Goal: Information Seeking & Learning: Learn about a topic

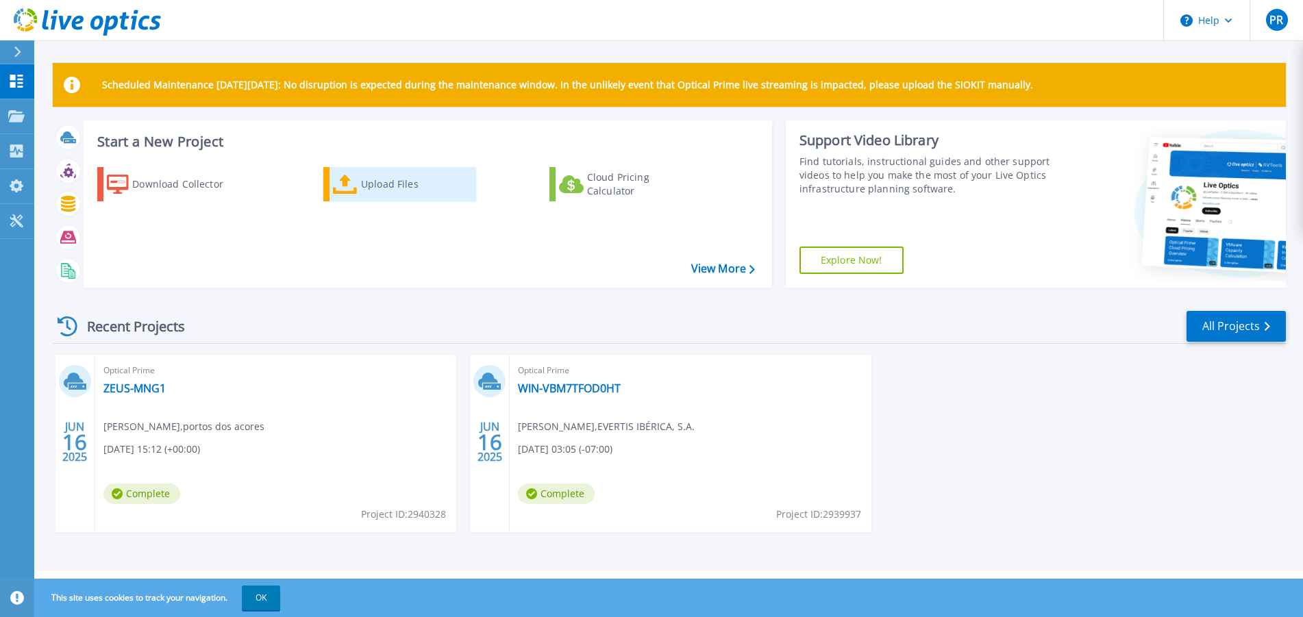
click at [345, 181] on icon at bounding box center [345, 185] width 25 height 20
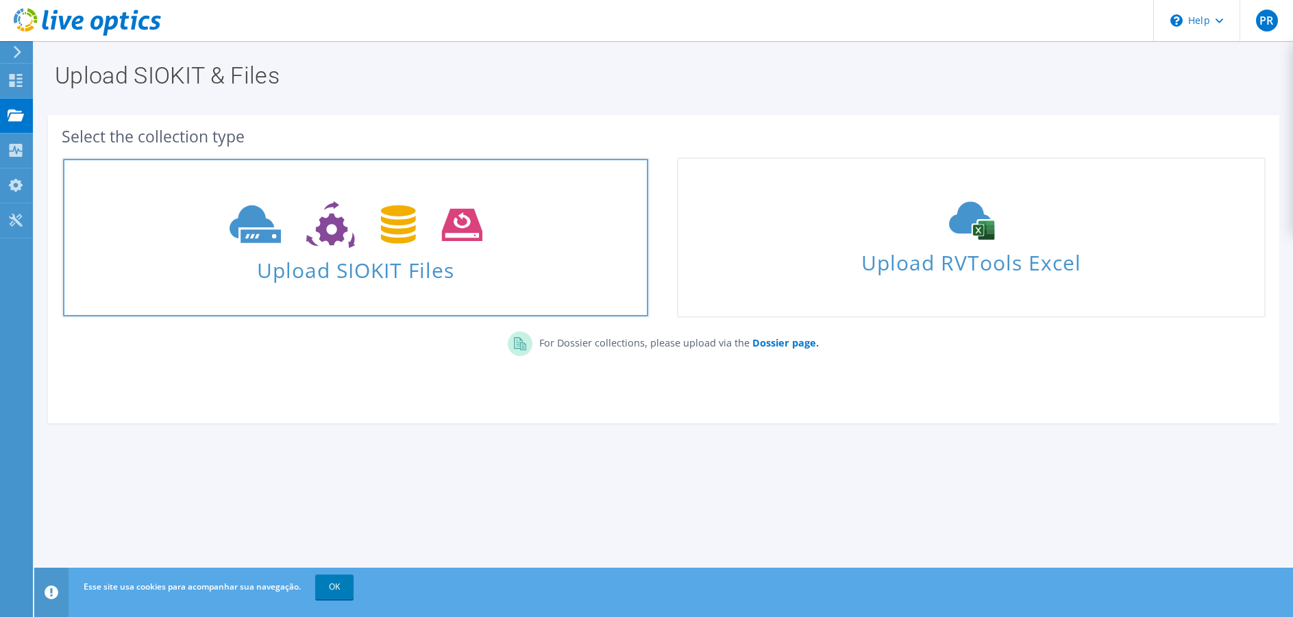
click at [368, 266] on span "Upload SIOKIT Files" at bounding box center [355, 265] width 585 height 29
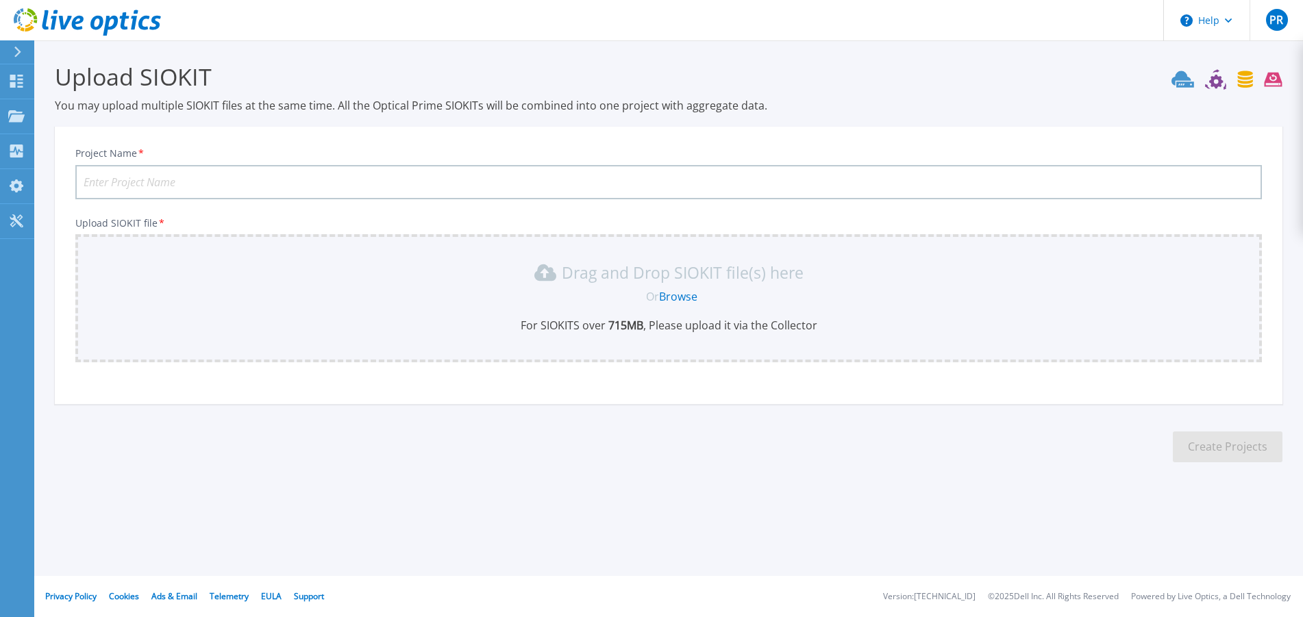
click at [175, 184] on input "Project Name *" at bounding box center [668, 182] width 1186 height 34
type input "KPMG"
click at [670, 300] on link "Browse" at bounding box center [678, 296] width 38 height 15
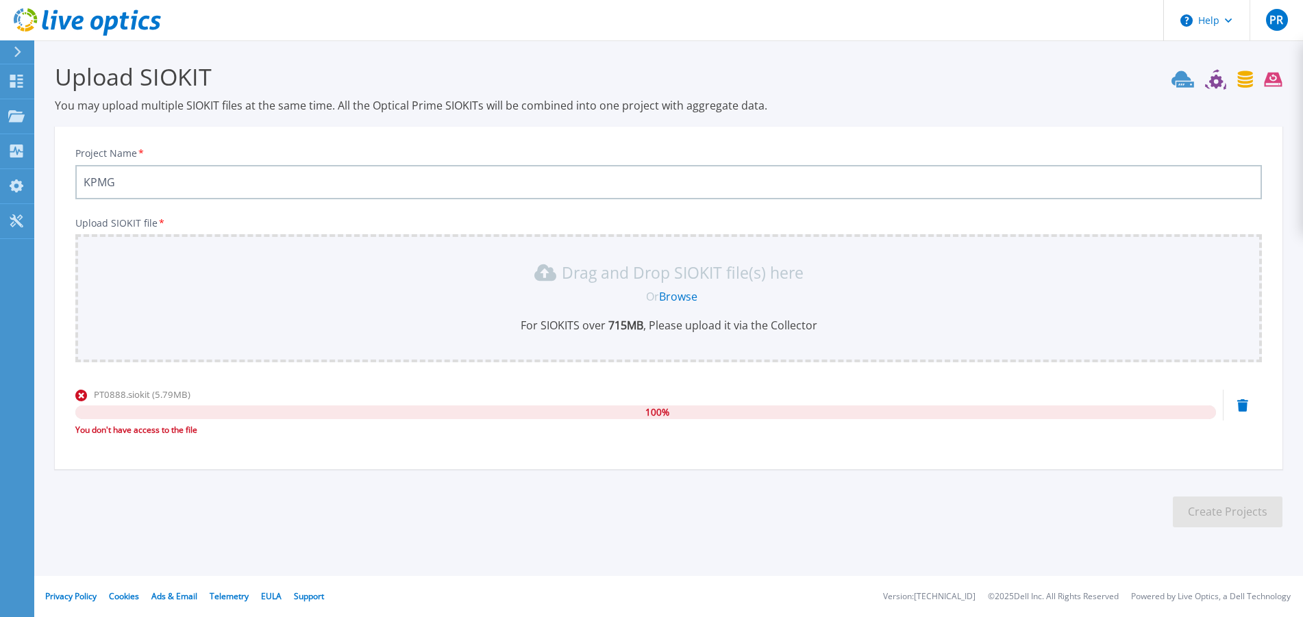
click at [15, 42] on div at bounding box center [23, 51] width 22 height 23
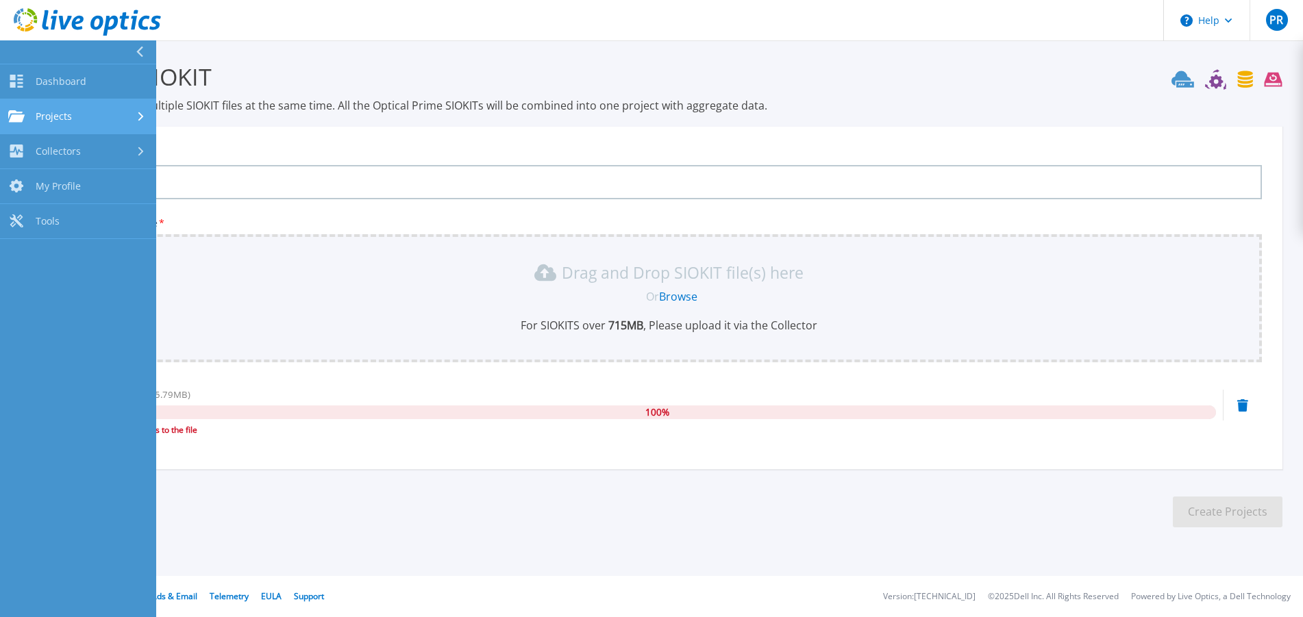
click at [59, 105] on link "Projects Projects" at bounding box center [78, 116] width 156 height 35
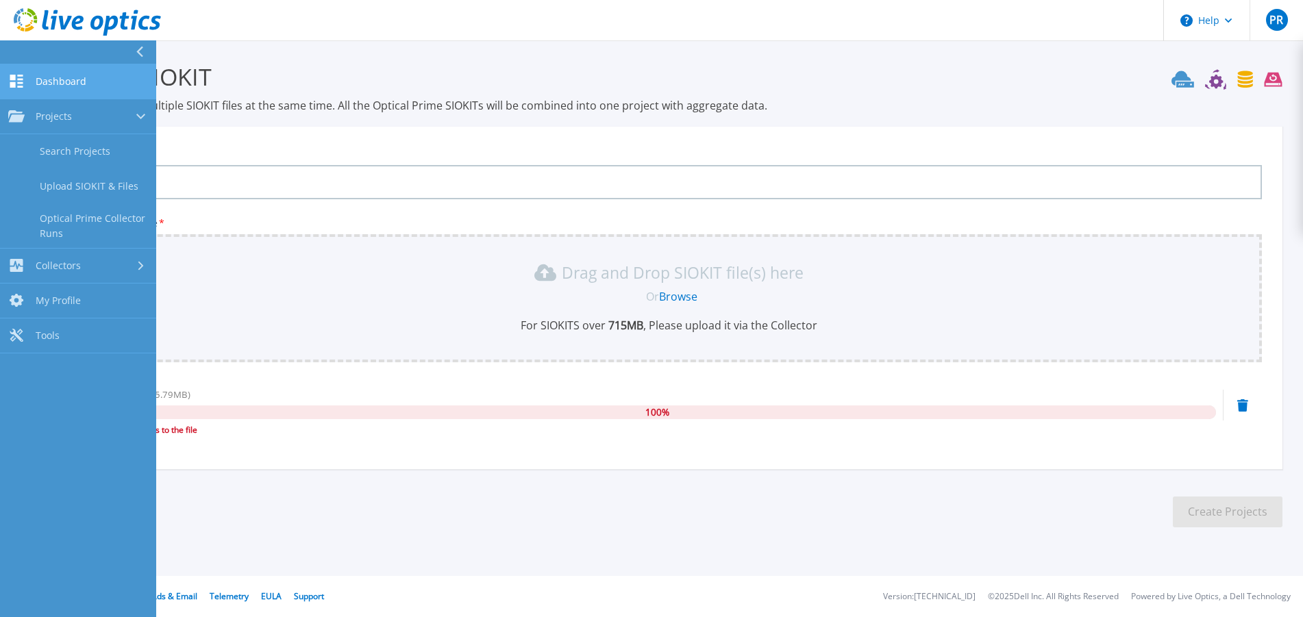
click at [82, 92] on link "Dashboard Dashboard" at bounding box center [78, 81] width 156 height 35
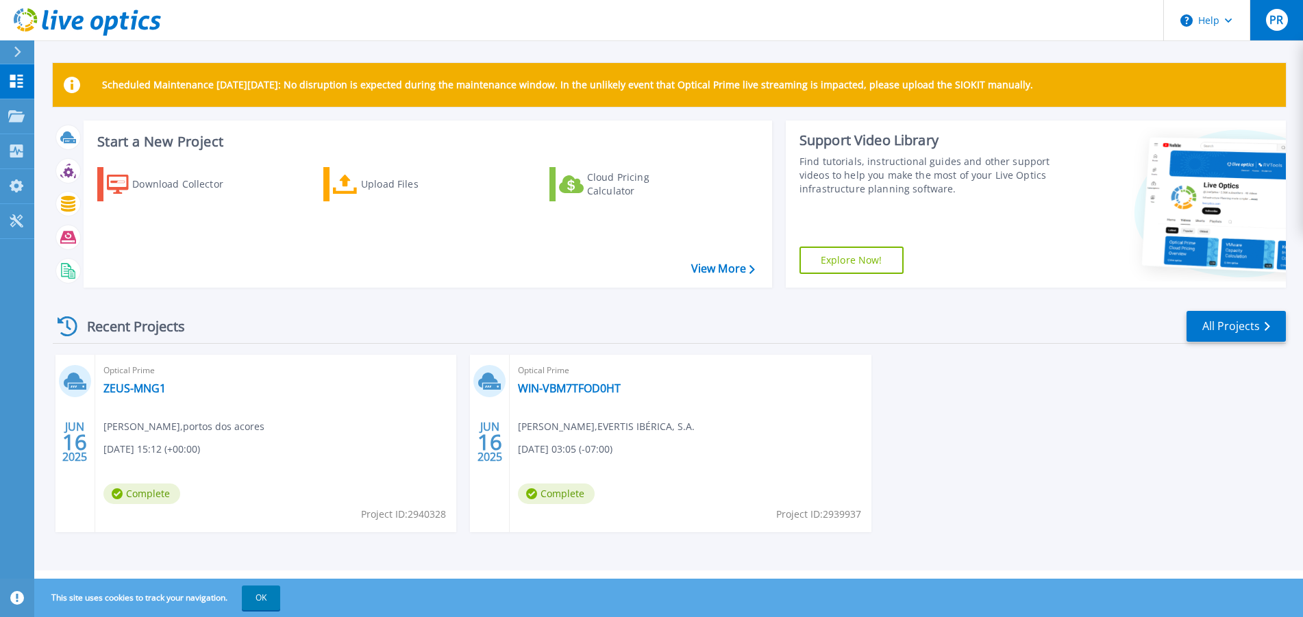
click at [1290, 23] on button "PR" at bounding box center [1276, 20] width 53 height 40
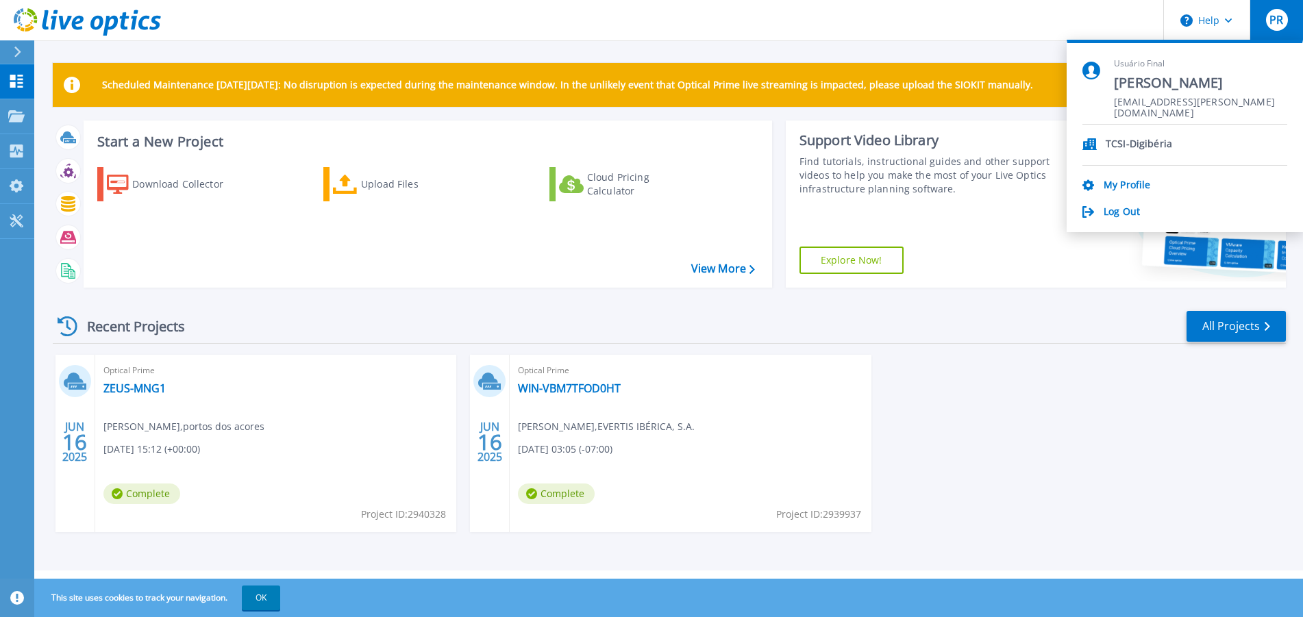
drag, startPoint x: 830, startPoint y: 42, endPoint x: 784, endPoint y: 52, distance: 47.6
click at [810, 47] on div "Scheduled Maintenance [DATE][DATE]: No disruption is expected during the mainte…" at bounding box center [668, 285] width 1269 height 571
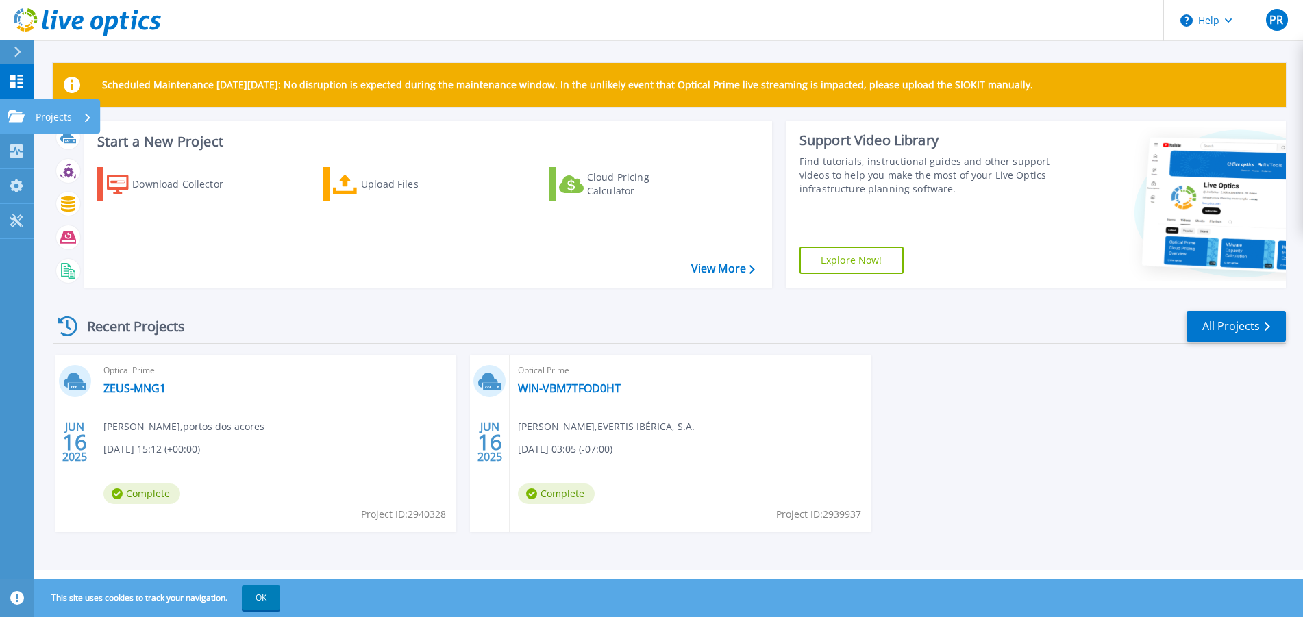
click at [77, 114] on div "Projects" at bounding box center [64, 117] width 56 height 36
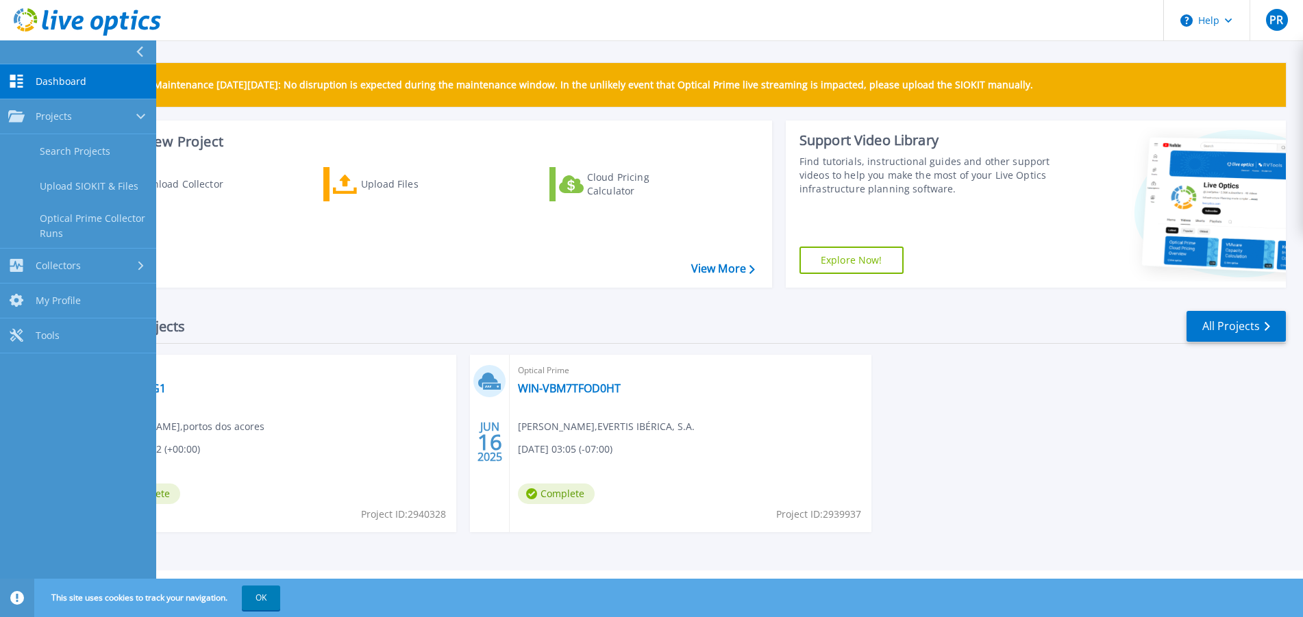
click at [490, 281] on div "Start a New Project Download Collector Upload Files Cloud Pricing Calculator Vi…" at bounding box center [428, 204] width 688 height 167
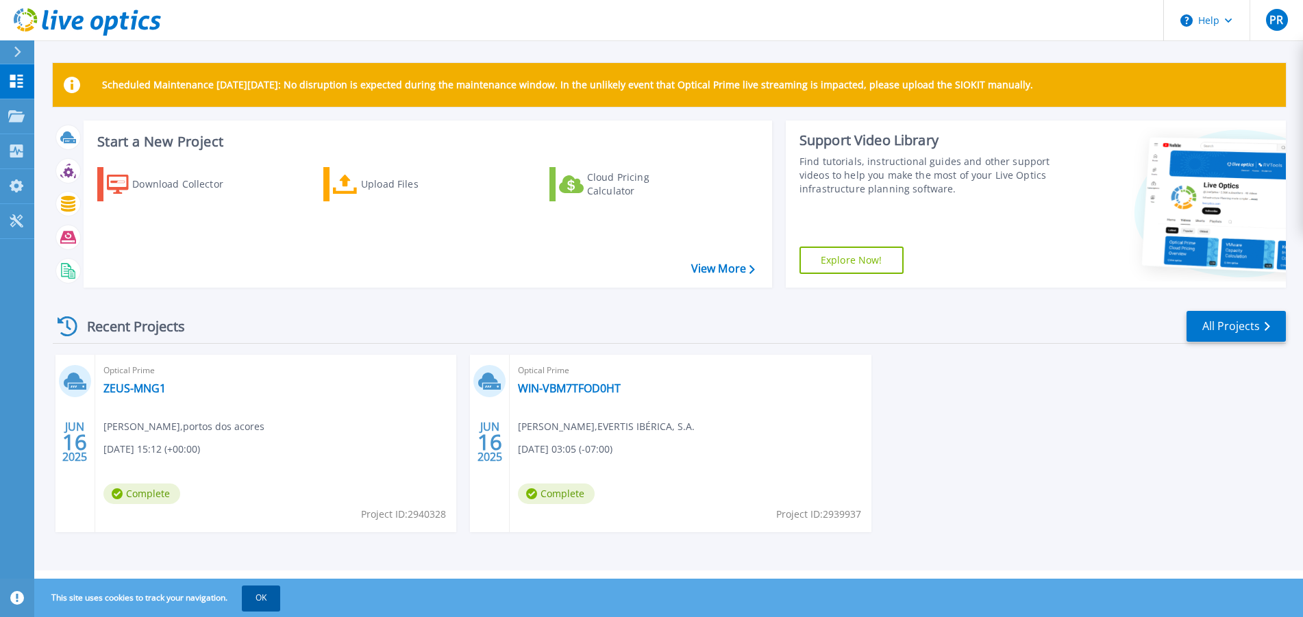
click at [279, 602] on button "OK" at bounding box center [261, 598] width 38 height 25
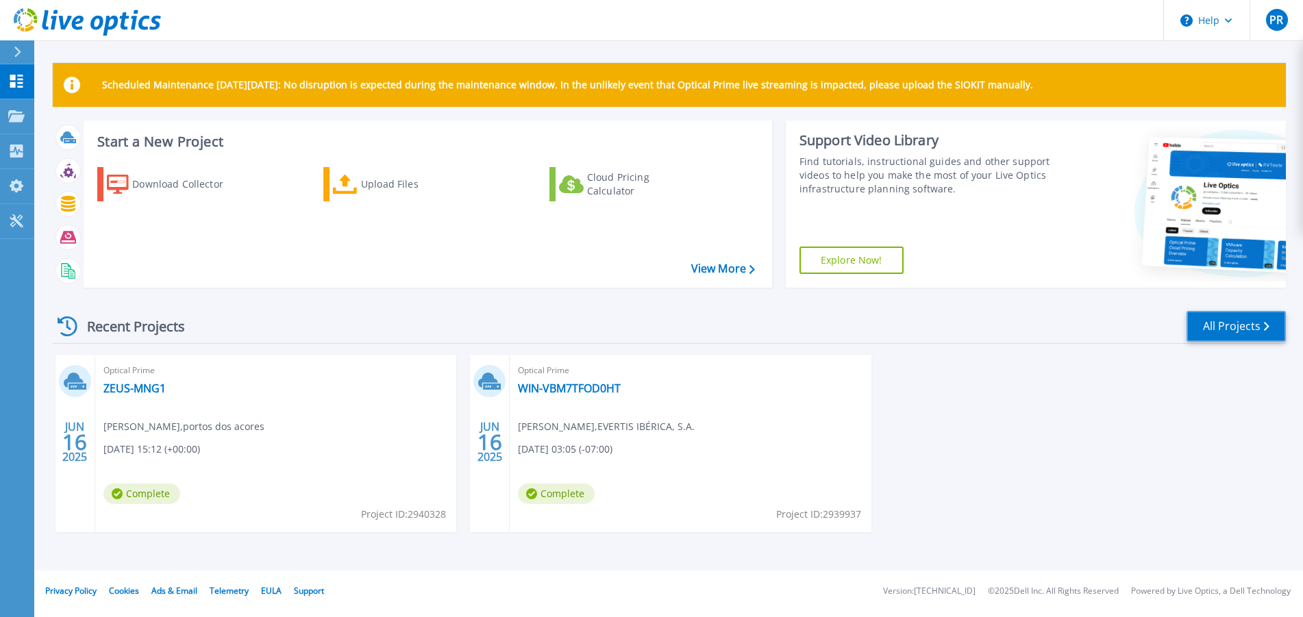
click at [1215, 332] on link "All Projects" at bounding box center [1235, 326] width 99 height 31
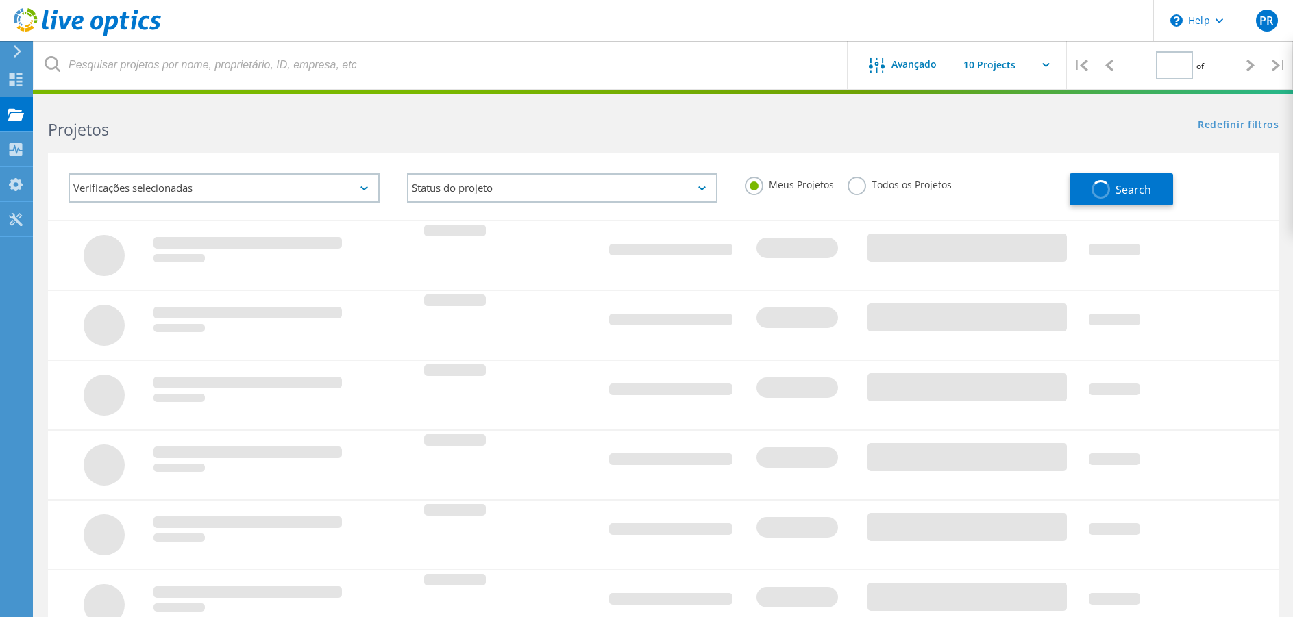
type input "1"
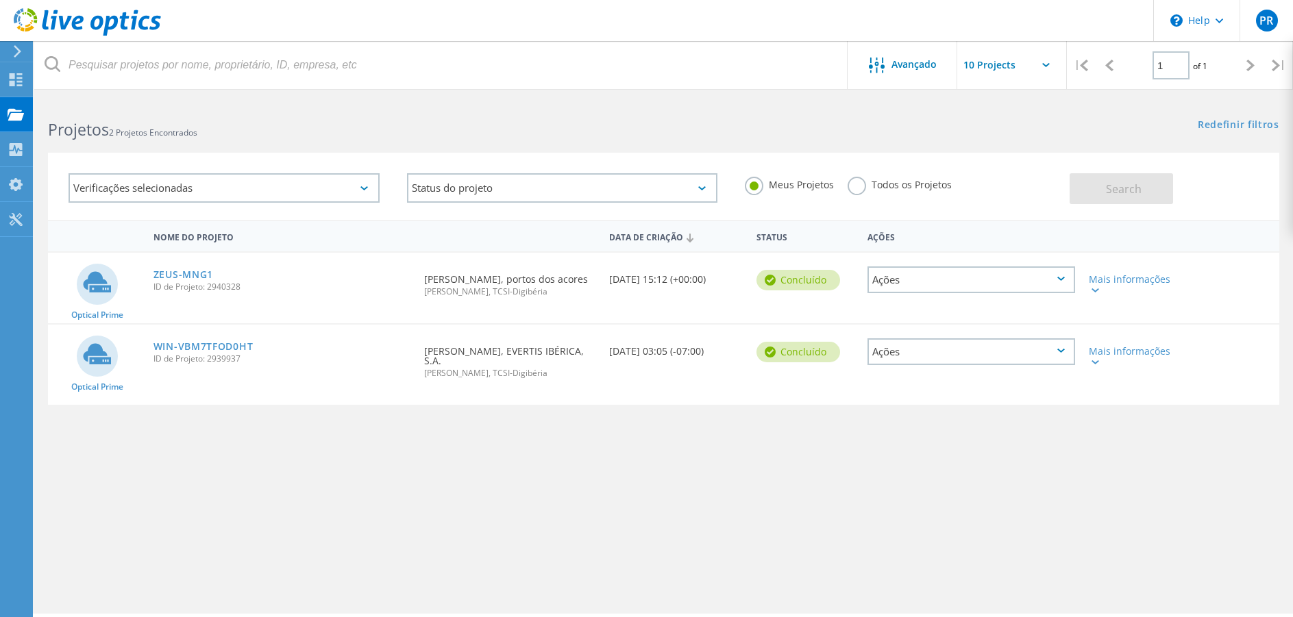
click at [1008, 64] on input "text" at bounding box center [1025, 65] width 137 height 48
click at [929, 75] on div "Avançado" at bounding box center [902, 65] width 110 height 48
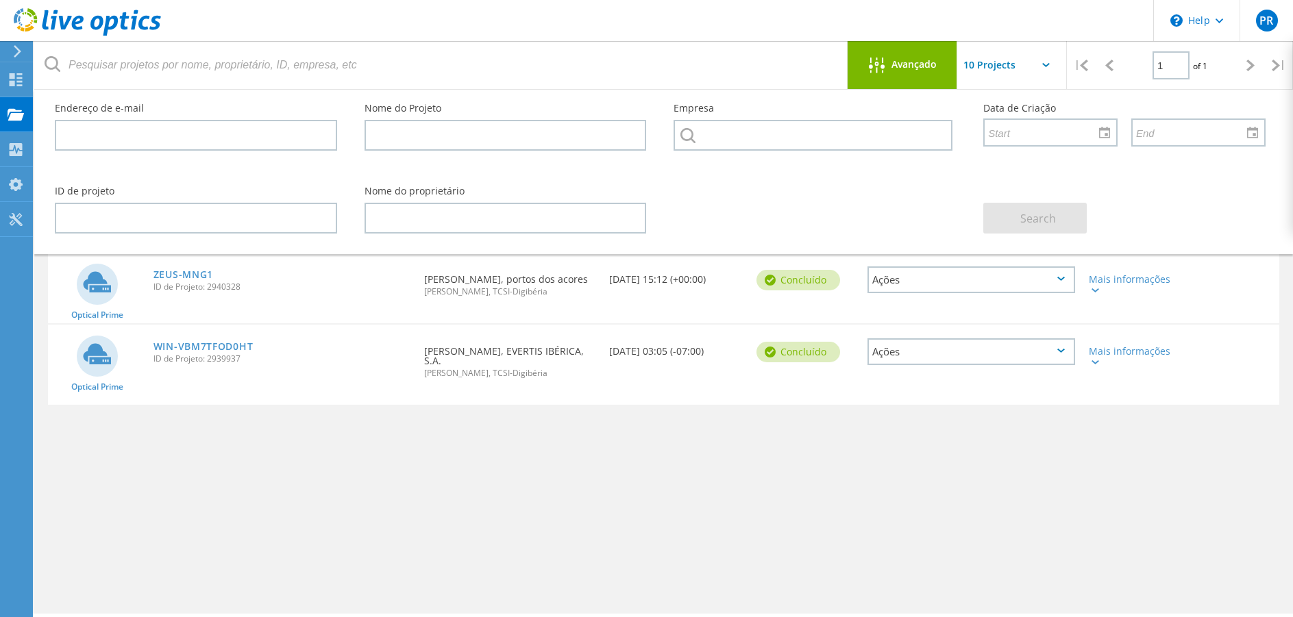
click at [929, 73] on div "Avançado" at bounding box center [902, 66] width 110 height 17
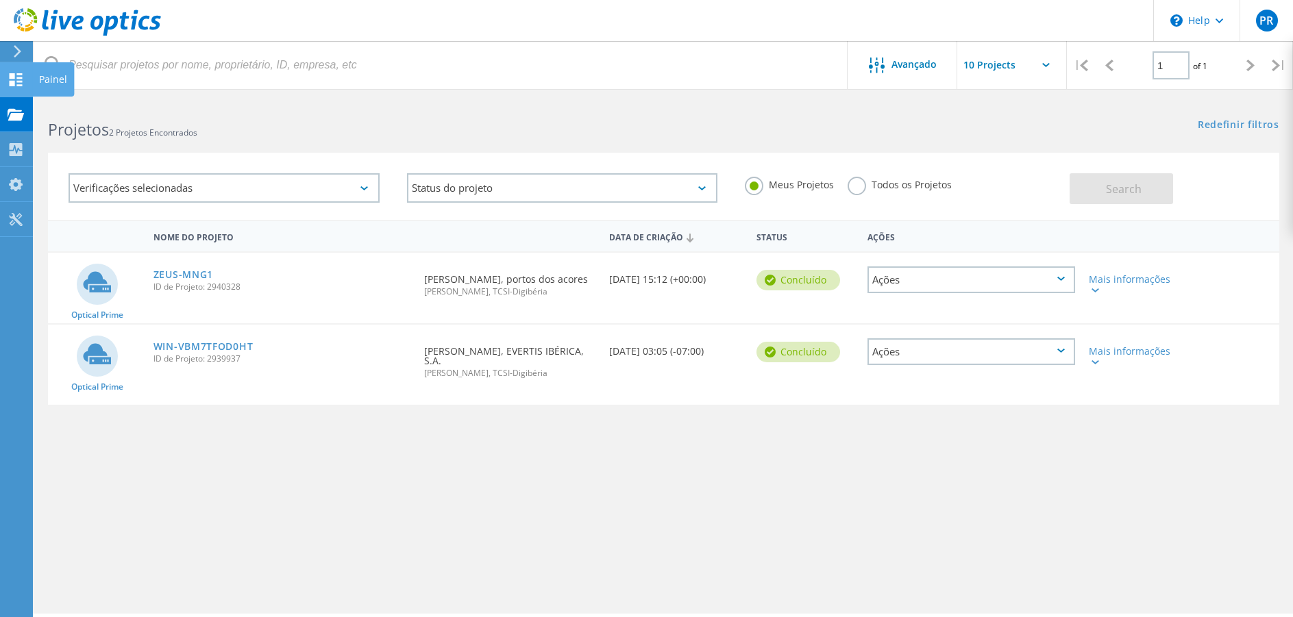
click at [13, 88] on div at bounding box center [16, 81] width 16 height 15
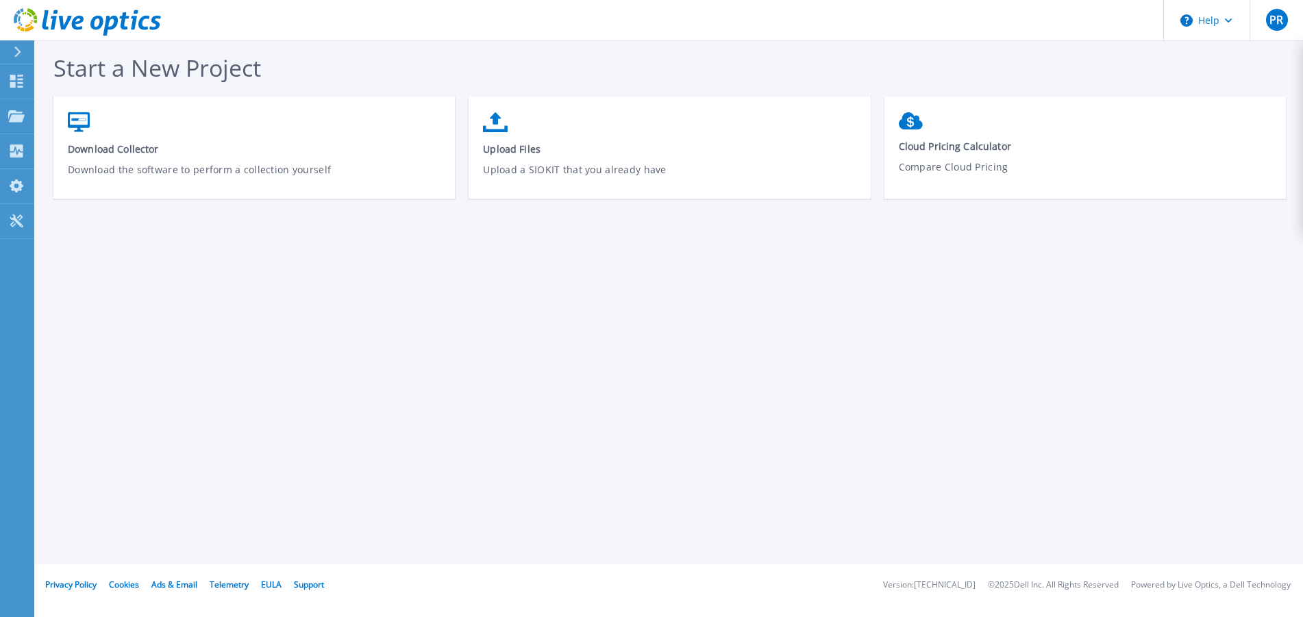
click at [21, 58] on div at bounding box center [23, 51] width 22 height 23
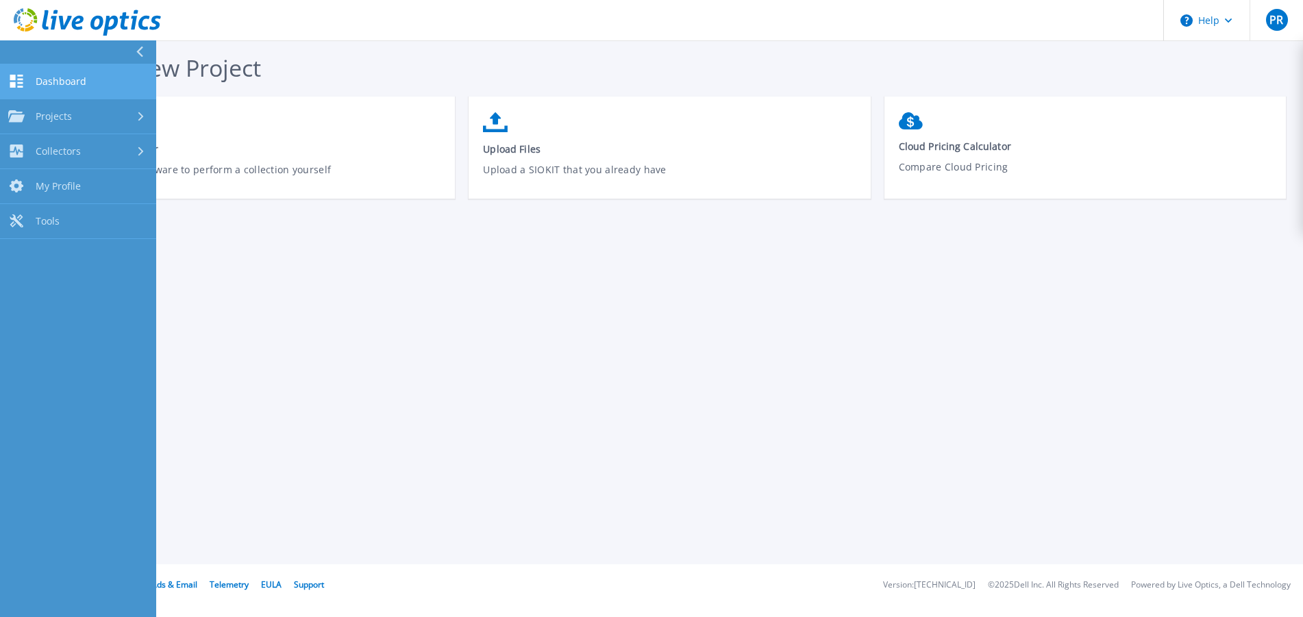
click at [58, 80] on span "Dashboard" at bounding box center [61, 81] width 51 height 12
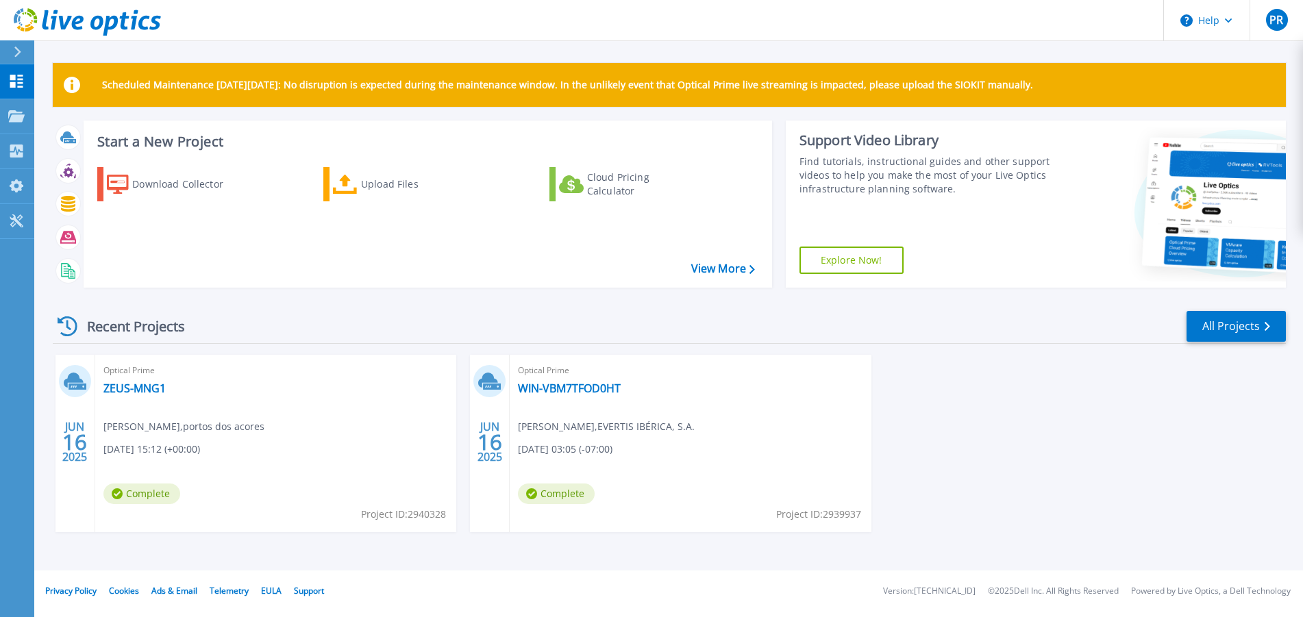
click at [1076, 398] on div "[DATE] Optical Prime ZEUS-MNG1 [PERSON_NAME] , portos dos acores [DATE] 15:12 (…" at bounding box center [664, 457] width 1244 height 205
click at [1104, 421] on div "[DATE] Optical Prime ZEUS-MNG1 [PERSON_NAME] , portos dos acores [DATE] 15:12 (…" at bounding box center [664, 457] width 1244 height 205
click at [1269, 18] on div "PR" at bounding box center [1277, 20] width 22 height 22
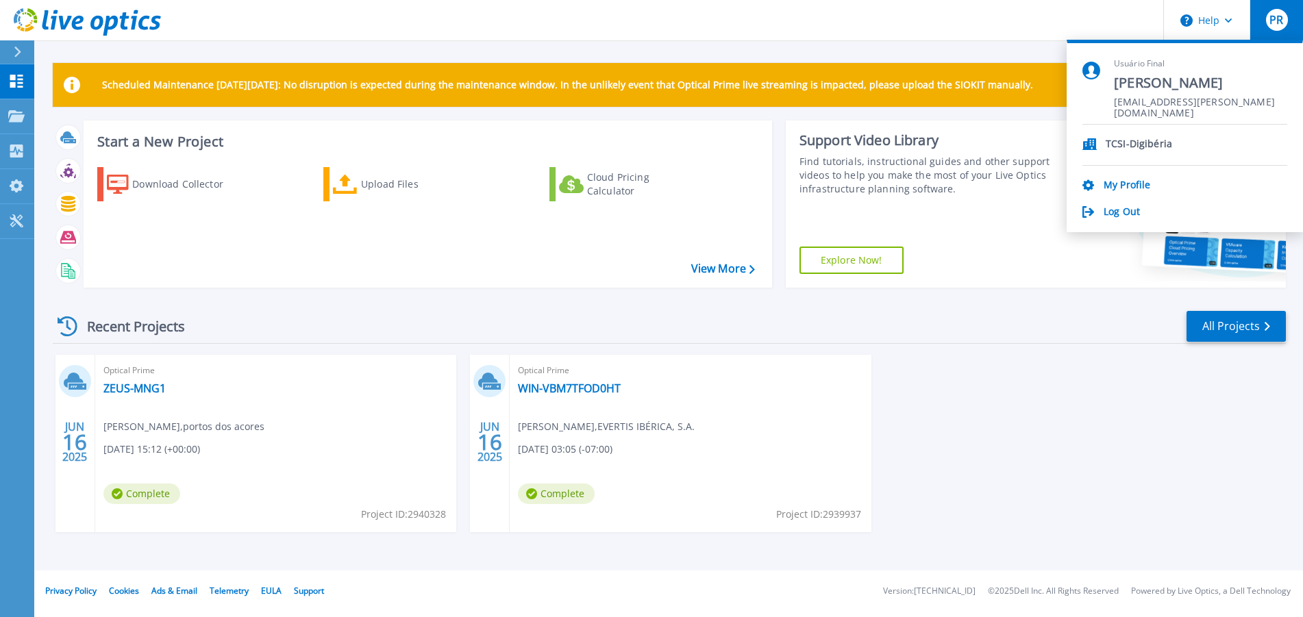
click at [1141, 208] on div "Log Out" at bounding box center [1184, 212] width 205 height 13
click at [1121, 207] on link "Log Out" at bounding box center [1122, 212] width 36 height 13
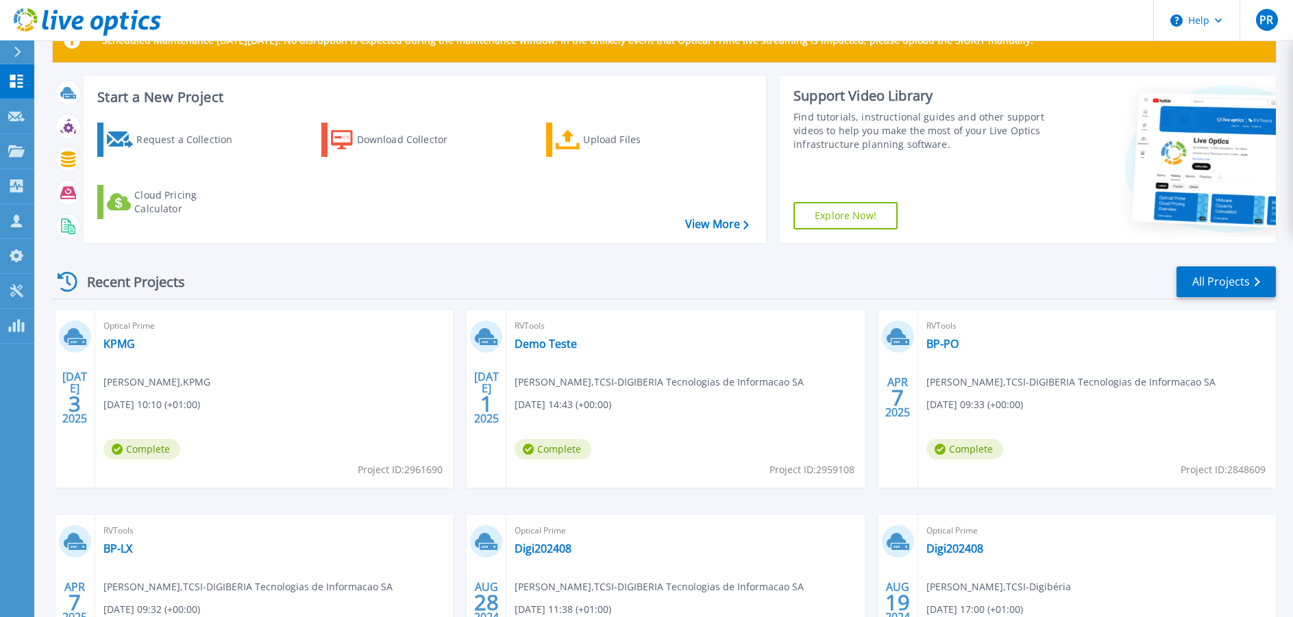
scroll to position [69, 0]
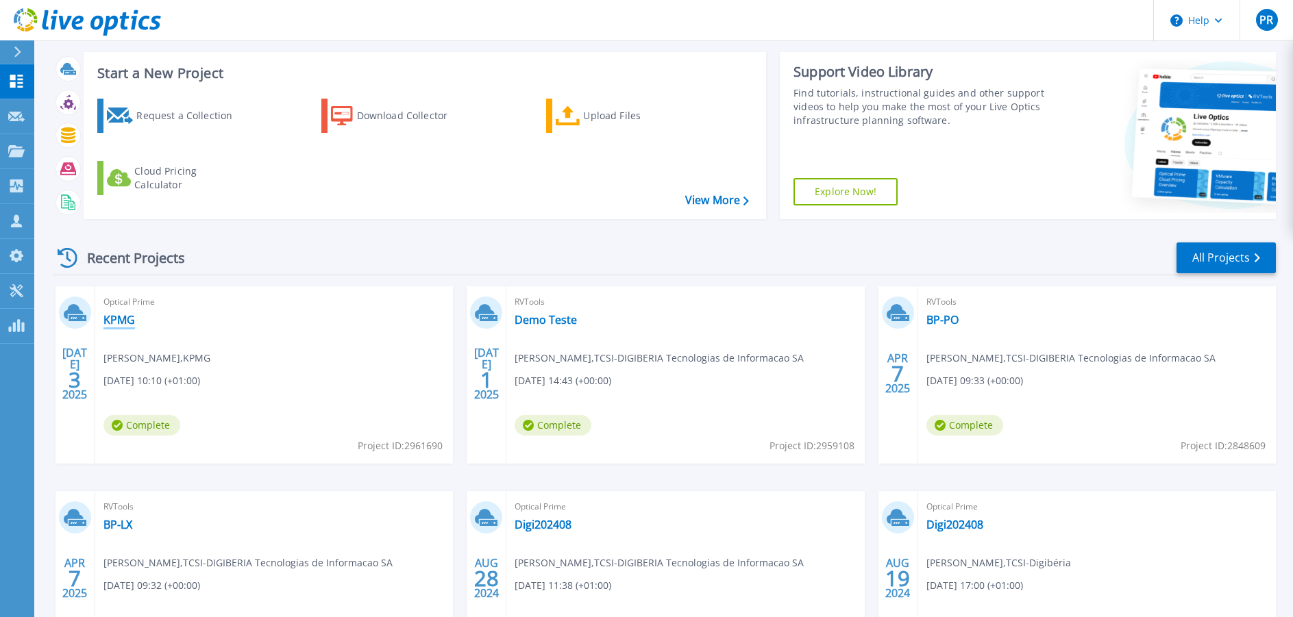
click at [121, 315] on link "KPMG" at bounding box center [119, 320] width 32 height 14
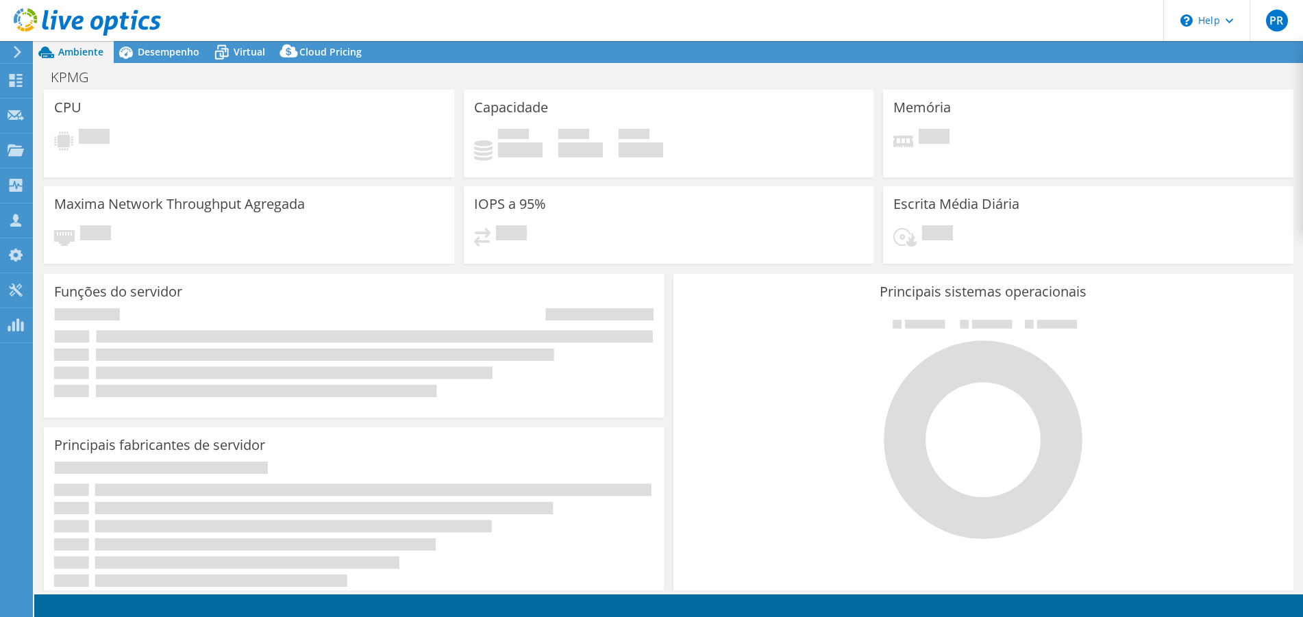
select select "EUFrankfurt"
select select "USD"
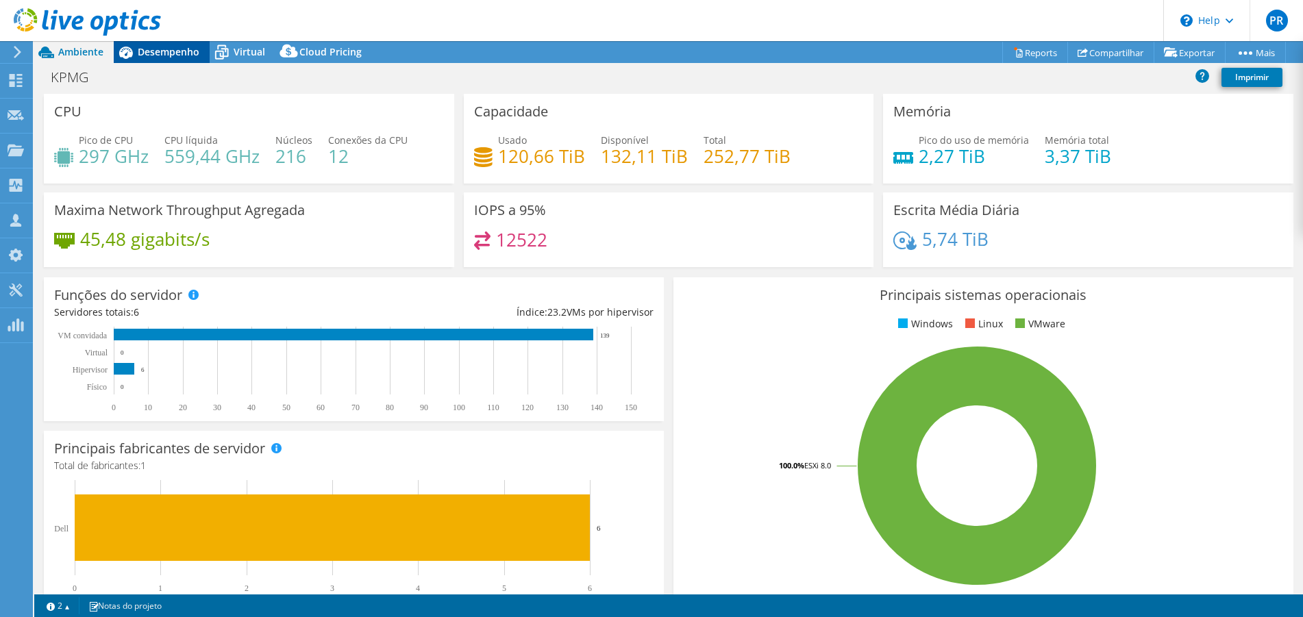
click at [173, 53] on span "Desempenho" at bounding box center [169, 51] width 62 height 13
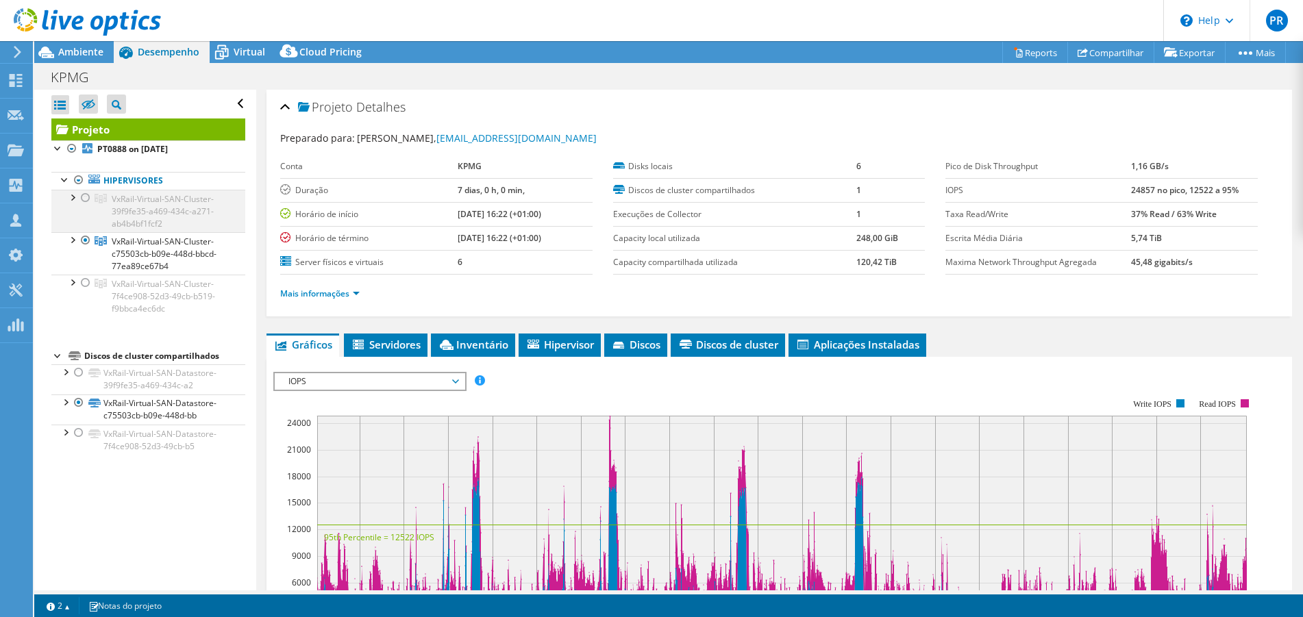
click at [72, 196] on div at bounding box center [72, 197] width 14 height 14
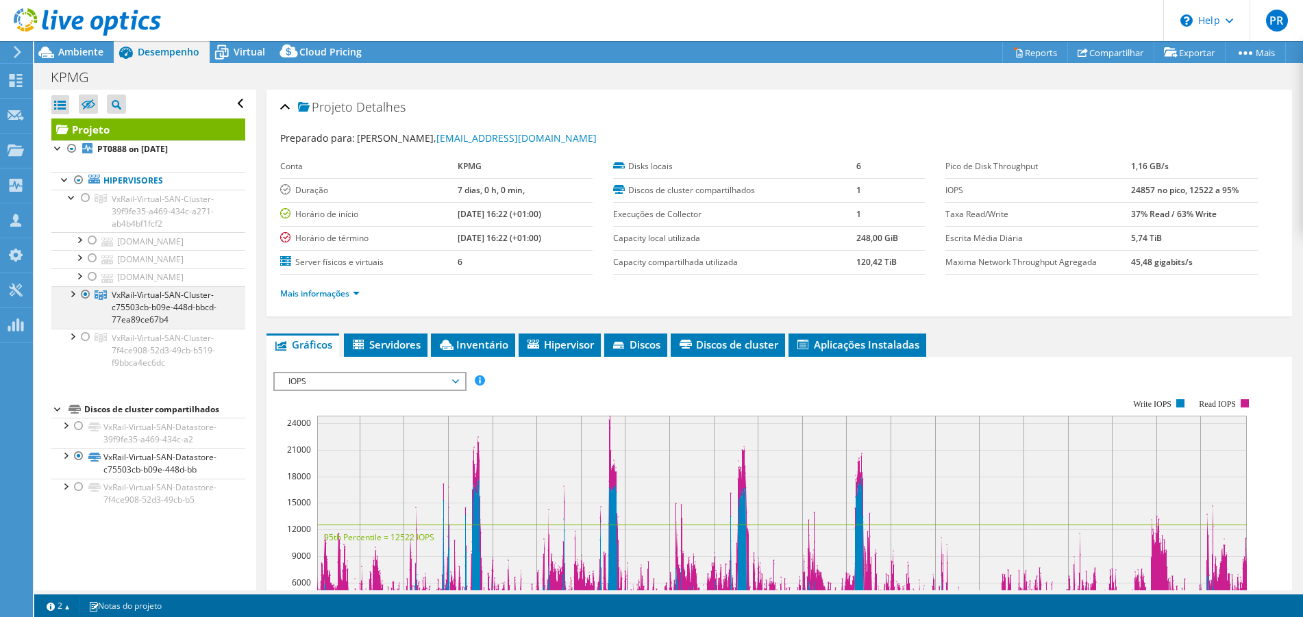
click at [71, 298] on div at bounding box center [72, 293] width 14 height 14
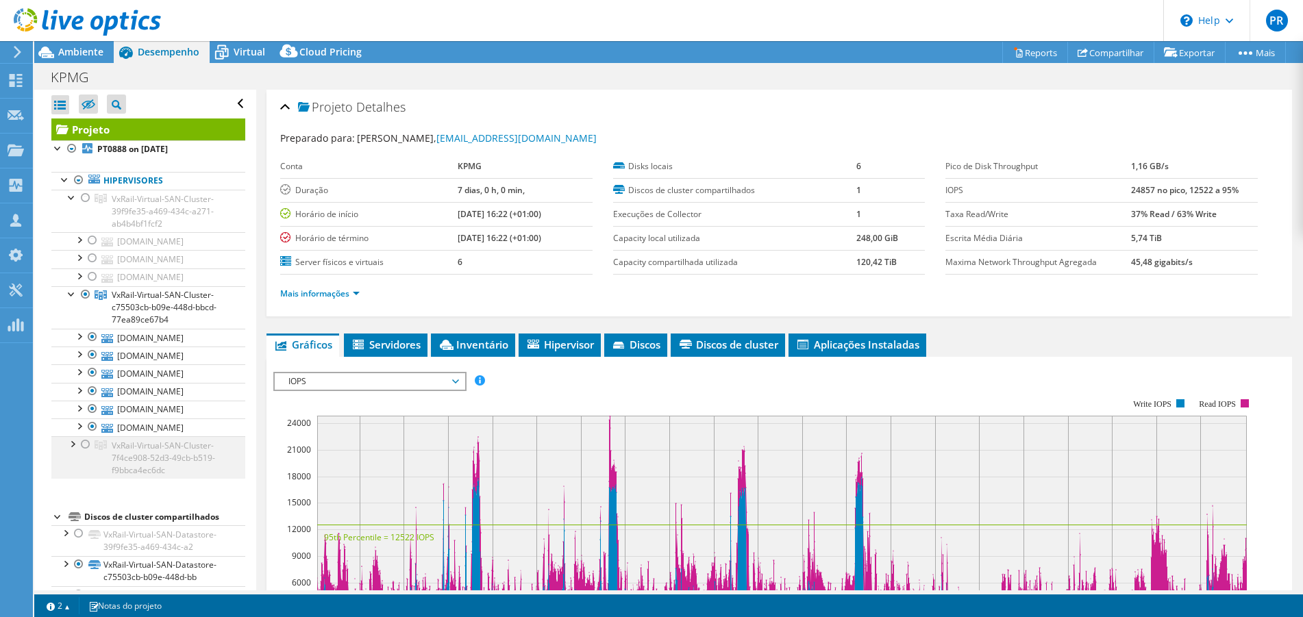
drag, startPoint x: 75, startPoint y: 444, endPoint x: 82, endPoint y: 436, distance: 9.7
click at [75, 444] on div at bounding box center [72, 443] width 14 height 14
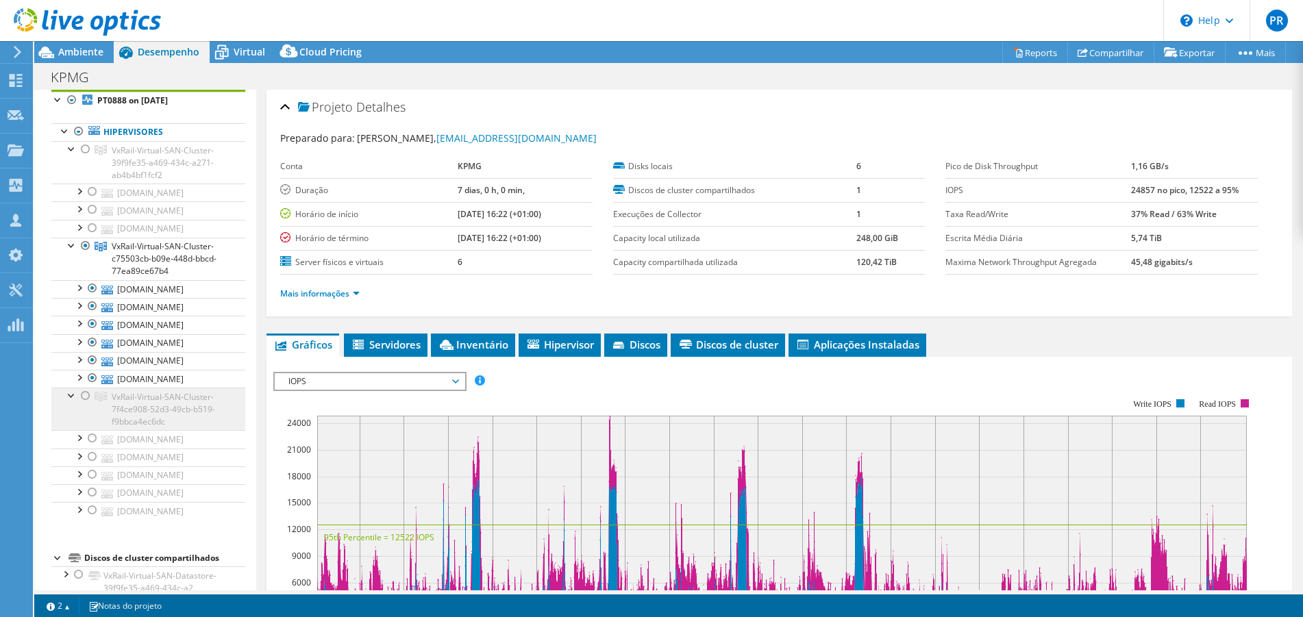
scroll to position [69, 0]
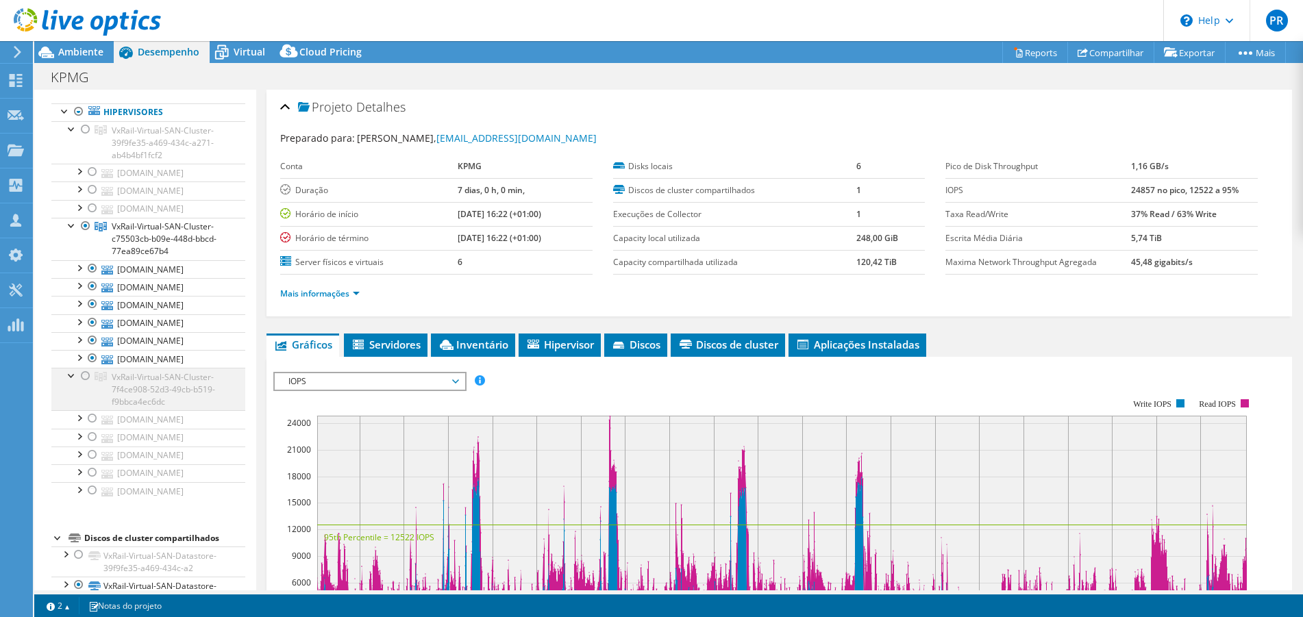
click at [73, 377] on div at bounding box center [72, 375] width 14 height 14
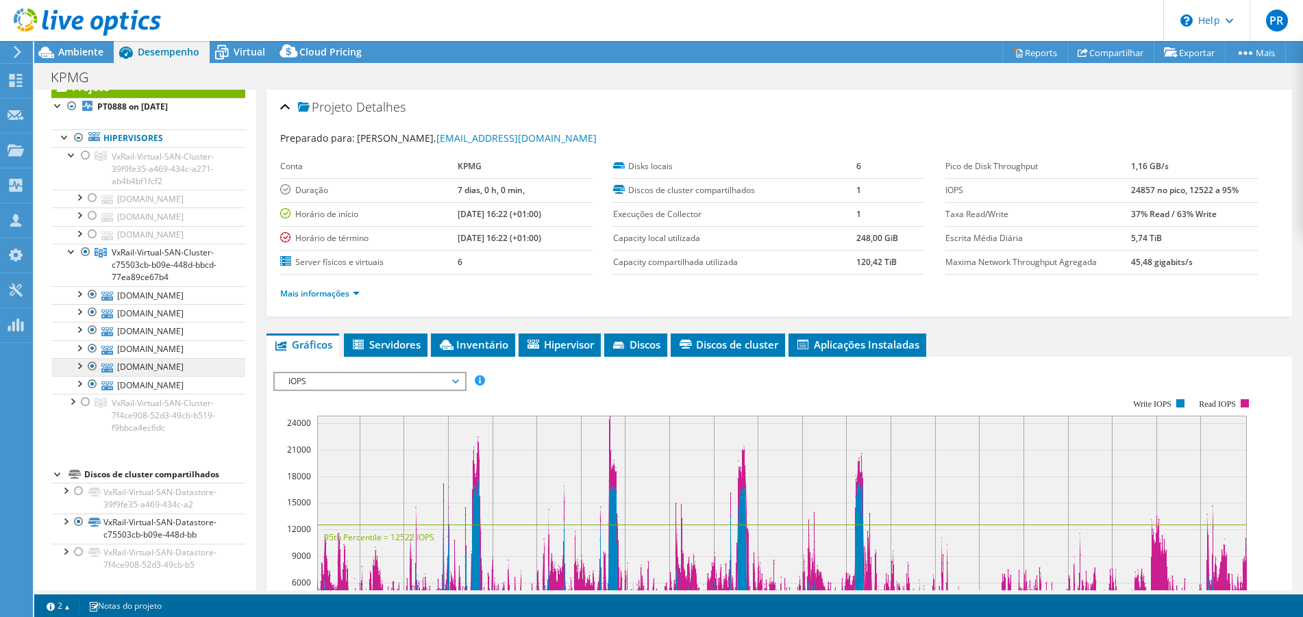
scroll to position [42, 0]
click at [68, 252] on div at bounding box center [72, 251] width 14 height 14
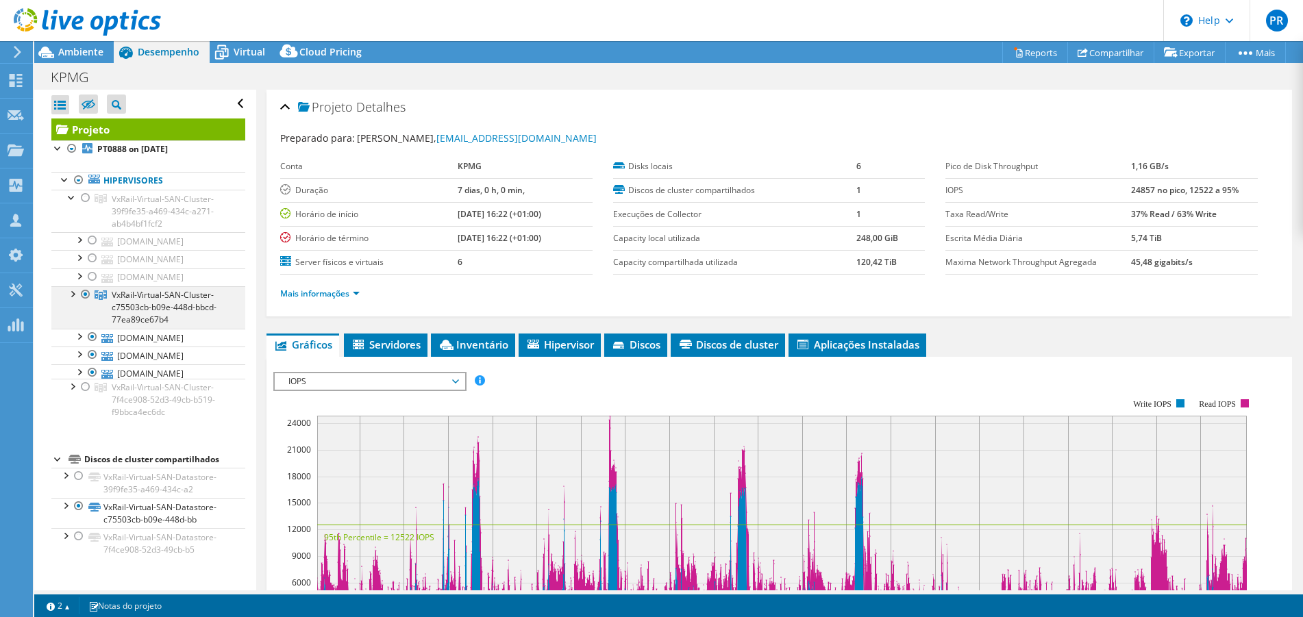
scroll to position [0, 0]
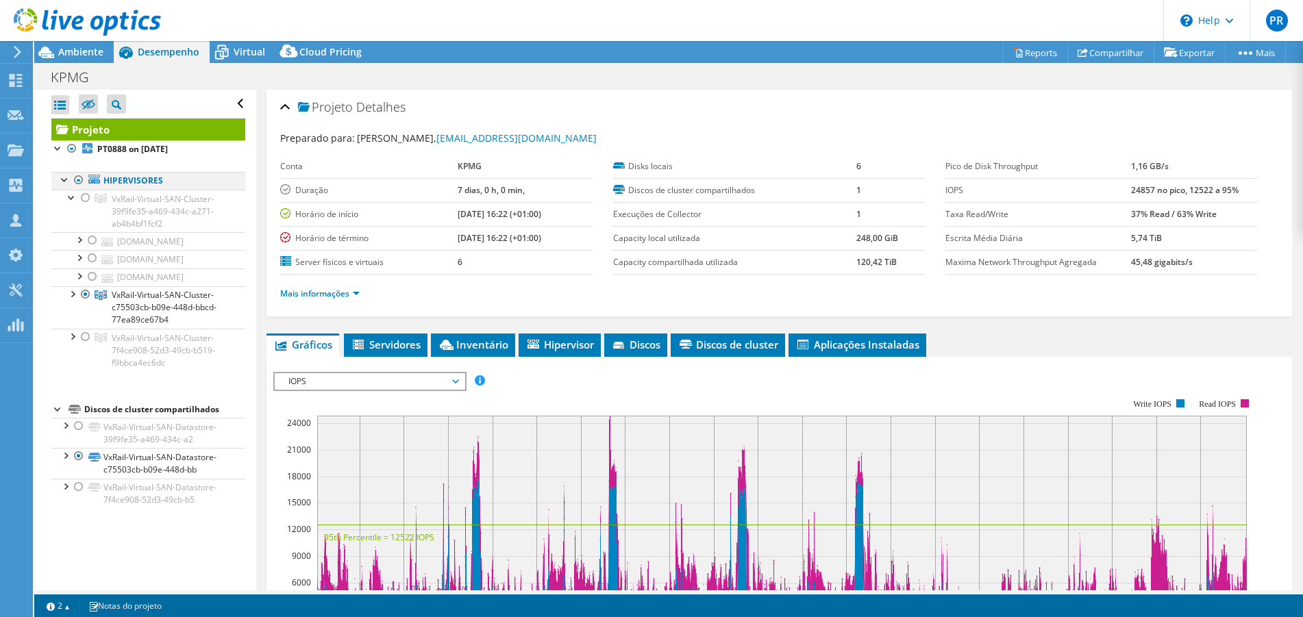
click at [60, 179] on div at bounding box center [65, 179] width 14 height 14
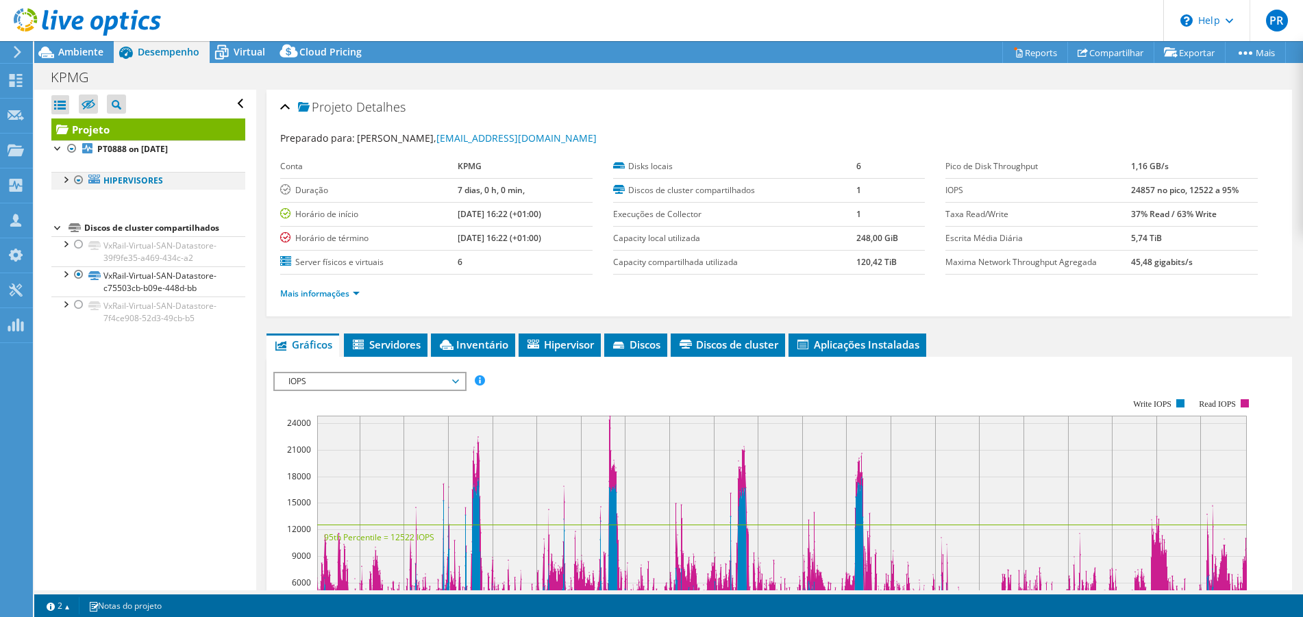
click at [60, 179] on div at bounding box center [65, 179] width 14 height 14
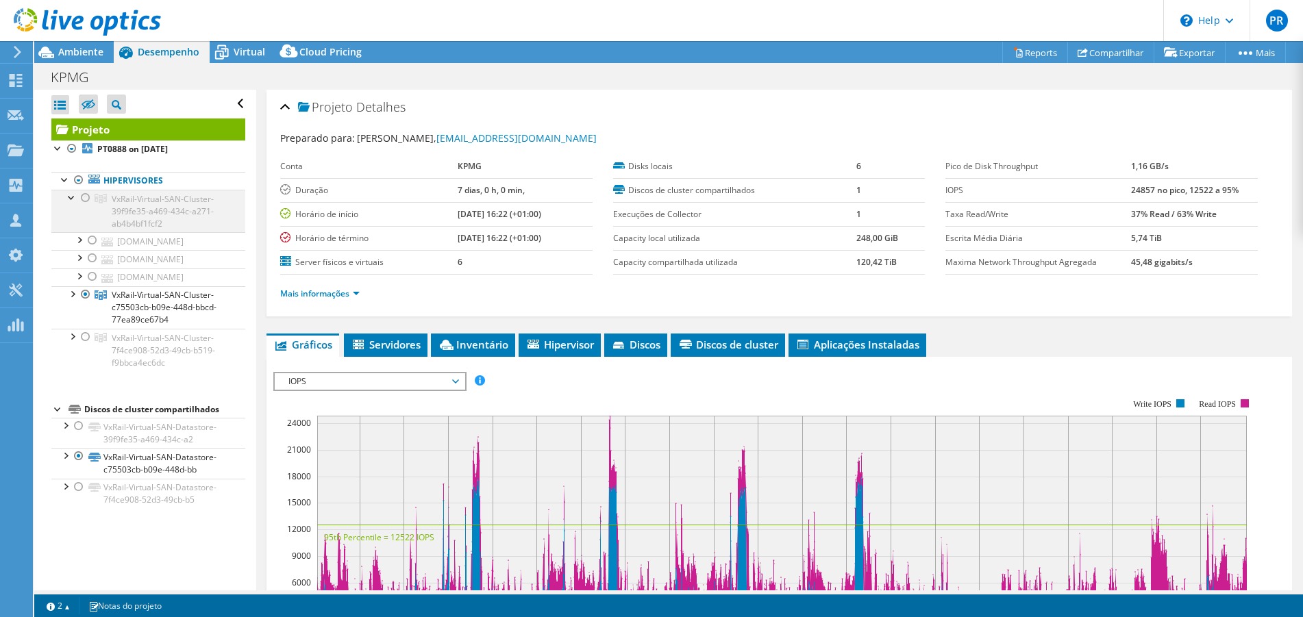
click at [74, 195] on div at bounding box center [72, 197] width 14 height 14
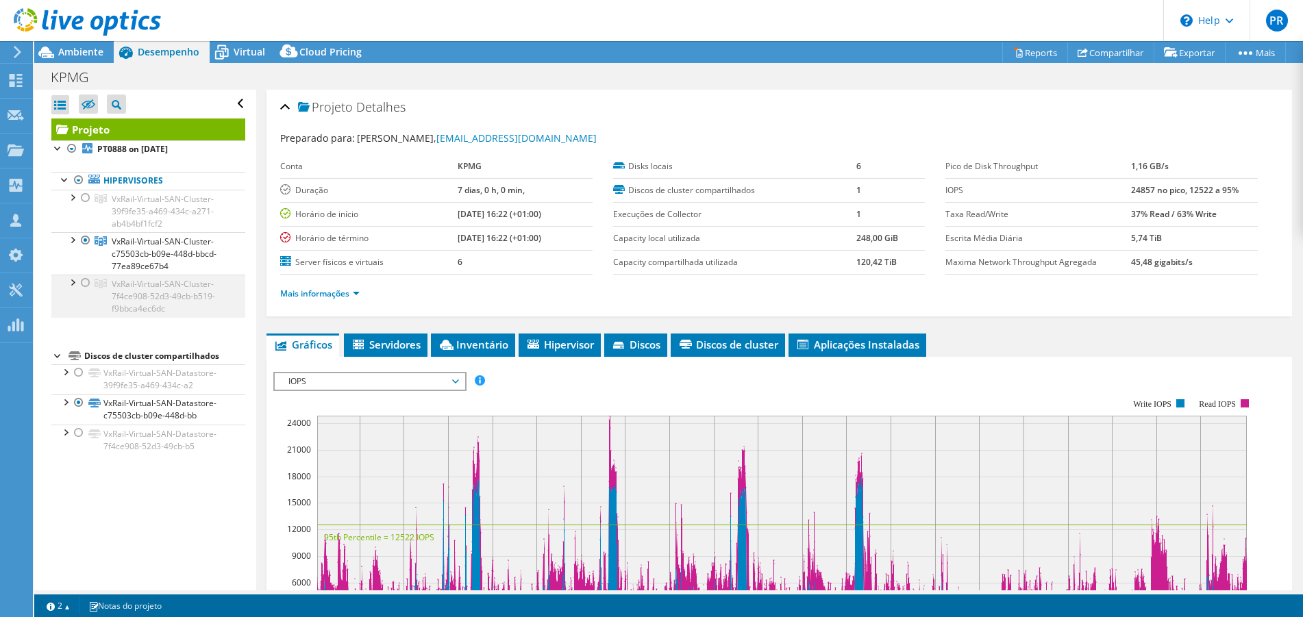
click at [71, 279] on div at bounding box center [72, 282] width 14 height 14
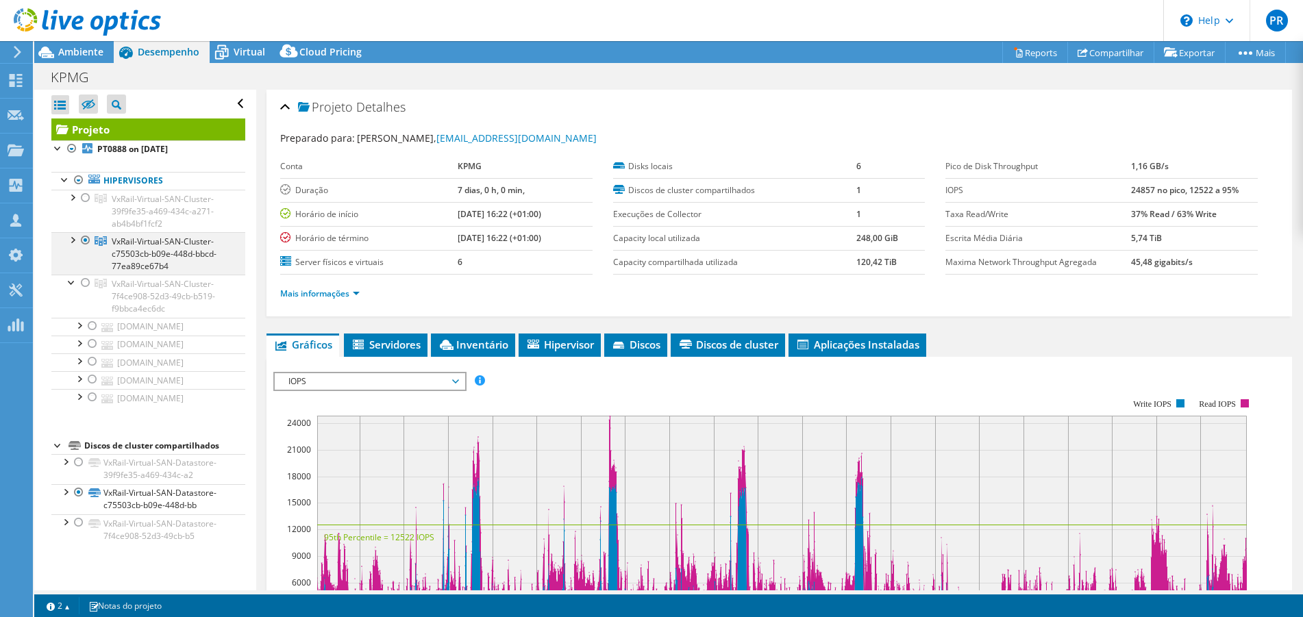
click at [72, 240] on div at bounding box center [72, 239] width 14 height 14
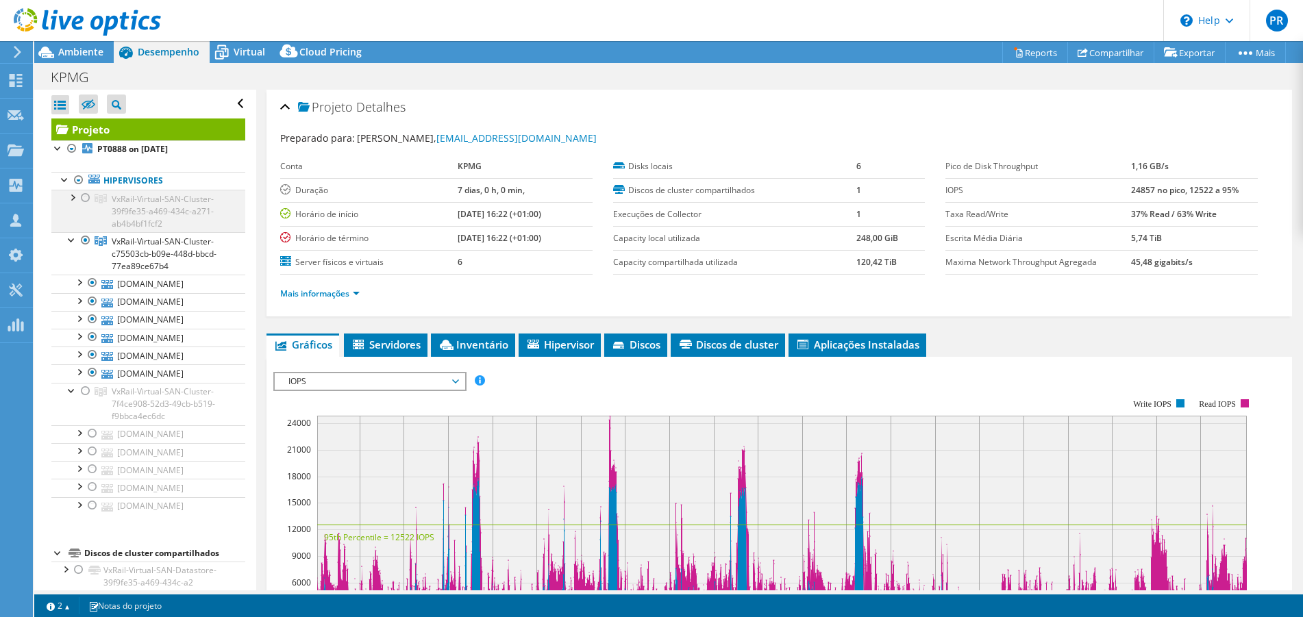
click at [76, 198] on div at bounding box center [72, 197] width 14 height 14
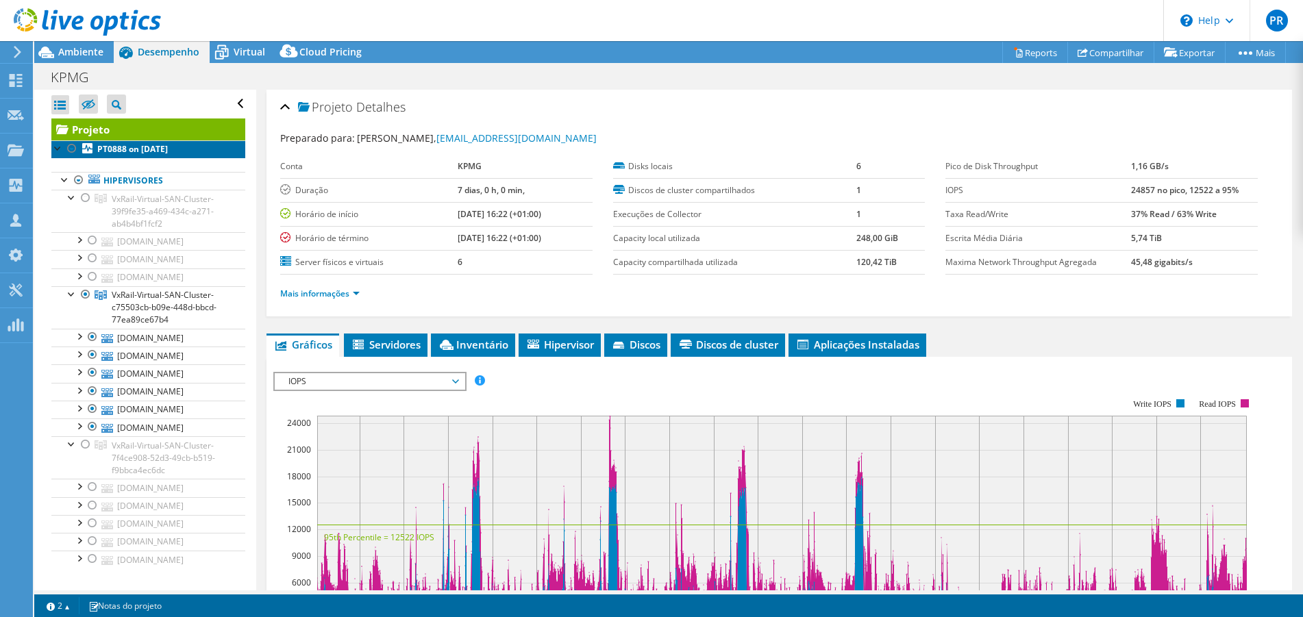
click at [168, 150] on b "PT0888 on [DATE]" at bounding box center [132, 149] width 71 height 12
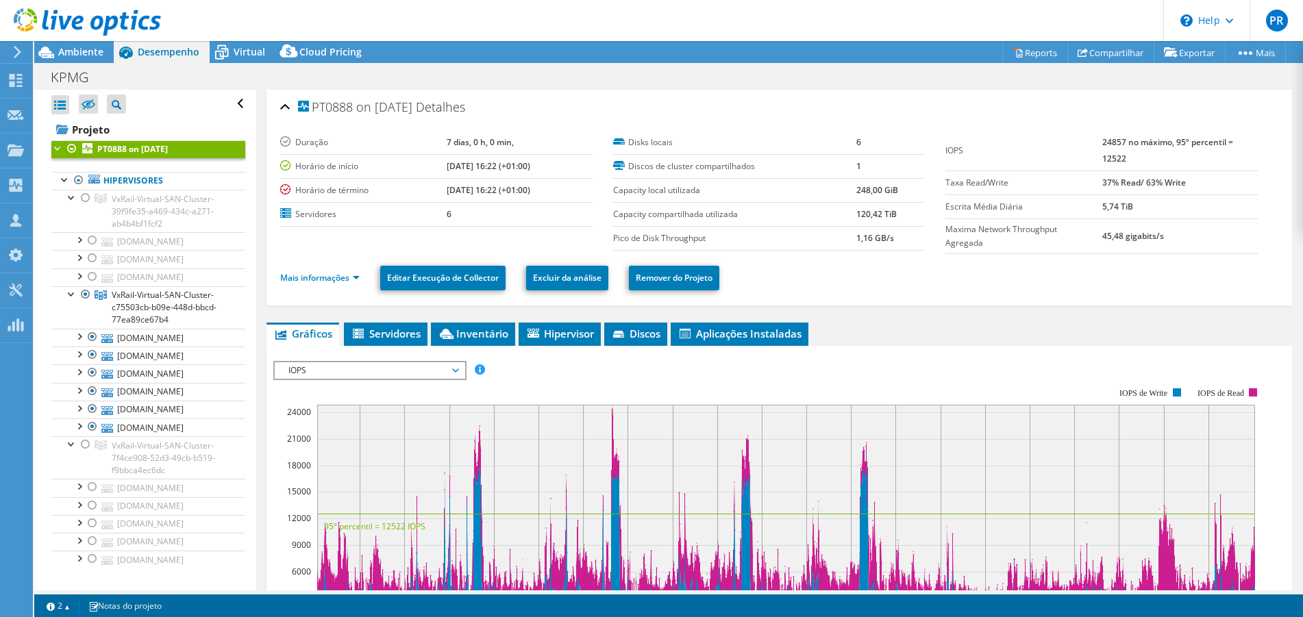
click at [227, 106] on div "Abrir Todos Fechar Todos Ocultar nós excluídos" at bounding box center [148, 104] width 194 height 29
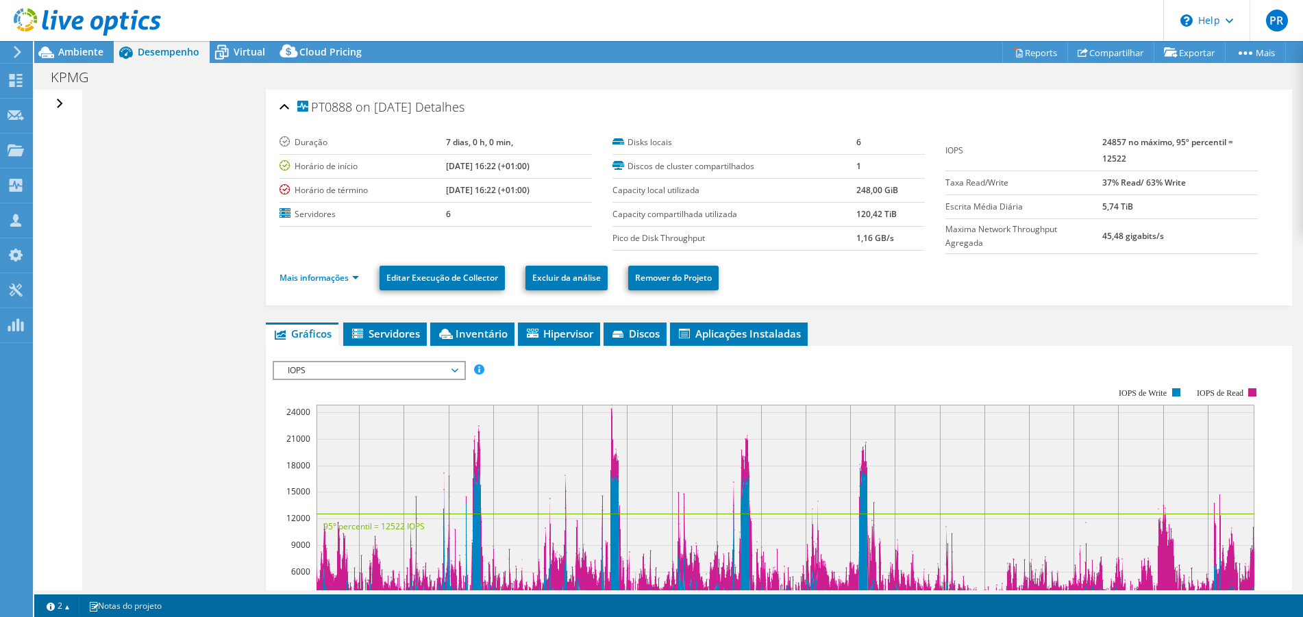
click at [58, 103] on div "Abrir Todos Fechar Todos Ocultar nós excluídos Filtro de árvore do projeto" at bounding box center [61, 104] width 20 height 29
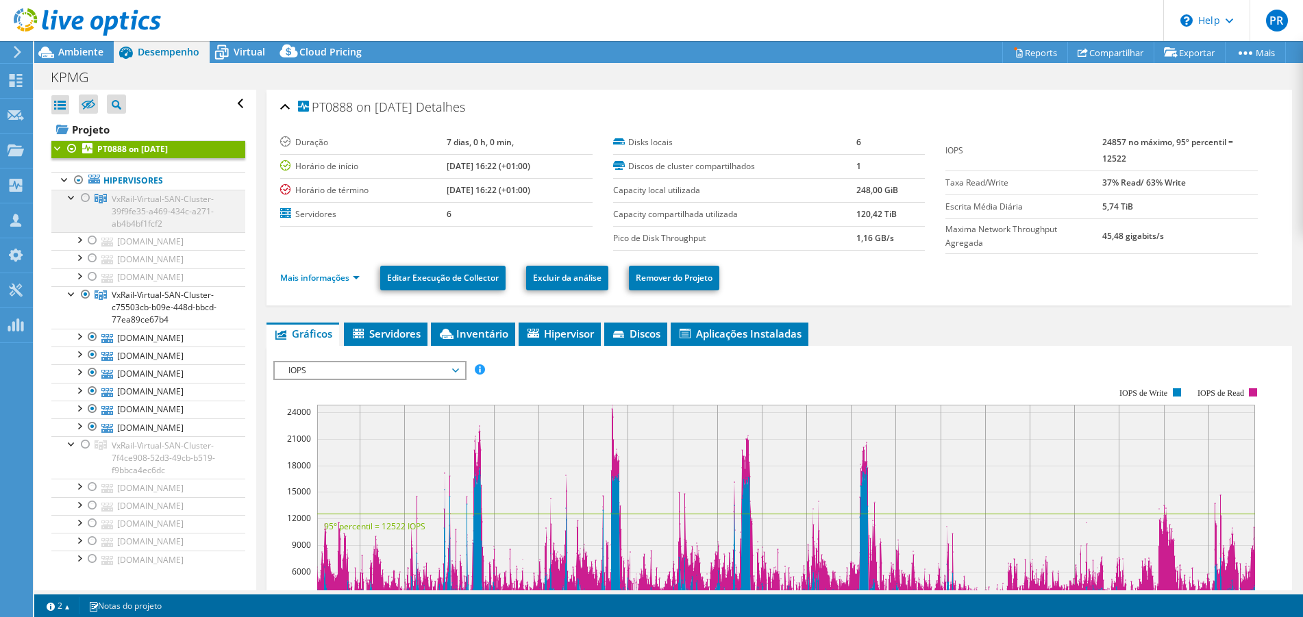
click at [71, 196] on div at bounding box center [72, 197] width 14 height 14
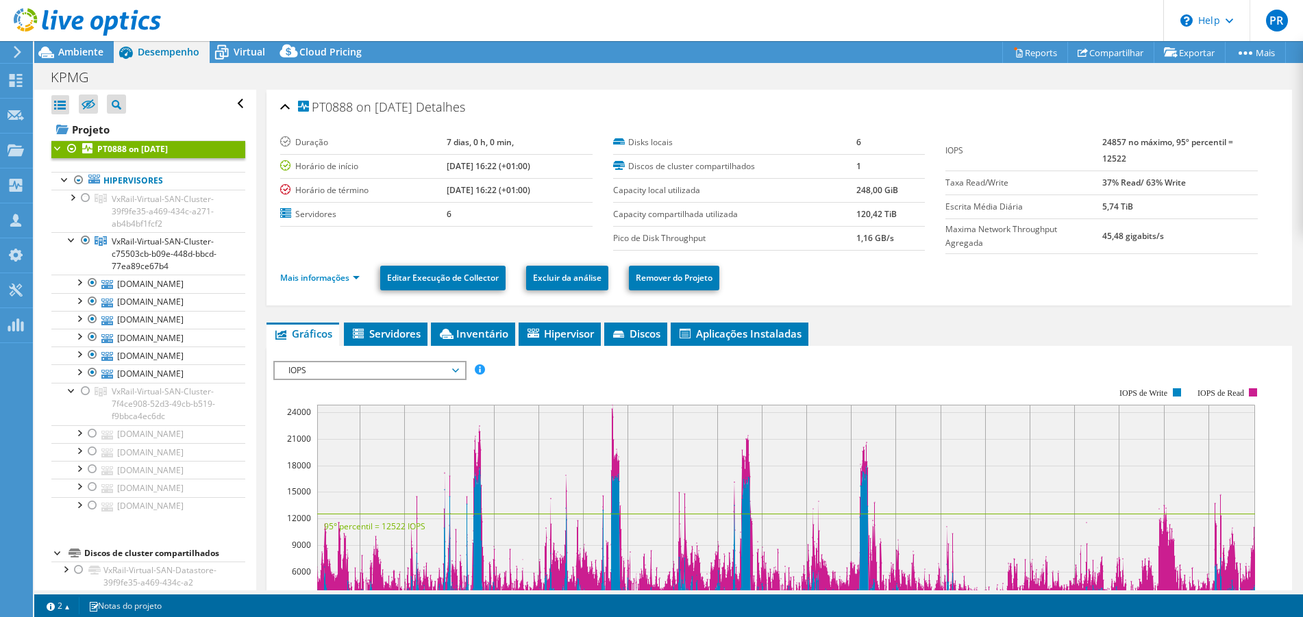
click at [110, 145] on b "PT0888 on [DATE]" at bounding box center [132, 149] width 71 height 12
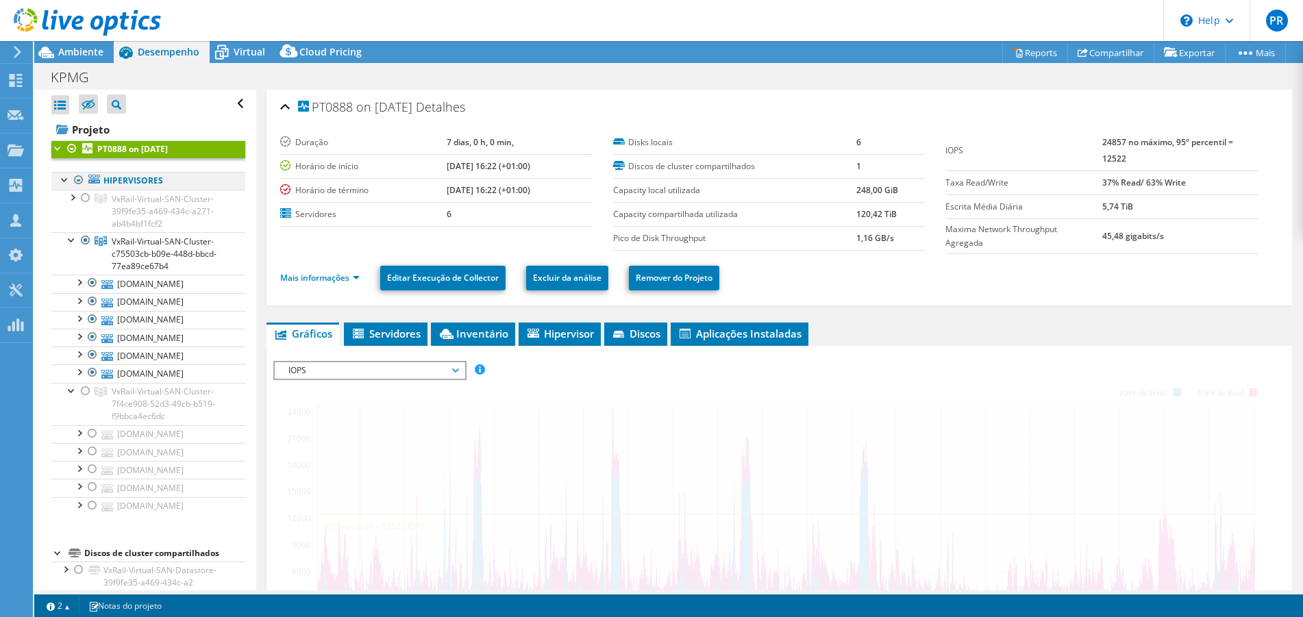
click at [67, 149] on div at bounding box center [72, 148] width 14 height 16
click at [69, 147] on div at bounding box center [72, 148] width 14 height 16
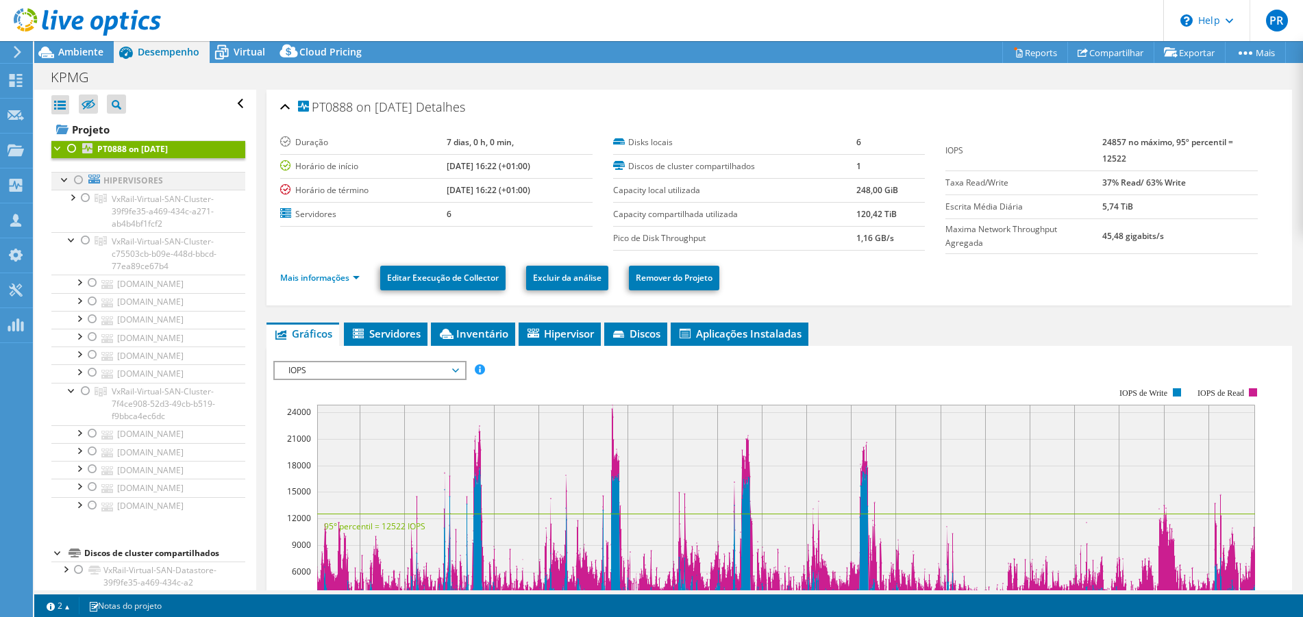
click at [79, 177] on div at bounding box center [79, 180] width 14 height 16
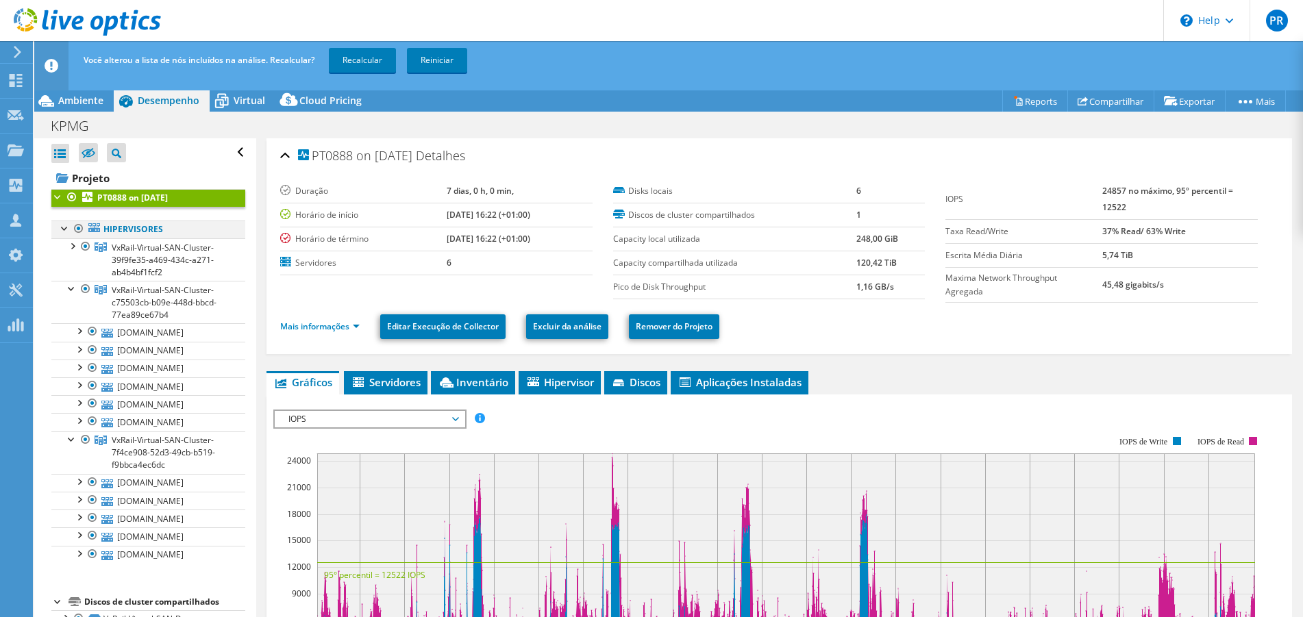
click at [75, 227] on div at bounding box center [79, 229] width 14 height 16
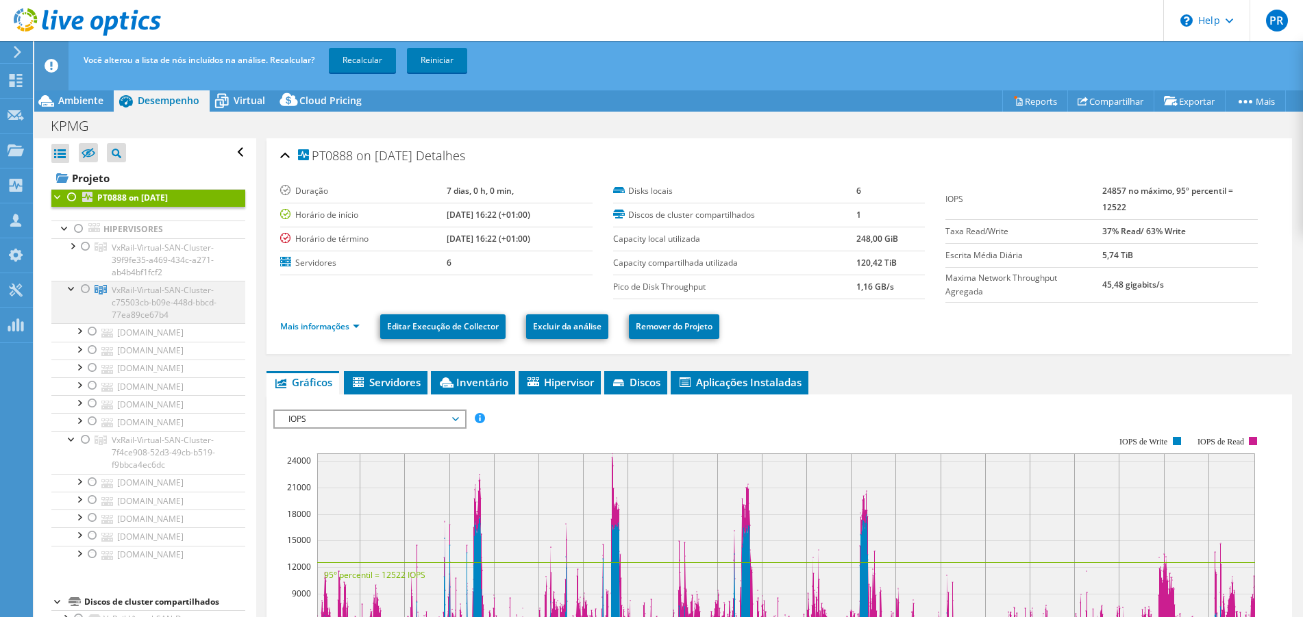
click at [86, 286] on div at bounding box center [86, 289] width 14 height 16
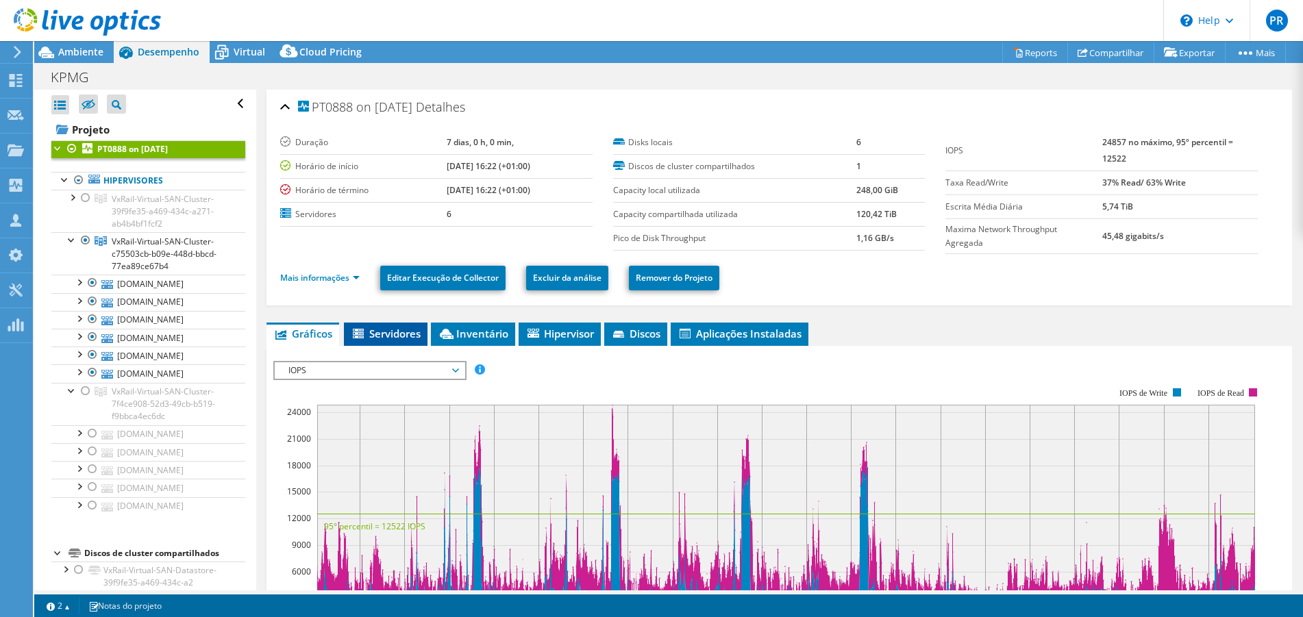
click at [393, 331] on span "Servidores" at bounding box center [386, 334] width 70 height 14
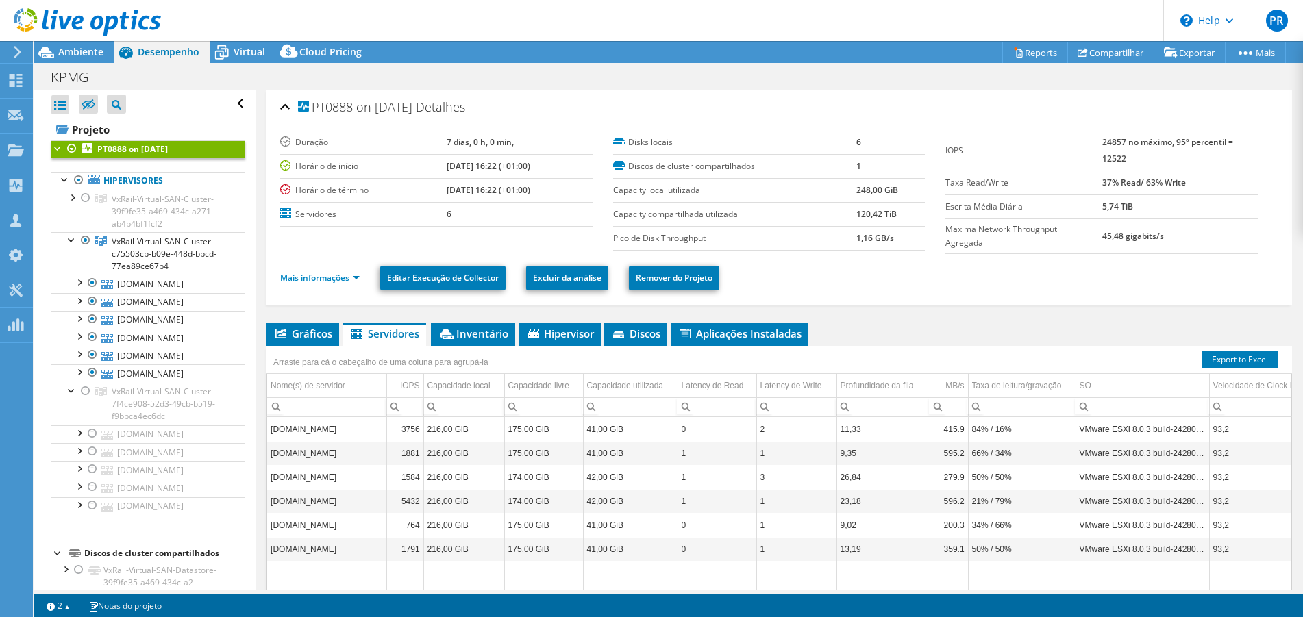
scroll to position [69, 0]
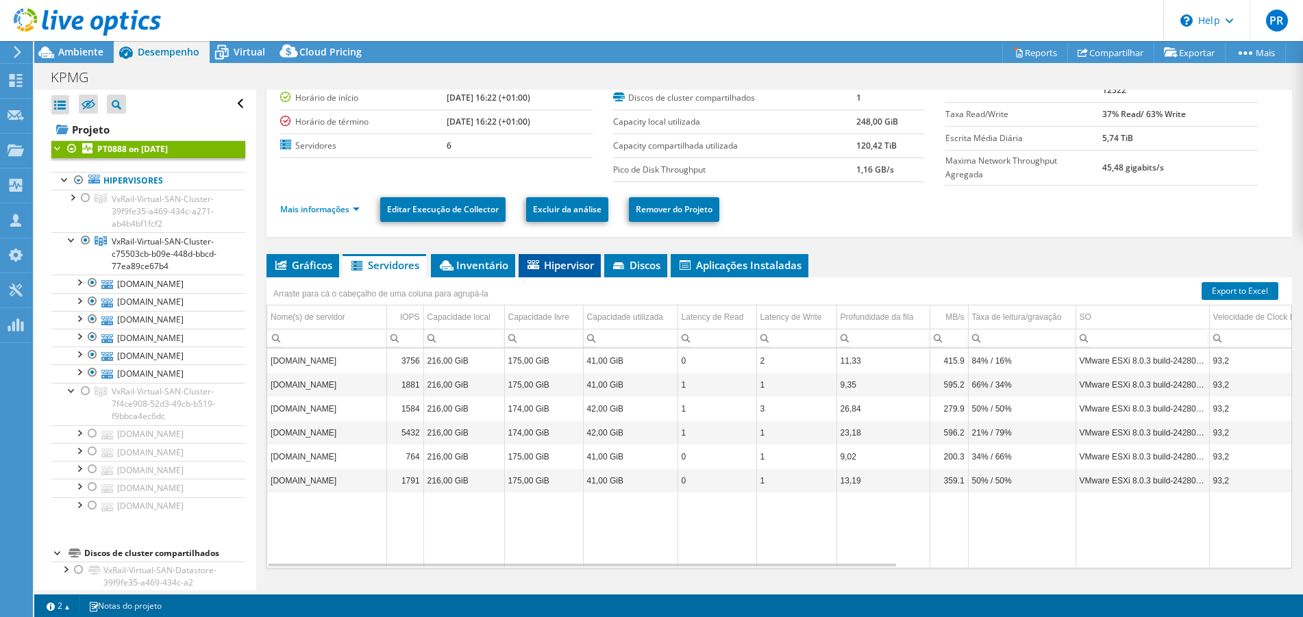
click at [543, 255] on li "Hipervisor" at bounding box center [560, 265] width 82 height 23
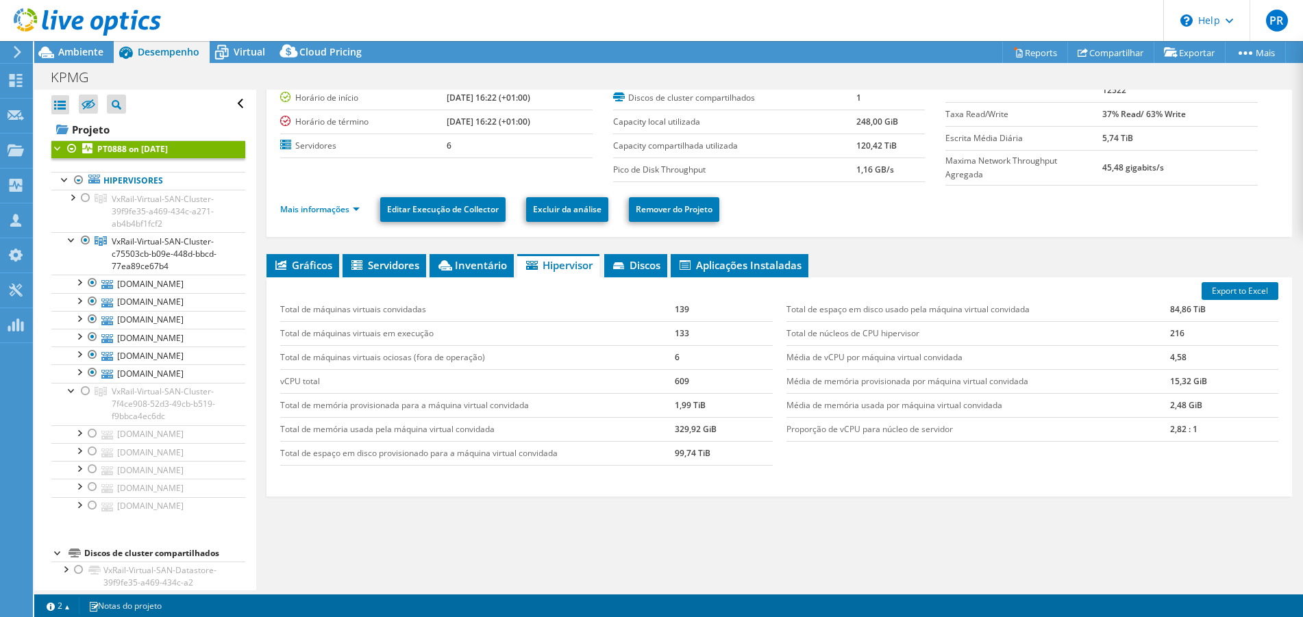
click at [867, 380] on td "Média de memória provisionada por máquina virtual convidada" at bounding box center [978, 381] width 384 height 24
click at [407, 268] on span "Servidores" at bounding box center [384, 265] width 70 height 14
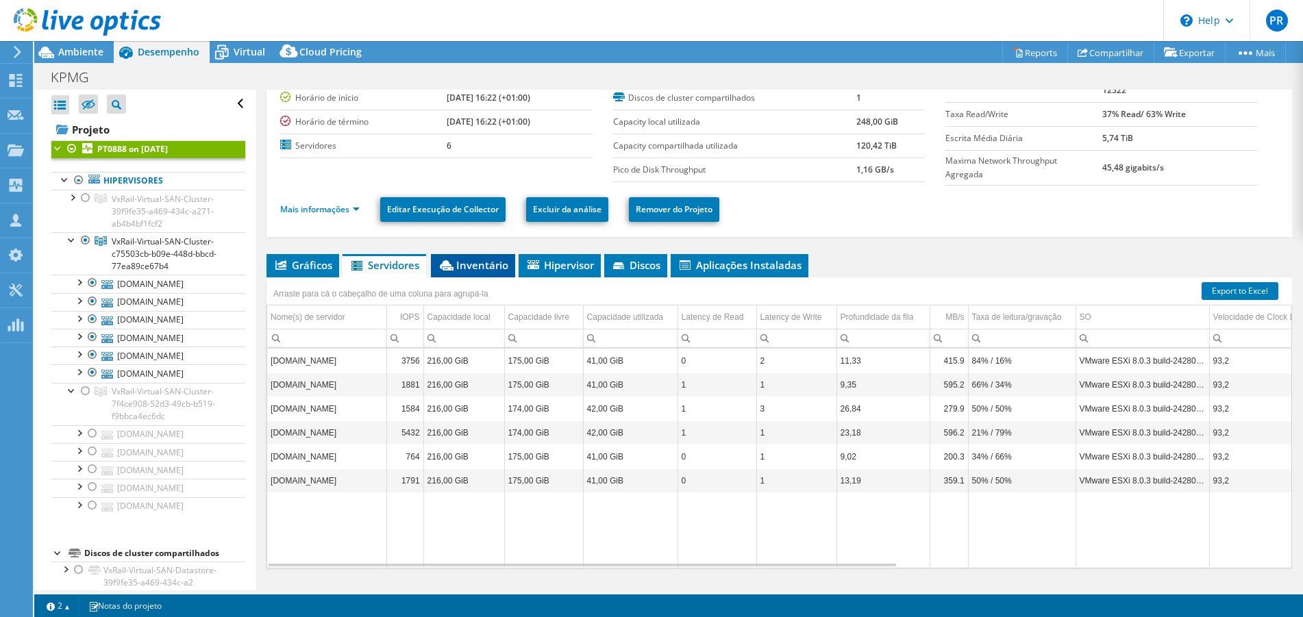
click at [451, 268] on icon at bounding box center [447, 265] width 14 height 10
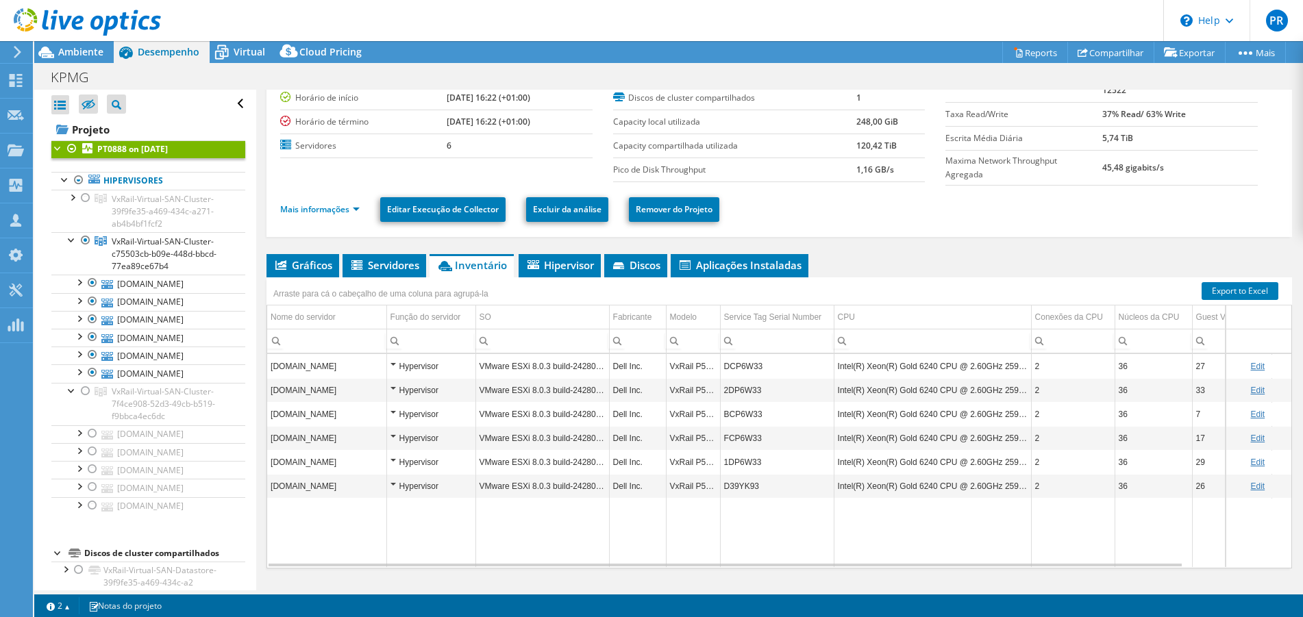
drag, startPoint x: 389, startPoint y: 262, endPoint x: 494, endPoint y: 272, distance: 105.3
click at [389, 262] on span "Servidores" at bounding box center [384, 265] width 70 height 14
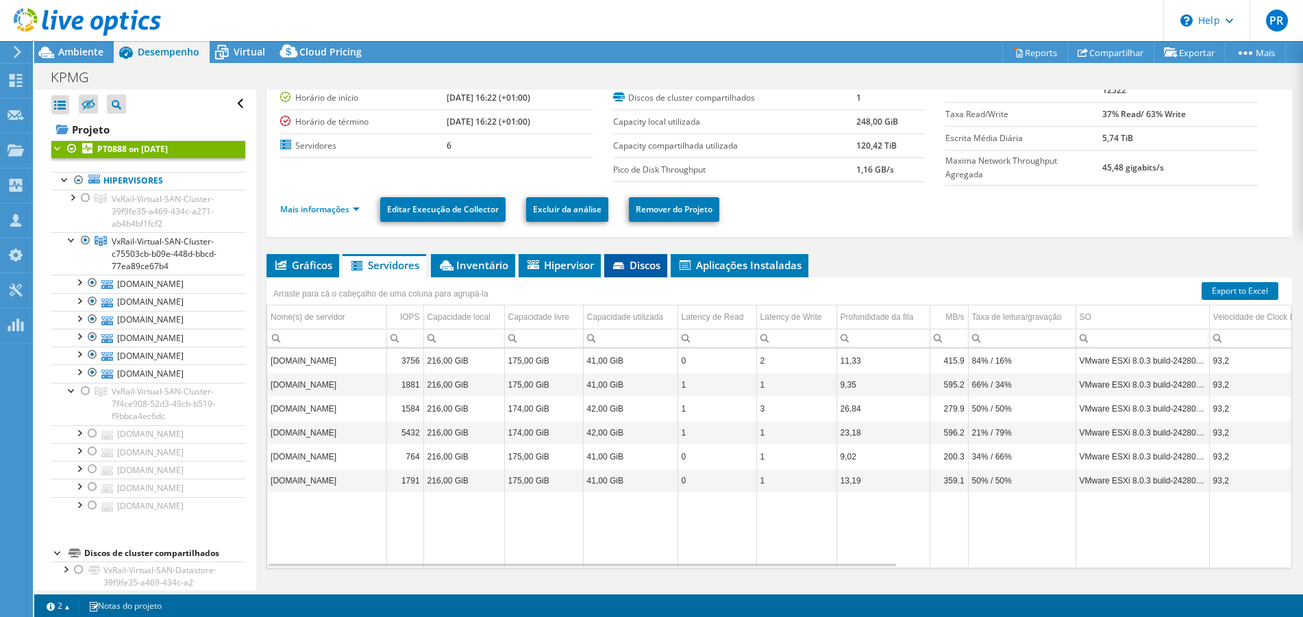
click at [636, 264] on span "Discos" at bounding box center [635, 265] width 49 height 14
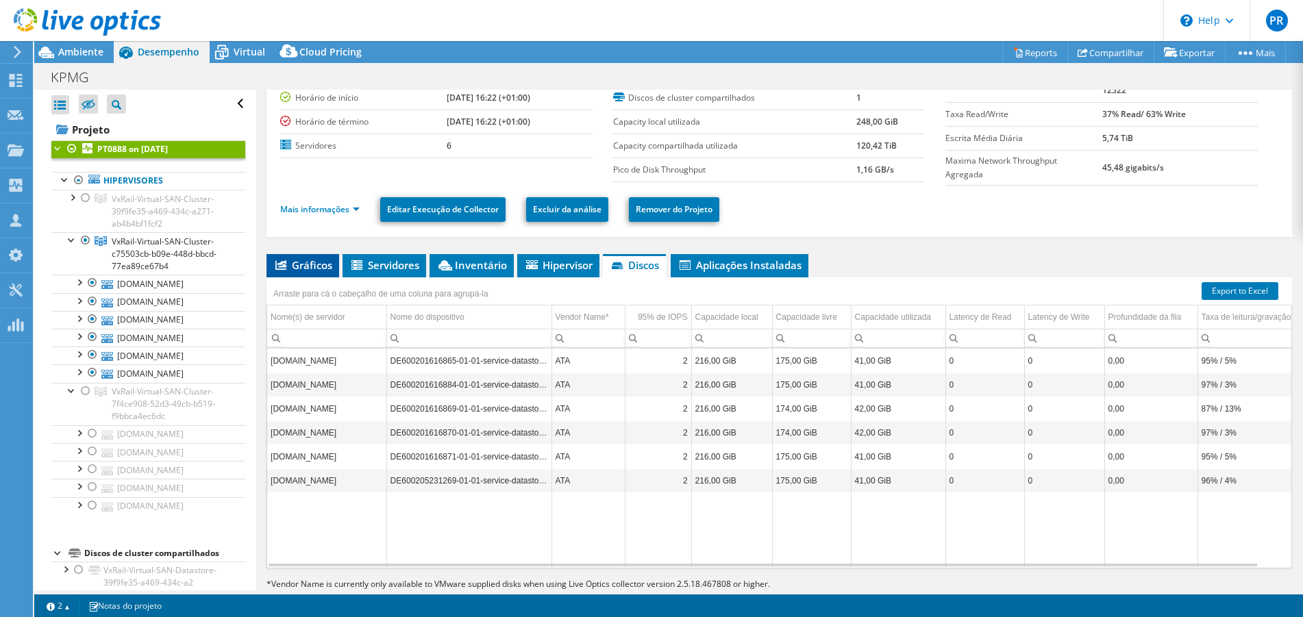
click at [290, 267] on span "Gráficos" at bounding box center [302, 265] width 59 height 14
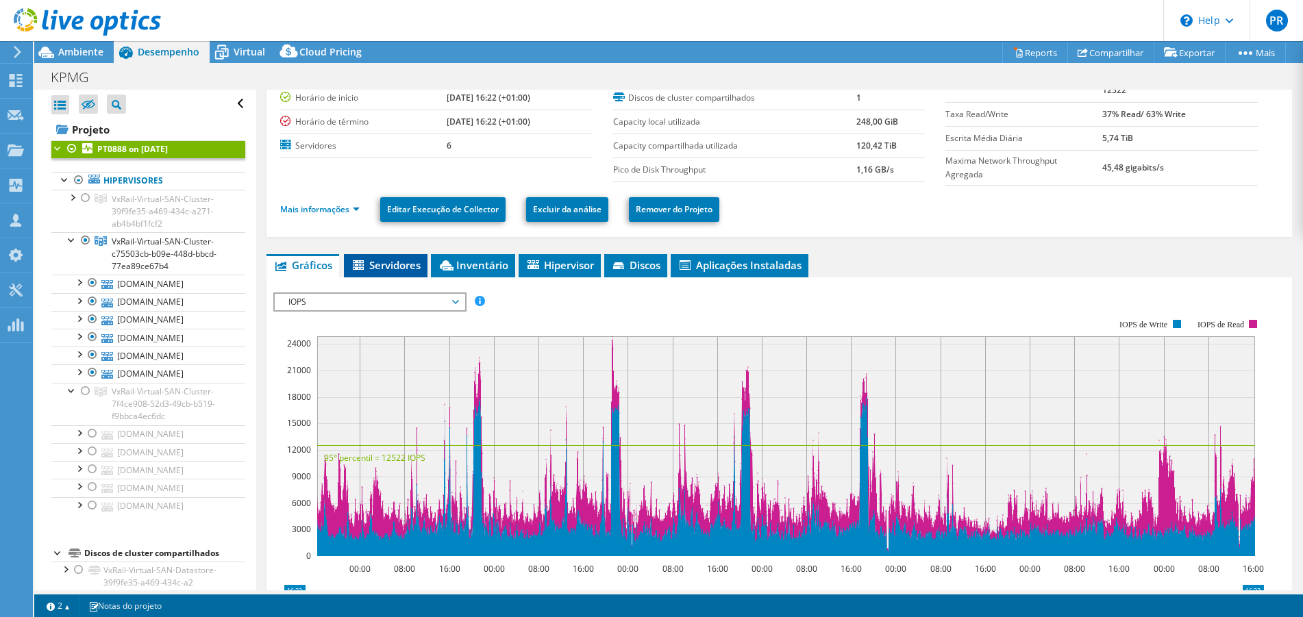
click at [375, 267] on span "Servidores" at bounding box center [386, 265] width 70 height 14
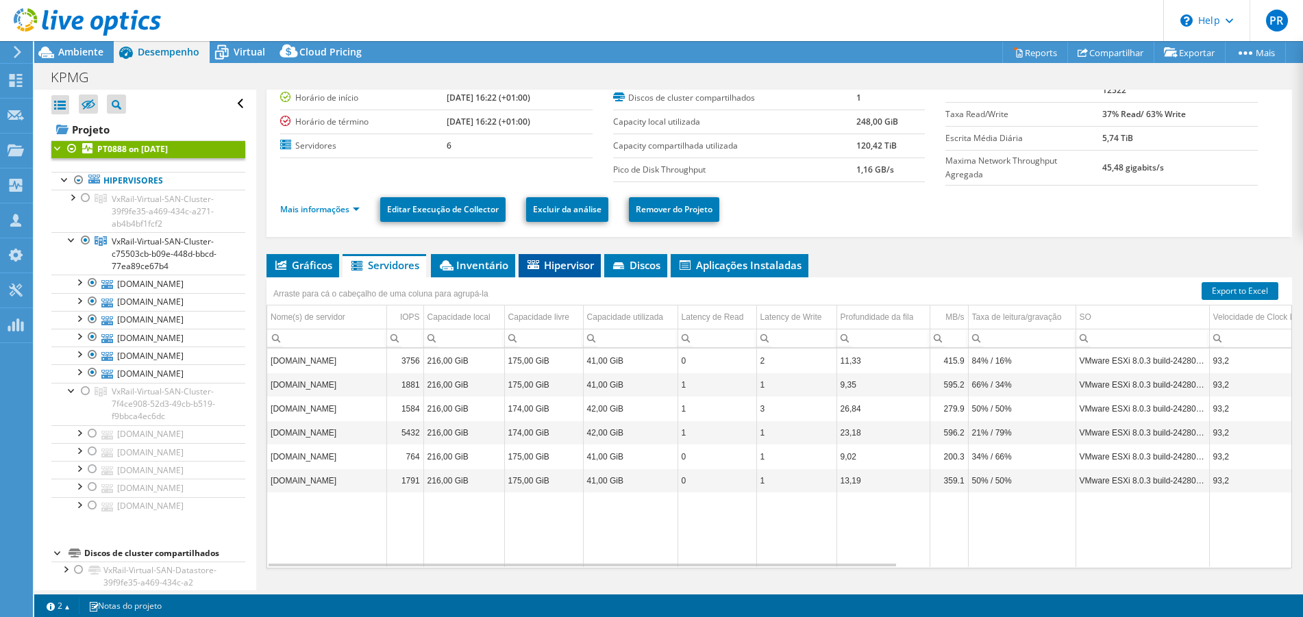
drag, startPoint x: 567, startPoint y: 267, endPoint x: 588, endPoint y: 267, distance: 21.9
click at [567, 267] on span "Hipervisor" at bounding box center [559, 265] width 69 height 14
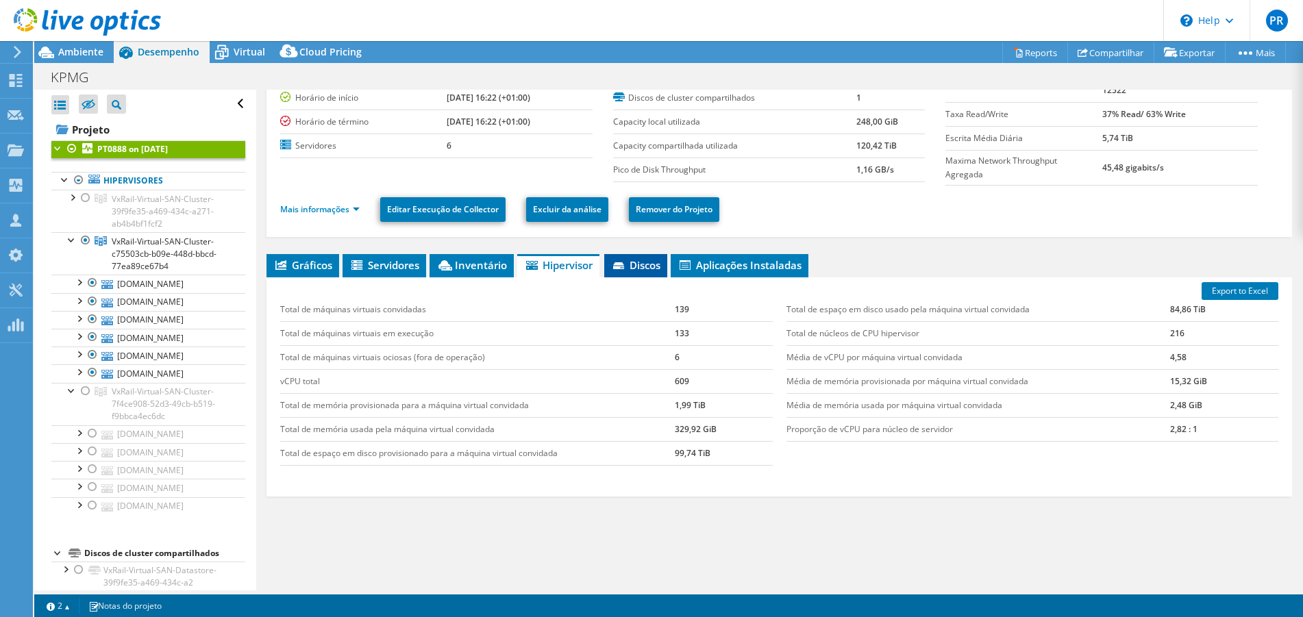
click at [652, 261] on span "Discos" at bounding box center [635, 265] width 49 height 14
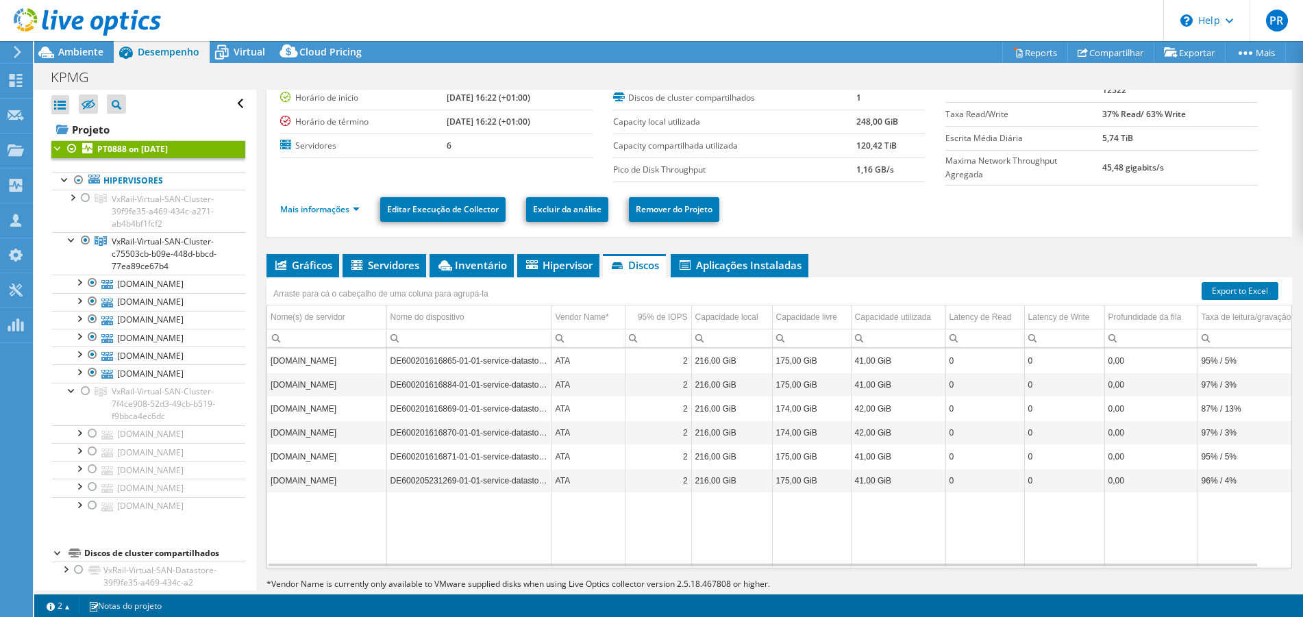
drag, startPoint x: 153, startPoint y: 241, endPoint x: 506, endPoint y: 147, distance: 364.6
click at [153, 241] on span "VxRail-Virtual-SAN-Cluster-c75503cb-b09e-448d-bbcd-77ea89ce67b4" at bounding box center [164, 254] width 105 height 36
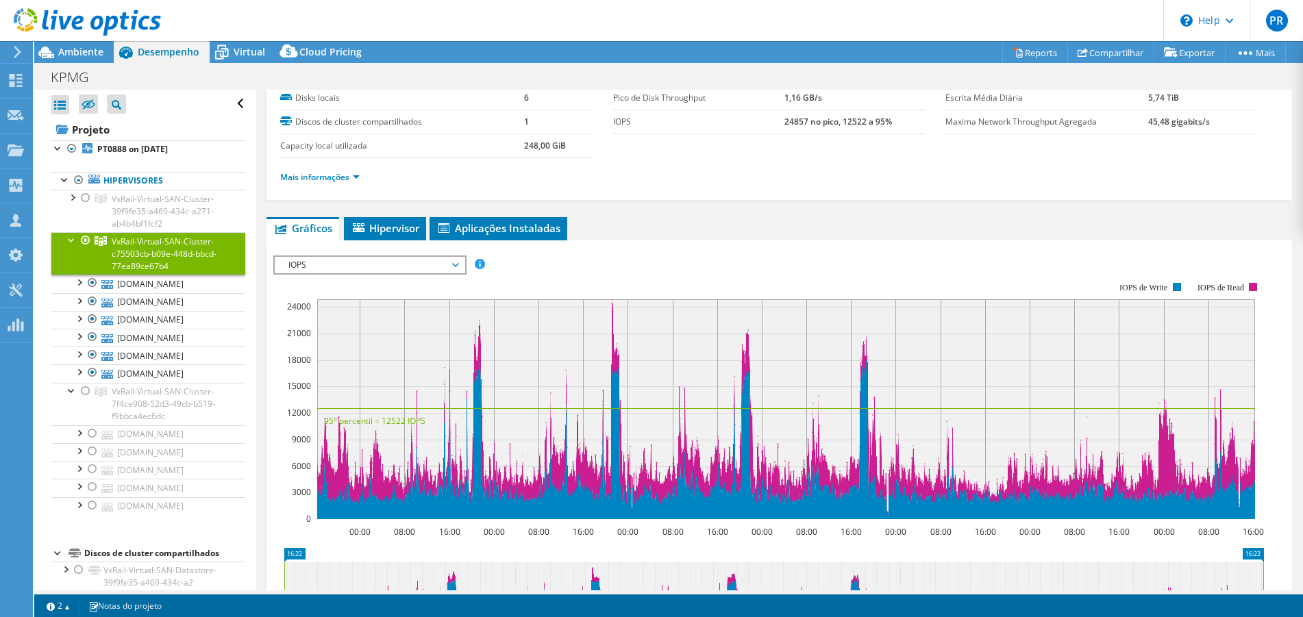
scroll to position [0, 0]
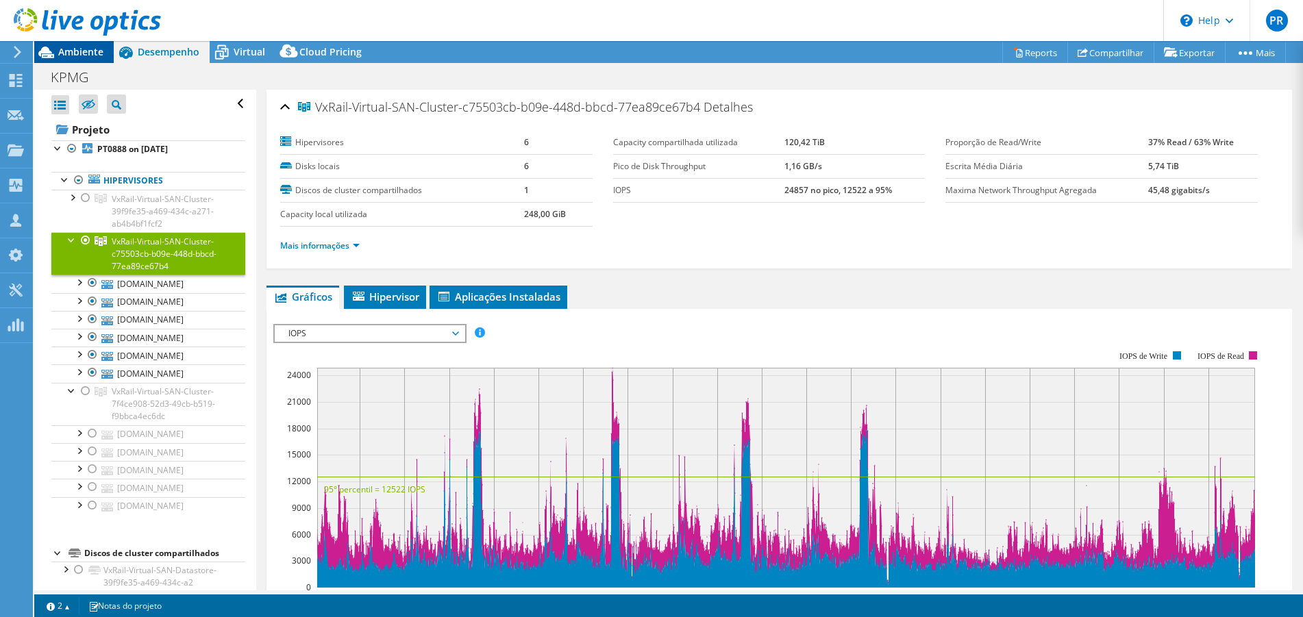
click at [56, 48] on icon at bounding box center [46, 52] width 24 height 24
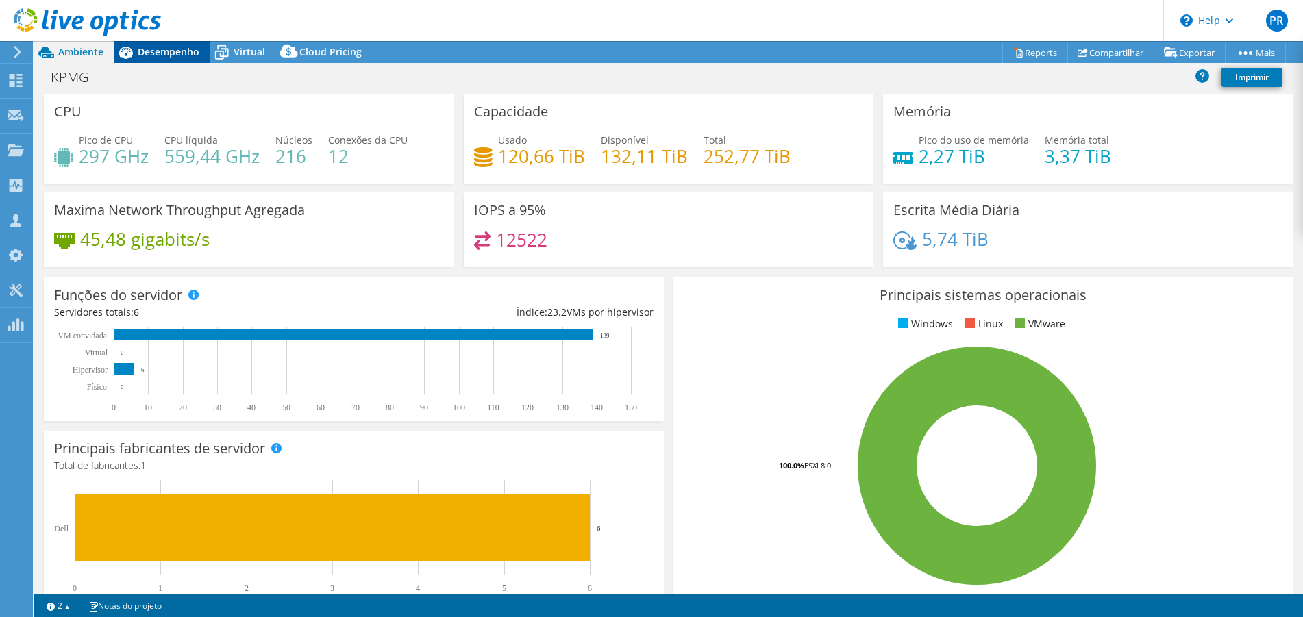
click at [157, 48] on span "Desempenho" at bounding box center [169, 51] width 62 height 13
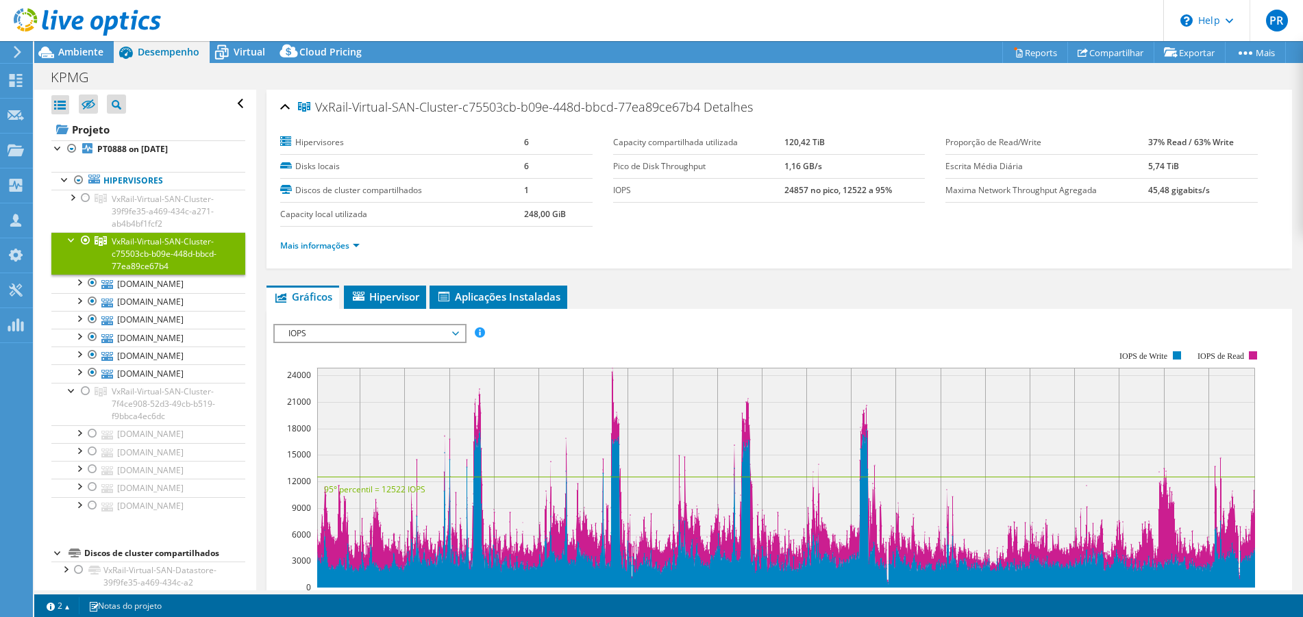
click at [136, 248] on span "VxRail-Virtual-SAN-Cluster-c75503cb-b09e-448d-bbcd-77ea89ce67b4" at bounding box center [164, 254] width 105 height 36
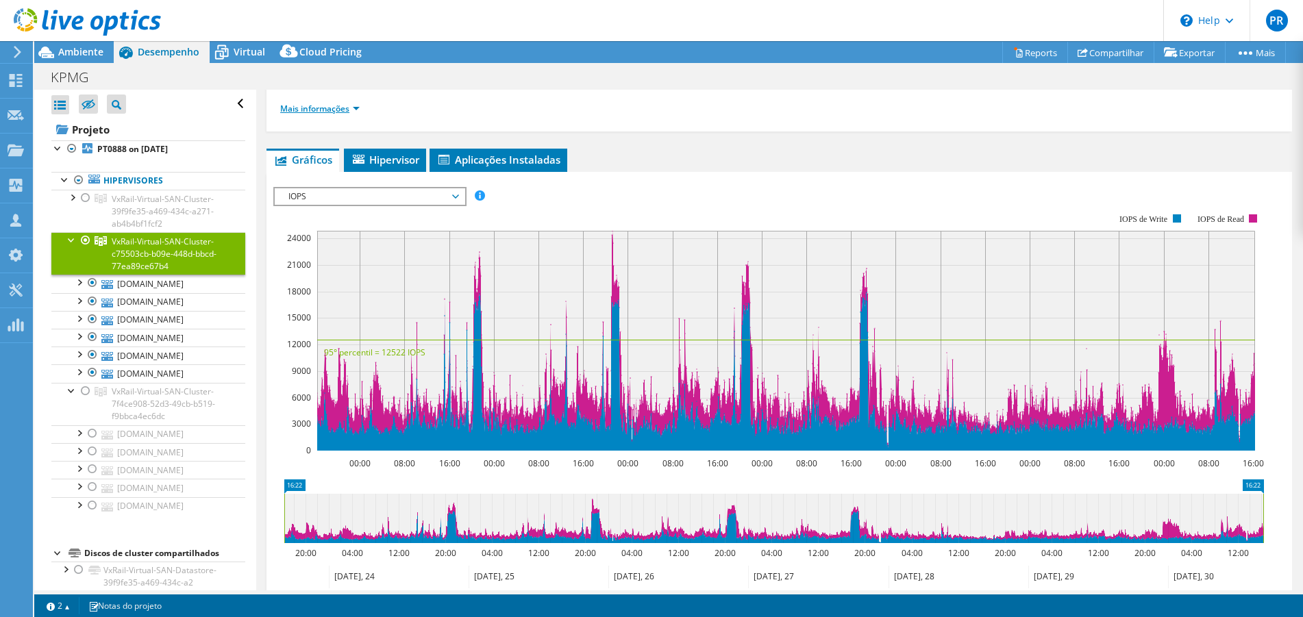
click at [343, 104] on link "Mais informações" at bounding box center [319, 109] width 79 height 12
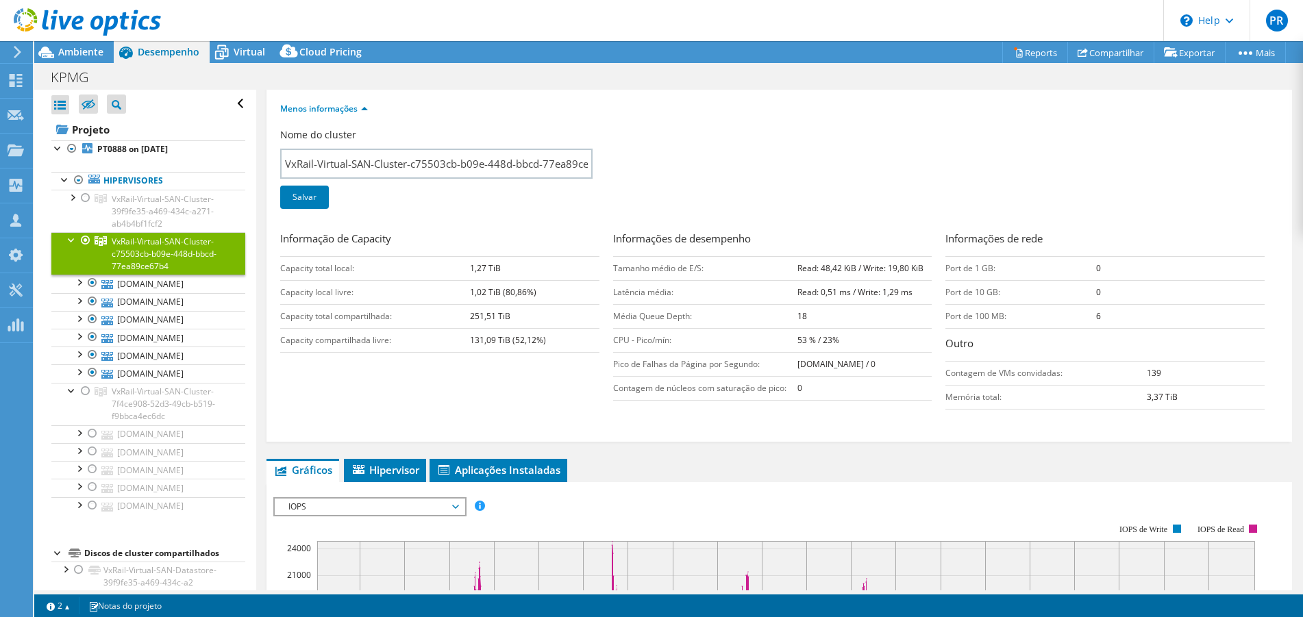
click at [85, 42] on div at bounding box center [80, 23] width 161 height 46
click at [86, 40] on div at bounding box center [80, 23] width 161 height 46
click at [86, 49] on span "Ambiente" at bounding box center [80, 51] width 45 height 13
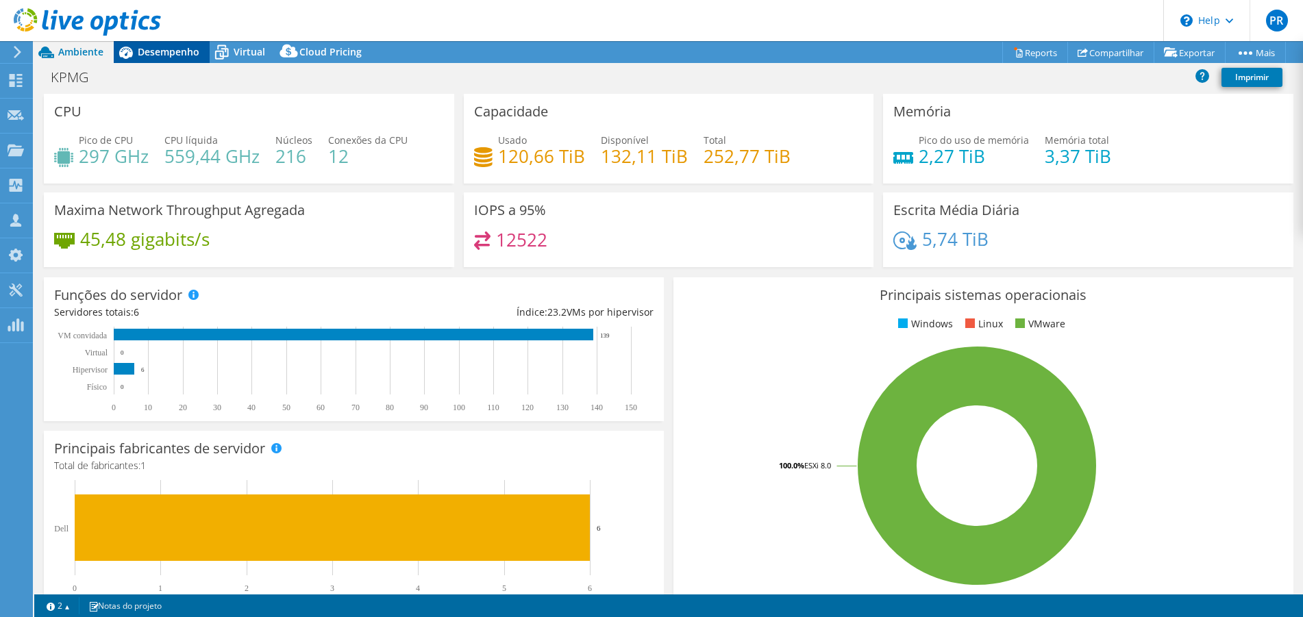
click at [180, 49] on span "Desempenho" at bounding box center [169, 51] width 62 height 13
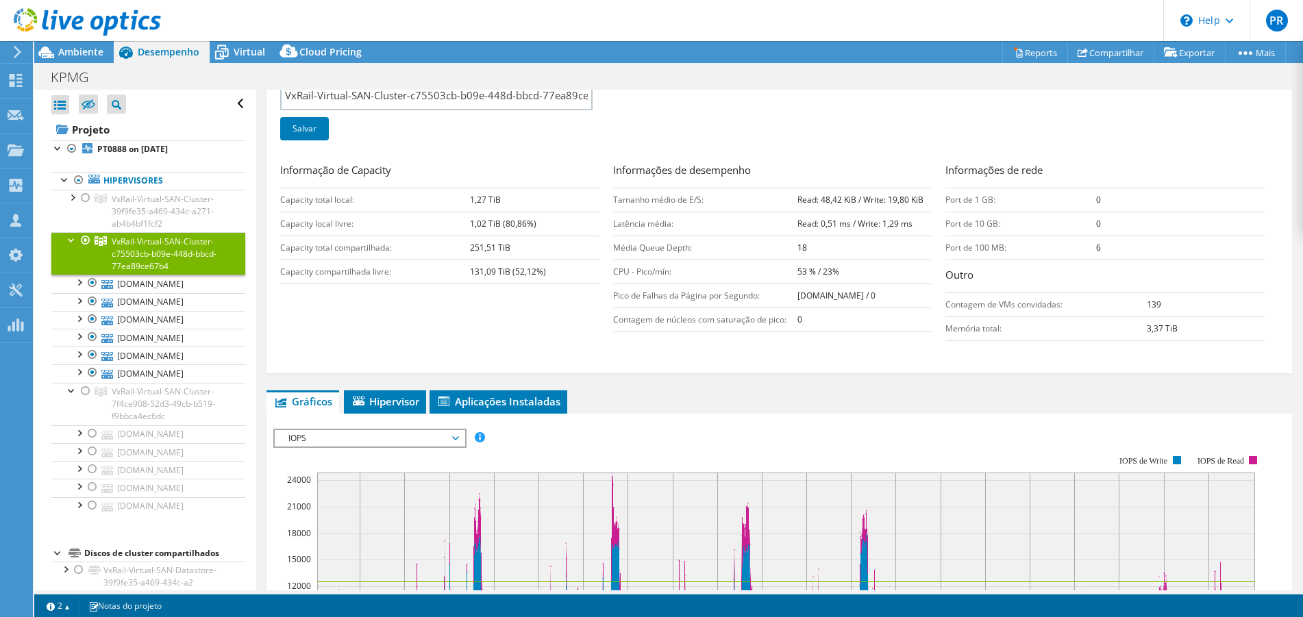
scroll to position [274, 0]
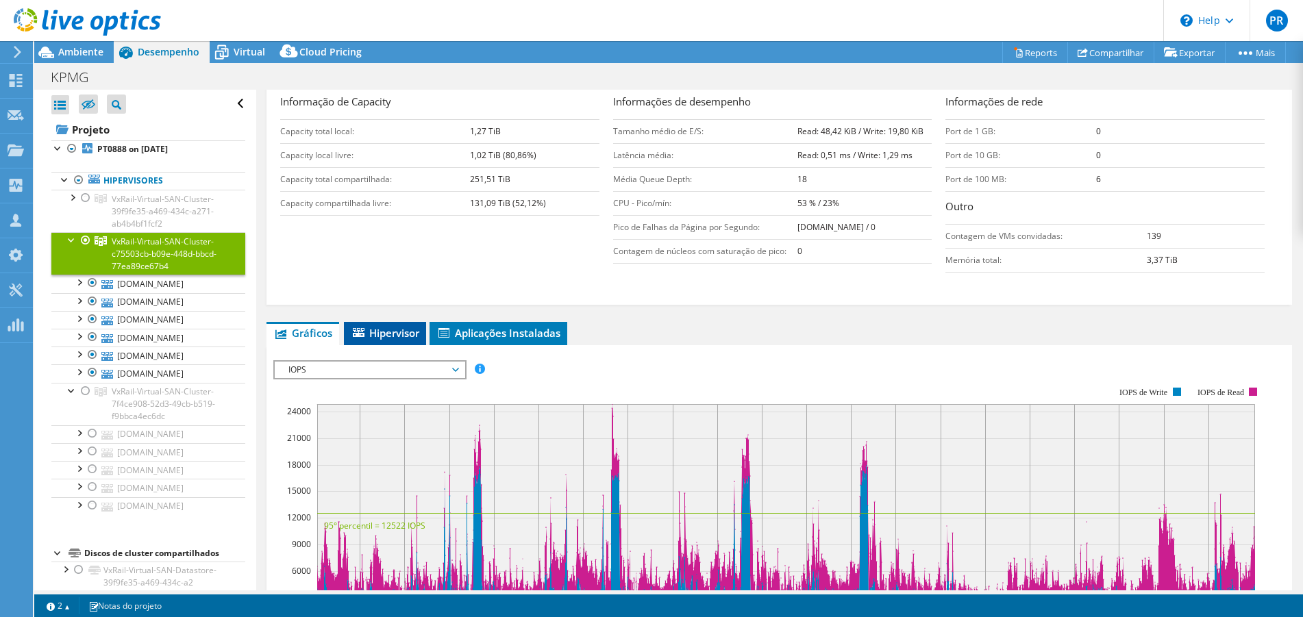
click at [397, 331] on span "Hipervisor" at bounding box center [385, 333] width 69 height 14
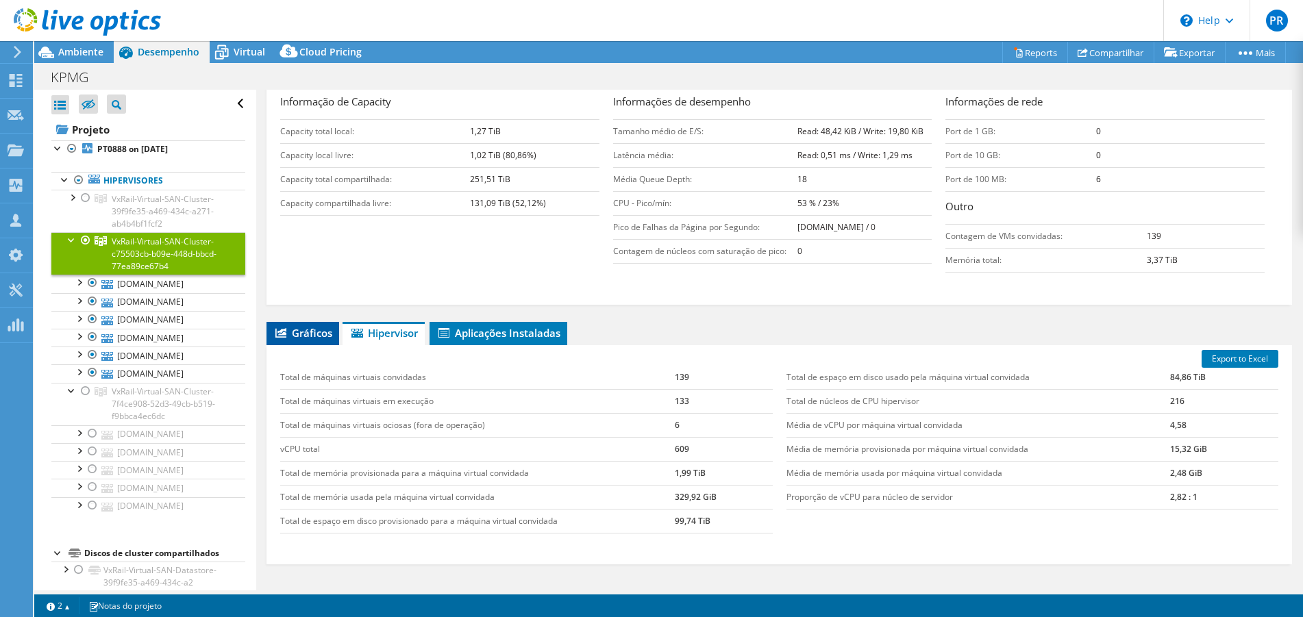
click at [300, 332] on span "Gráficos" at bounding box center [302, 333] width 59 height 14
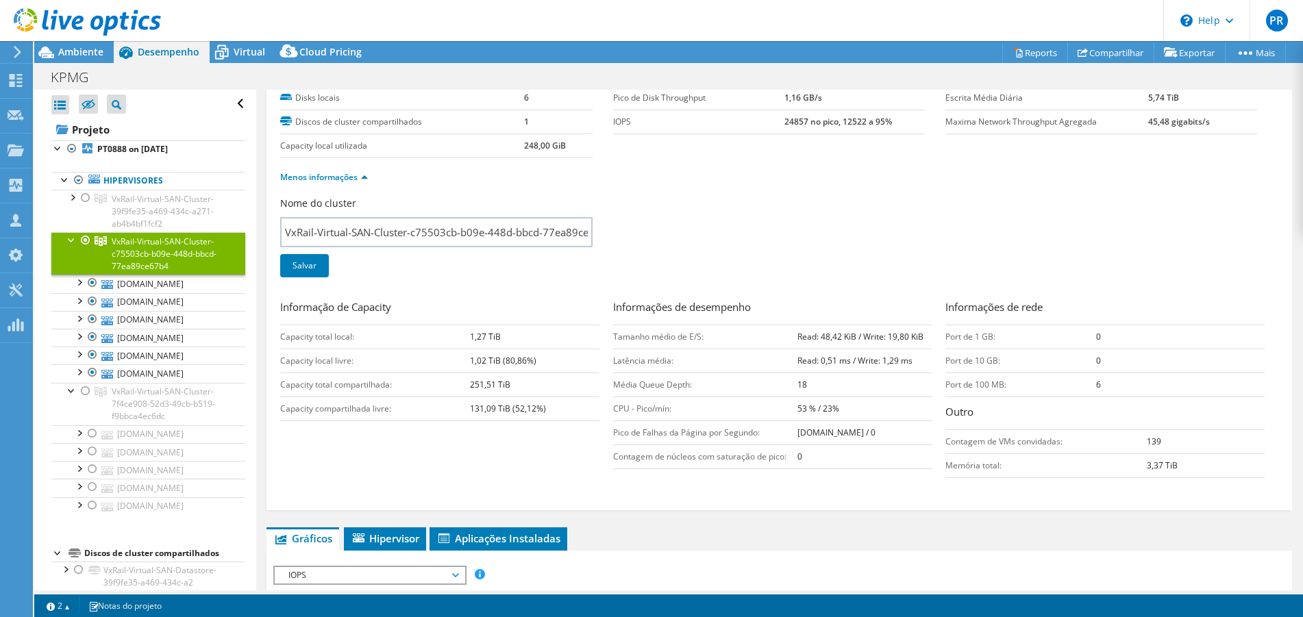
scroll to position [0, 0]
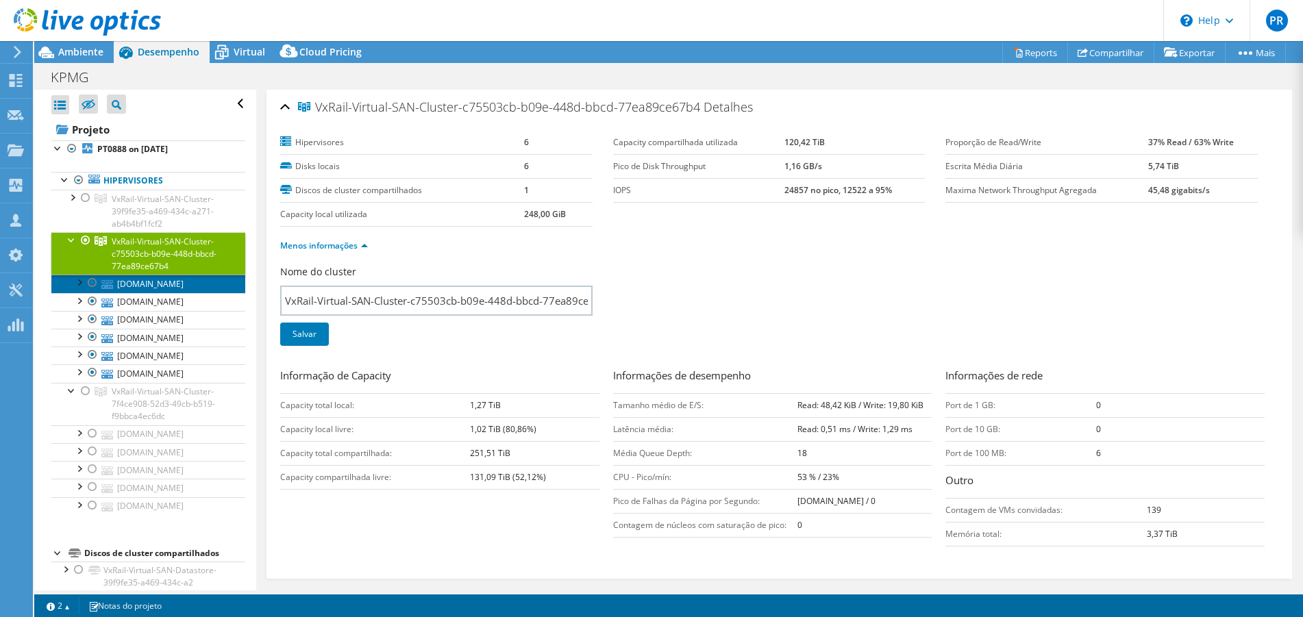
click at [187, 280] on link "[DOMAIN_NAME]" at bounding box center [148, 284] width 194 height 18
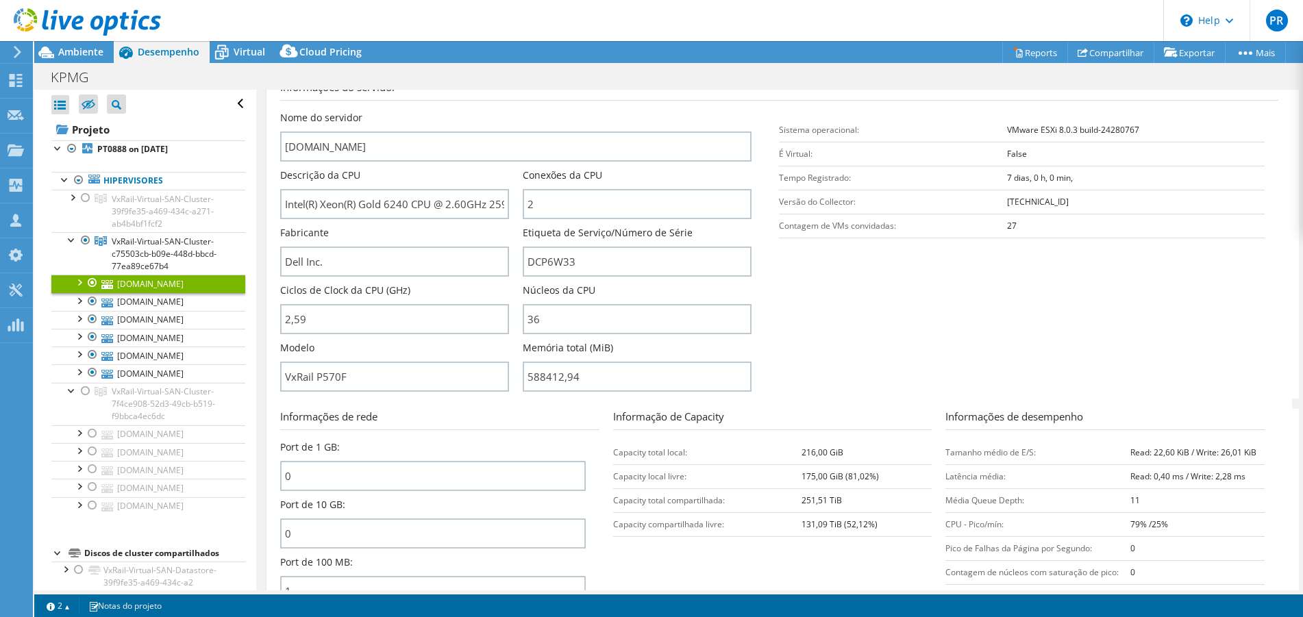
scroll to position [343, 0]
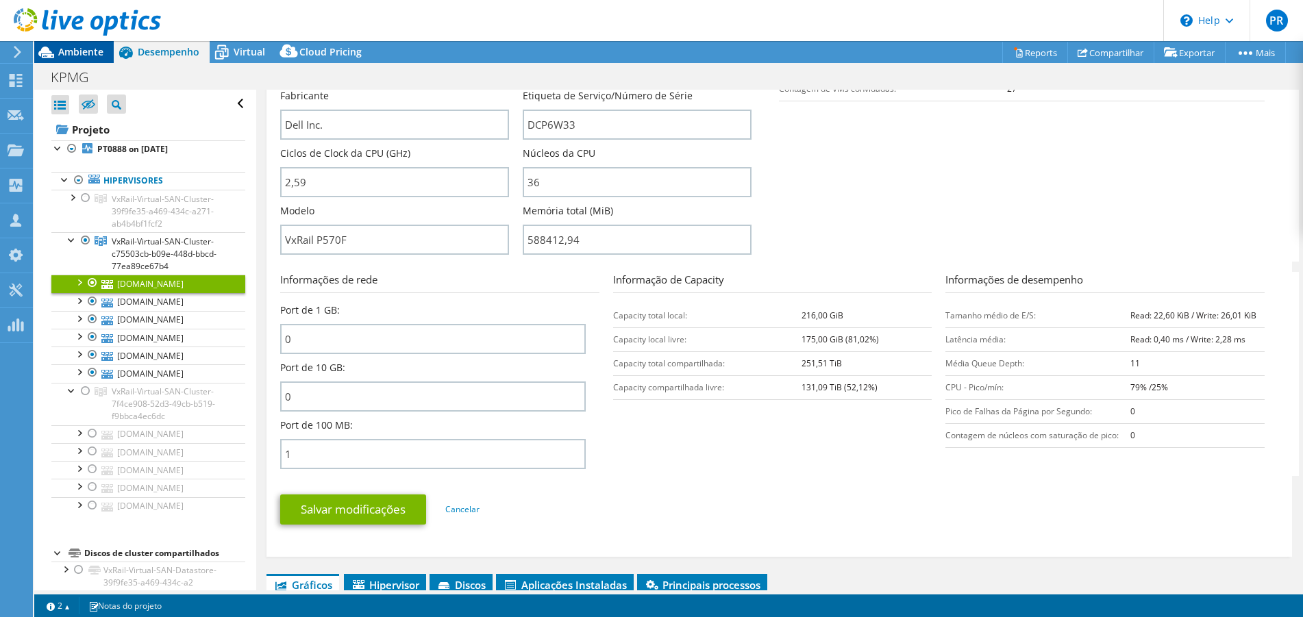
click at [82, 49] on span "Ambiente" at bounding box center [80, 51] width 45 height 13
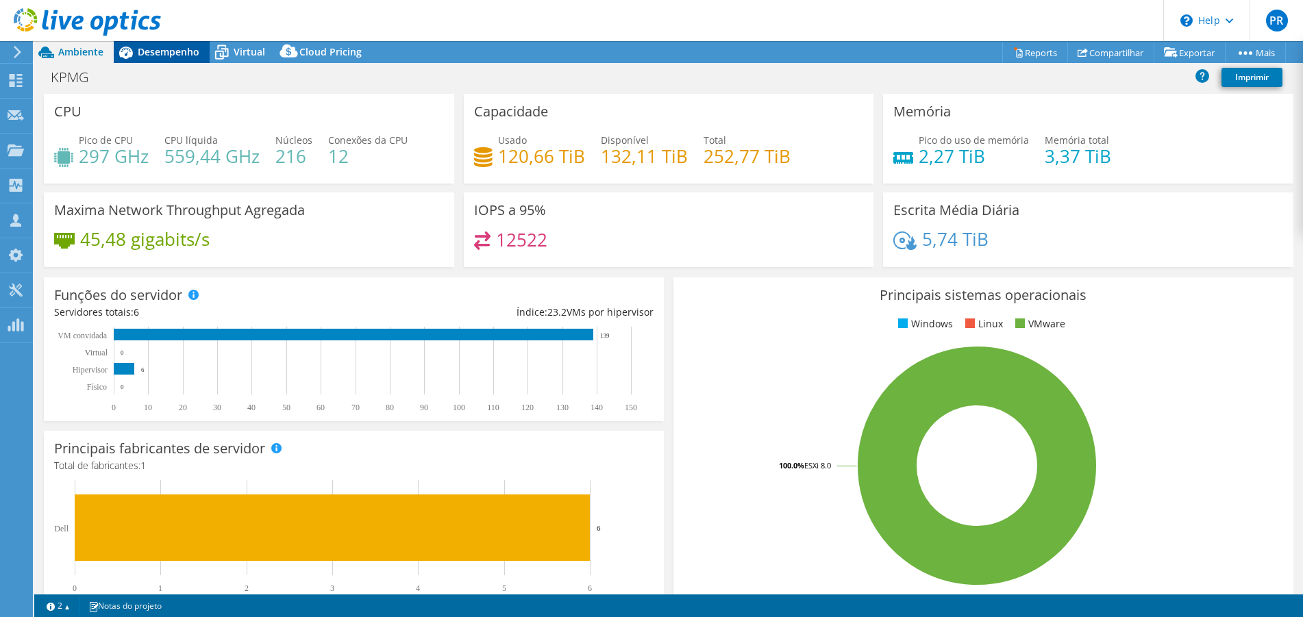
click at [153, 51] on span "Desempenho" at bounding box center [169, 51] width 62 height 13
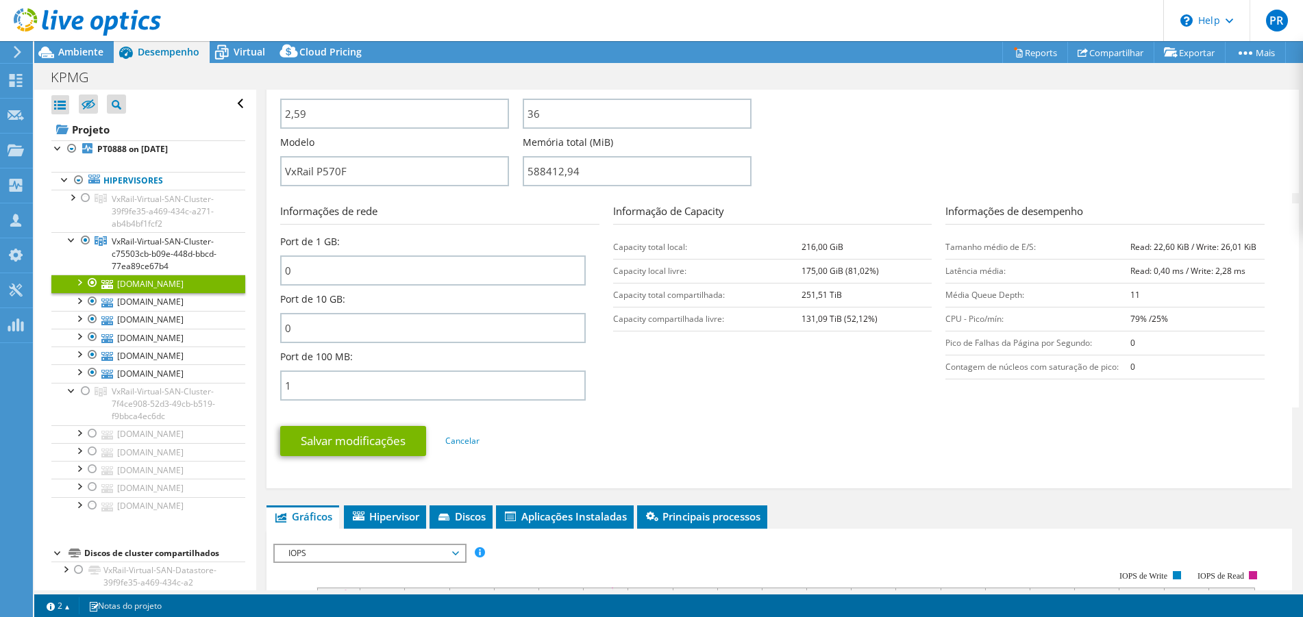
scroll to position [480, 0]
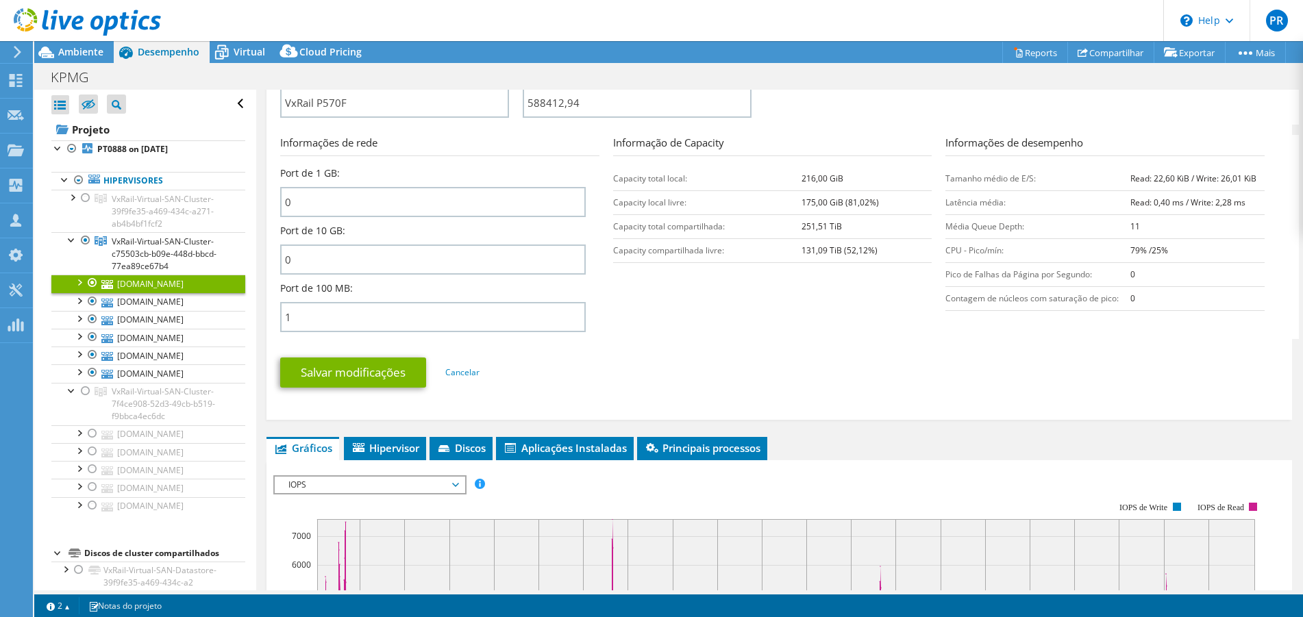
click at [239, 38] on header "PR Membro da equipe Paulo Rosa paulo.rosa@tcsi-digiberia.pt TCSI-DIGIBERIA Tecn…" at bounding box center [651, 20] width 1303 height 41
click at [239, 51] on span "Virtual" at bounding box center [250, 51] width 32 height 13
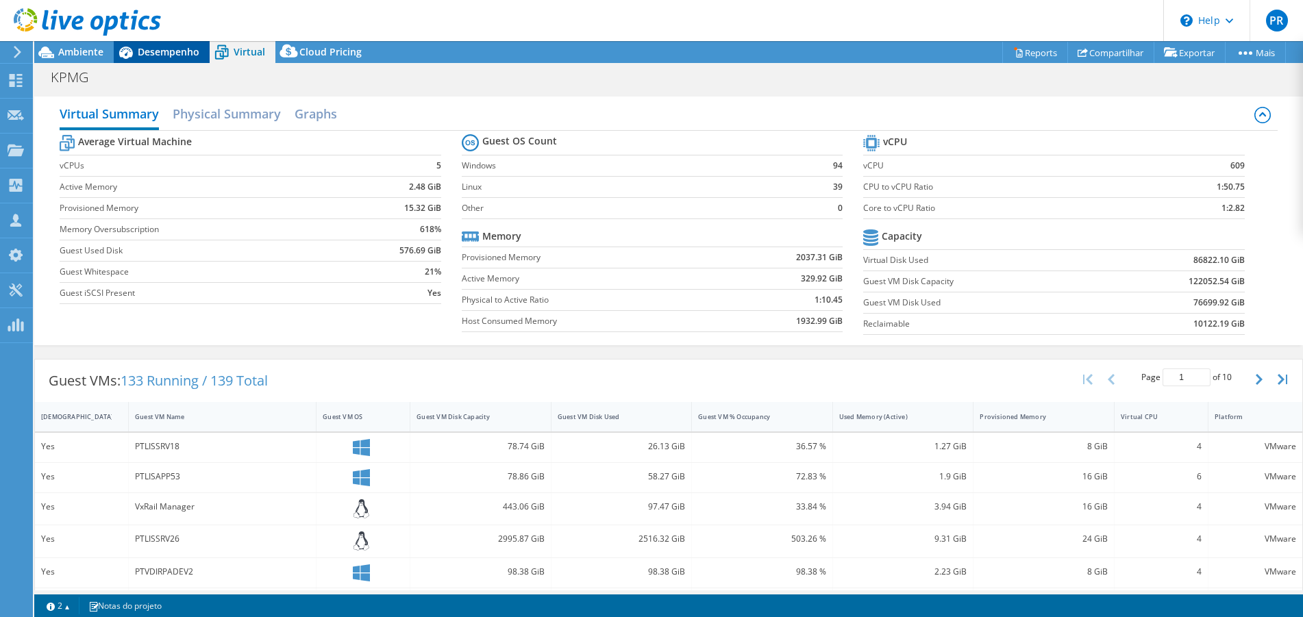
click at [173, 45] on div "Desempenho" at bounding box center [162, 52] width 96 height 22
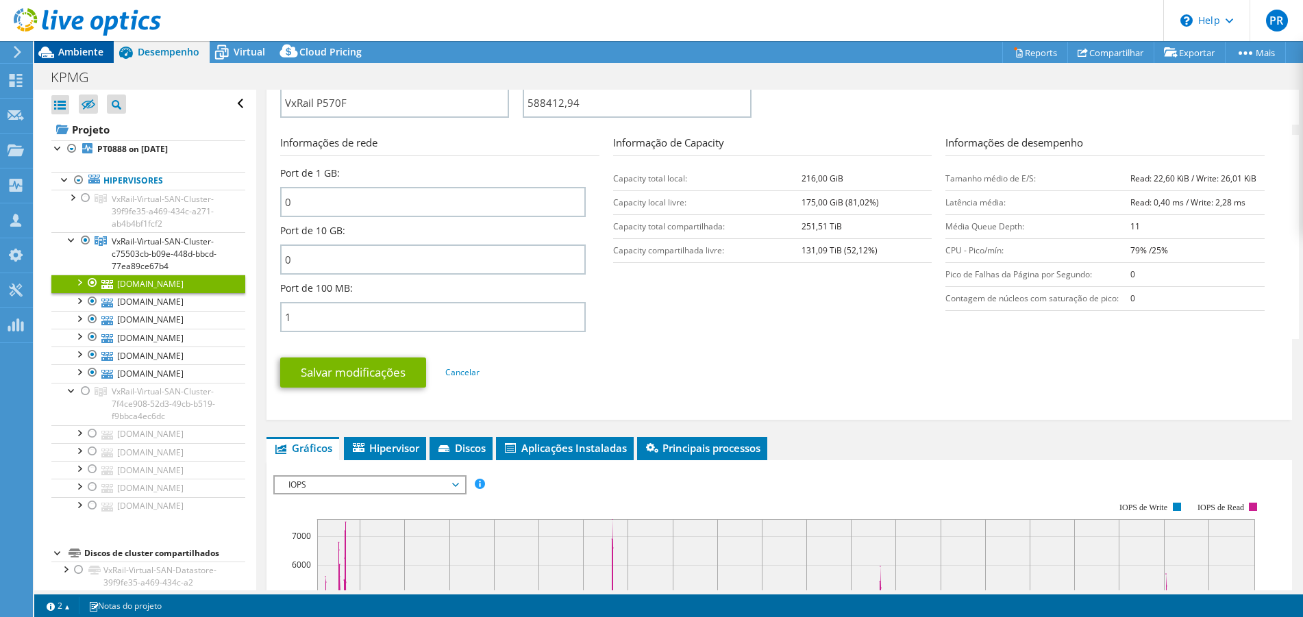
click at [64, 53] on span "Ambiente" at bounding box center [80, 51] width 45 height 13
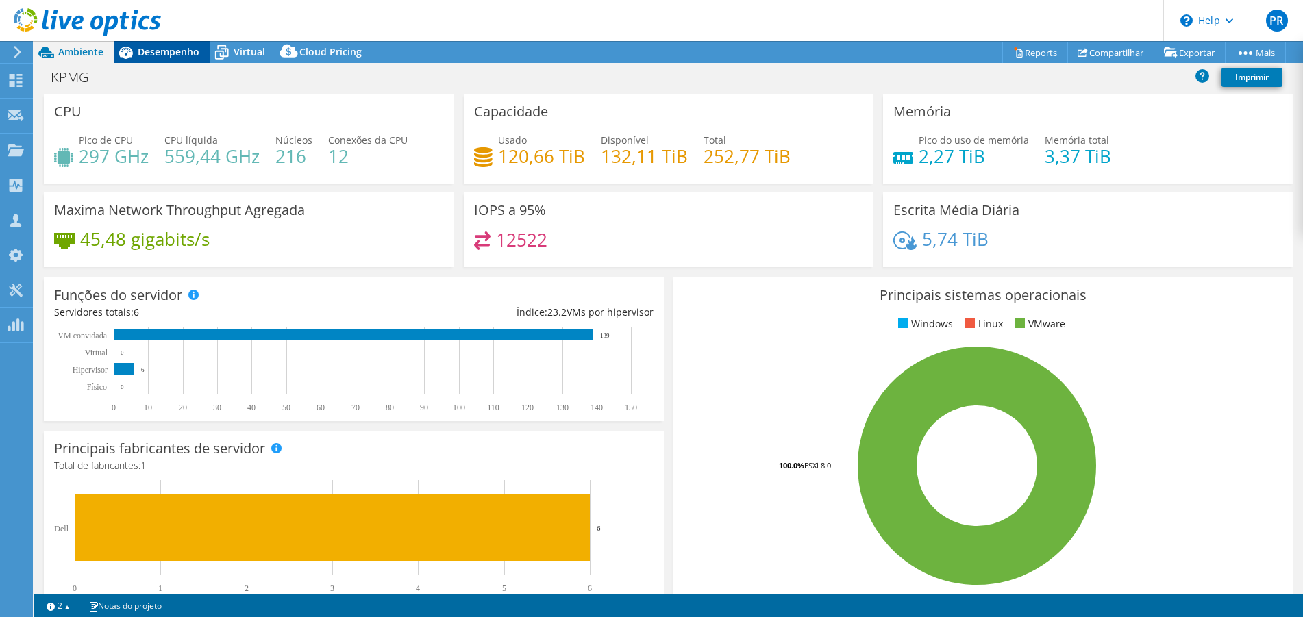
click at [163, 52] on span "Desempenho" at bounding box center [169, 51] width 62 height 13
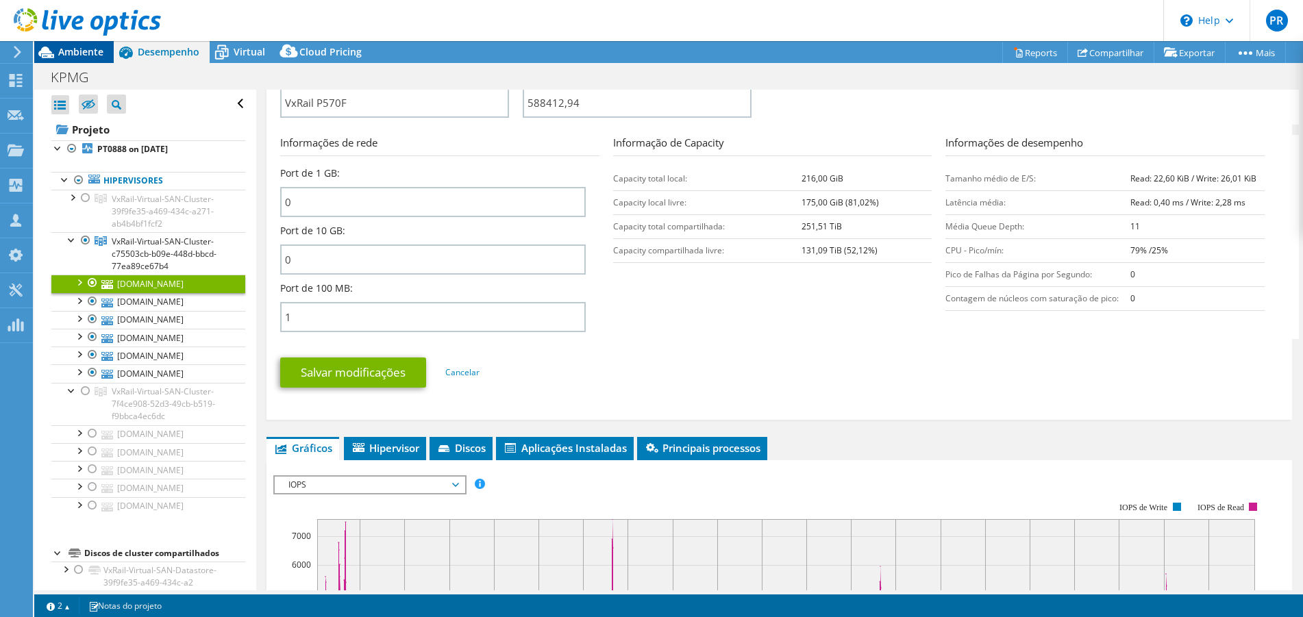
click at [46, 60] on icon at bounding box center [46, 52] width 24 height 24
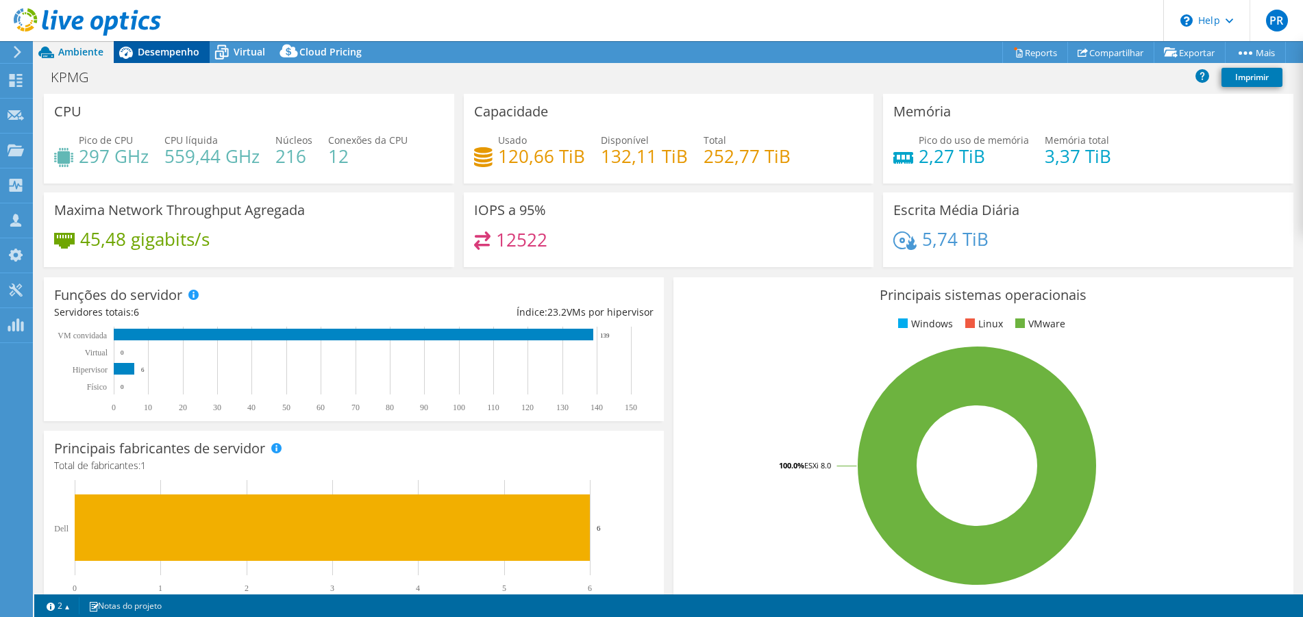
click at [183, 51] on span "Desempenho" at bounding box center [169, 51] width 62 height 13
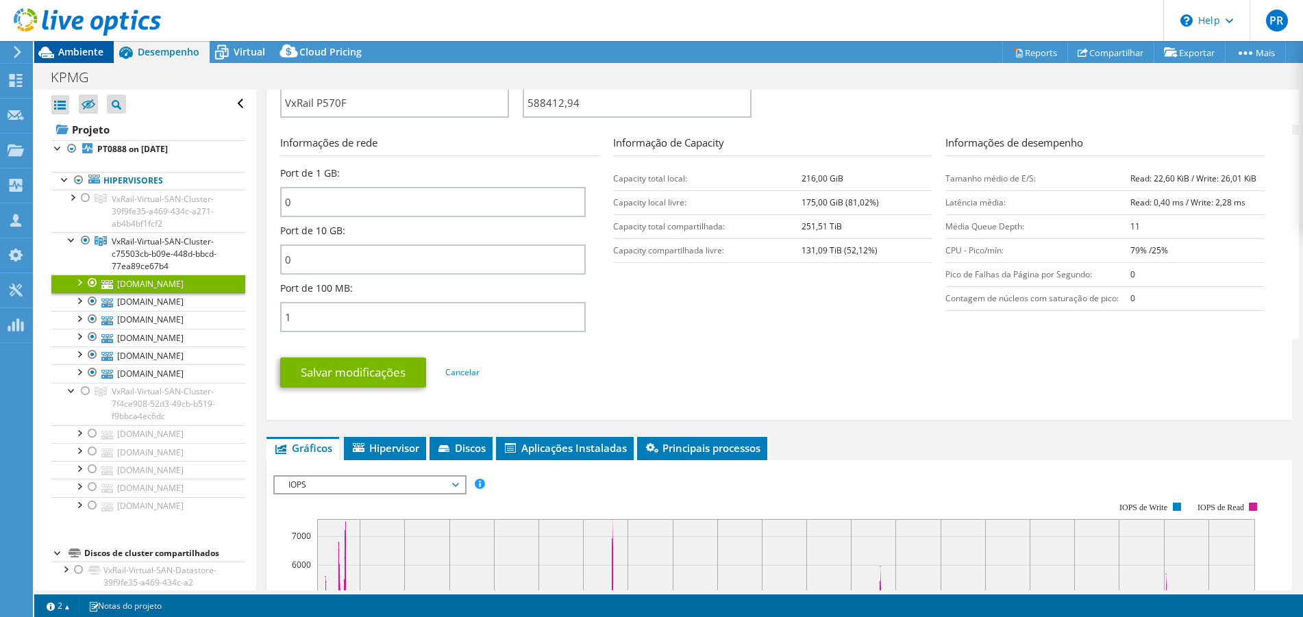
click at [85, 47] on span "Ambiente" at bounding box center [80, 51] width 45 height 13
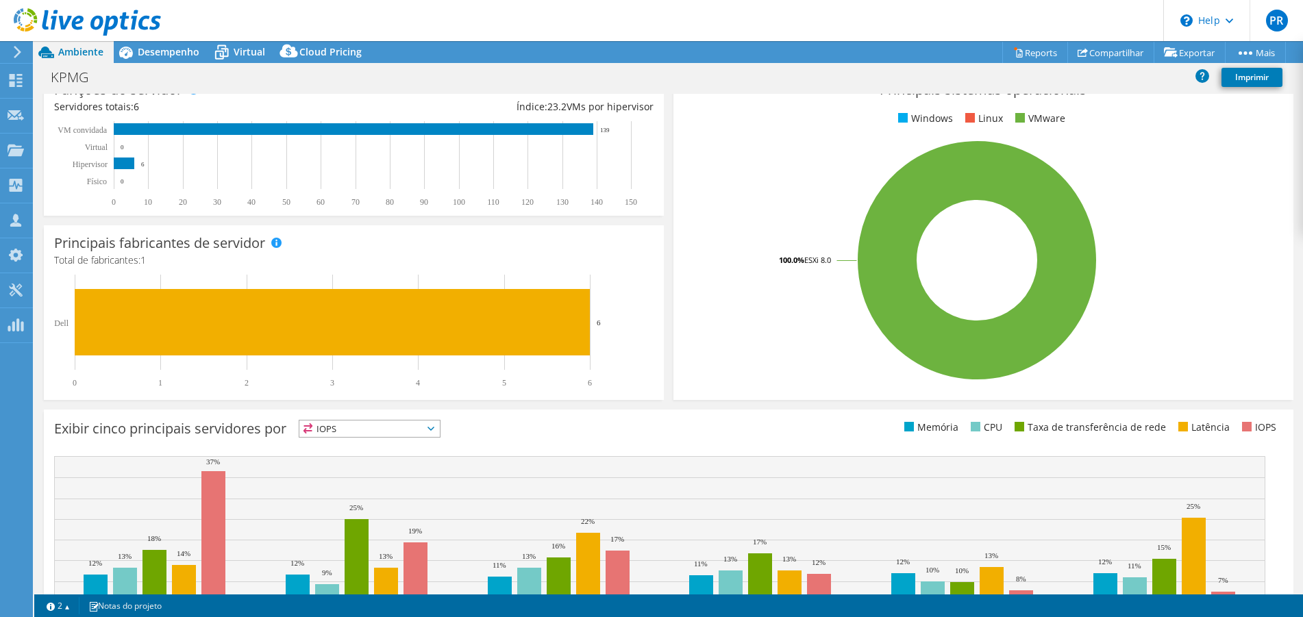
scroll to position [0, 0]
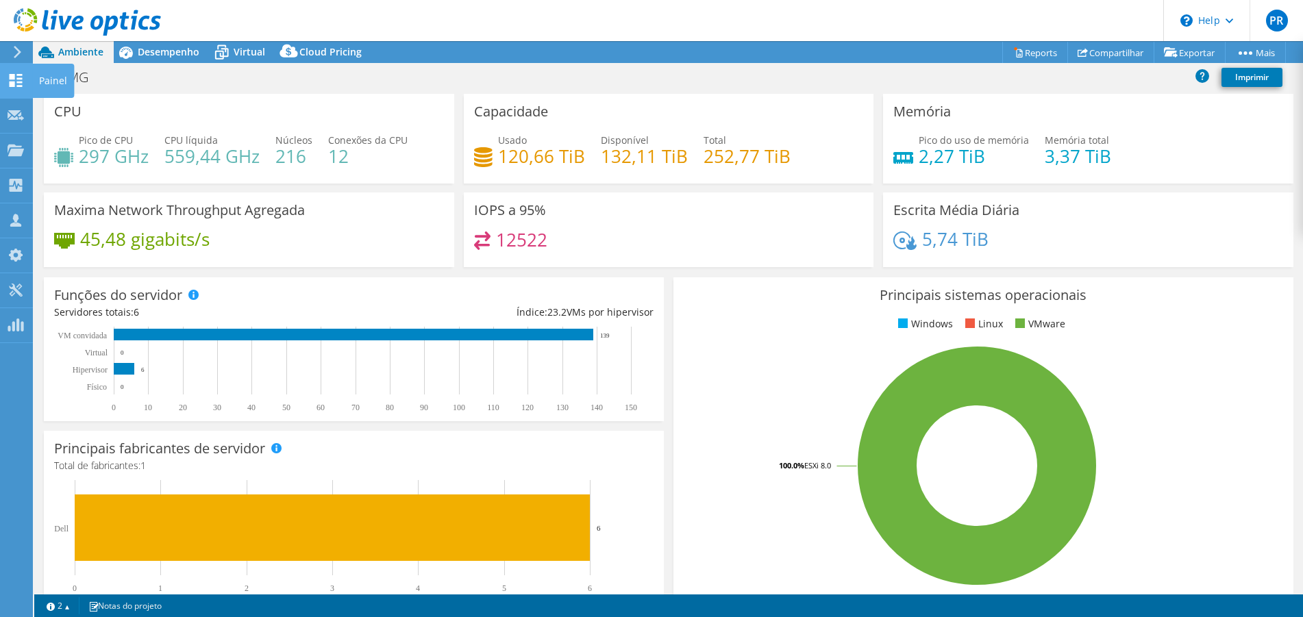
click at [152, 58] on span "Desempenho" at bounding box center [169, 51] width 62 height 13
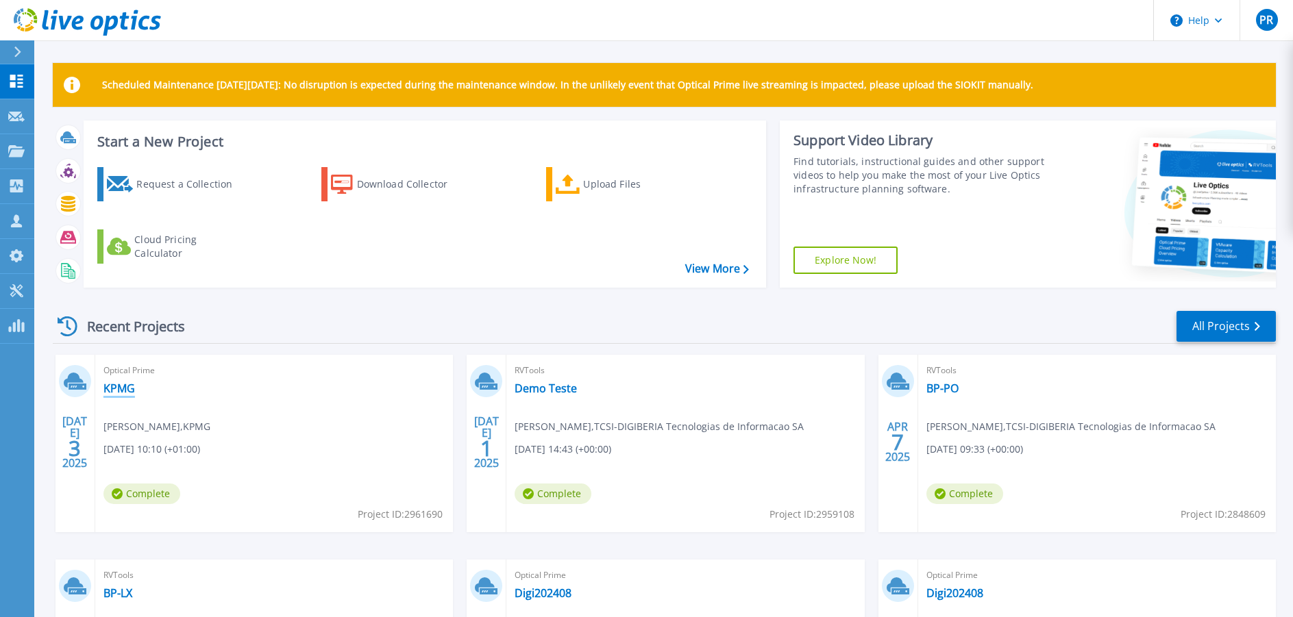
click at [111, 384] on link "KPMG" at bounding box center [119, 389] width 32 height 14
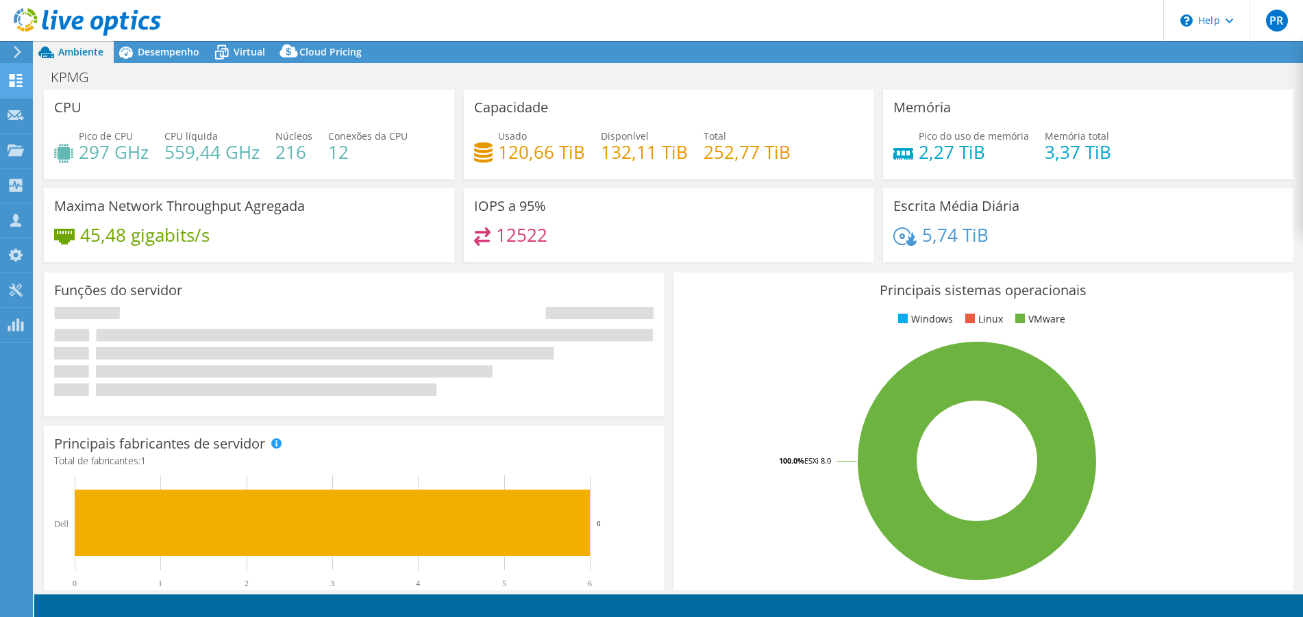
select select "EUFrankfurt"
select select "USD"
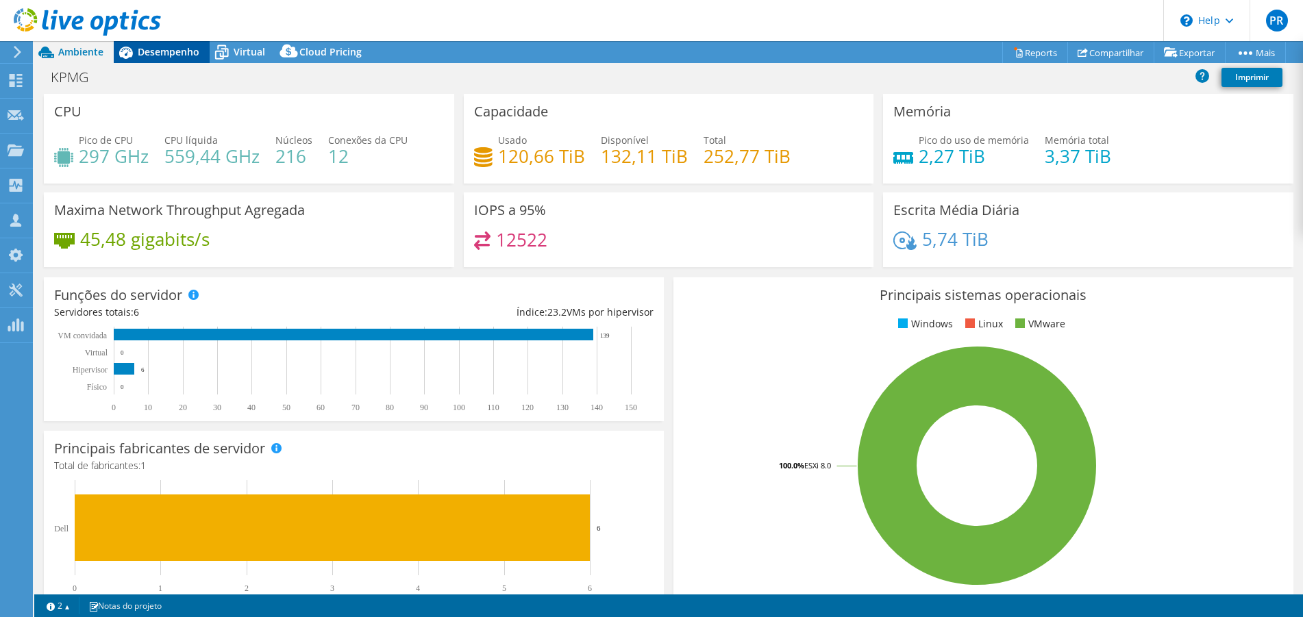
click at [173, 44] on div "Desempenho" at bounding box center [162, 52] width 96 height 22
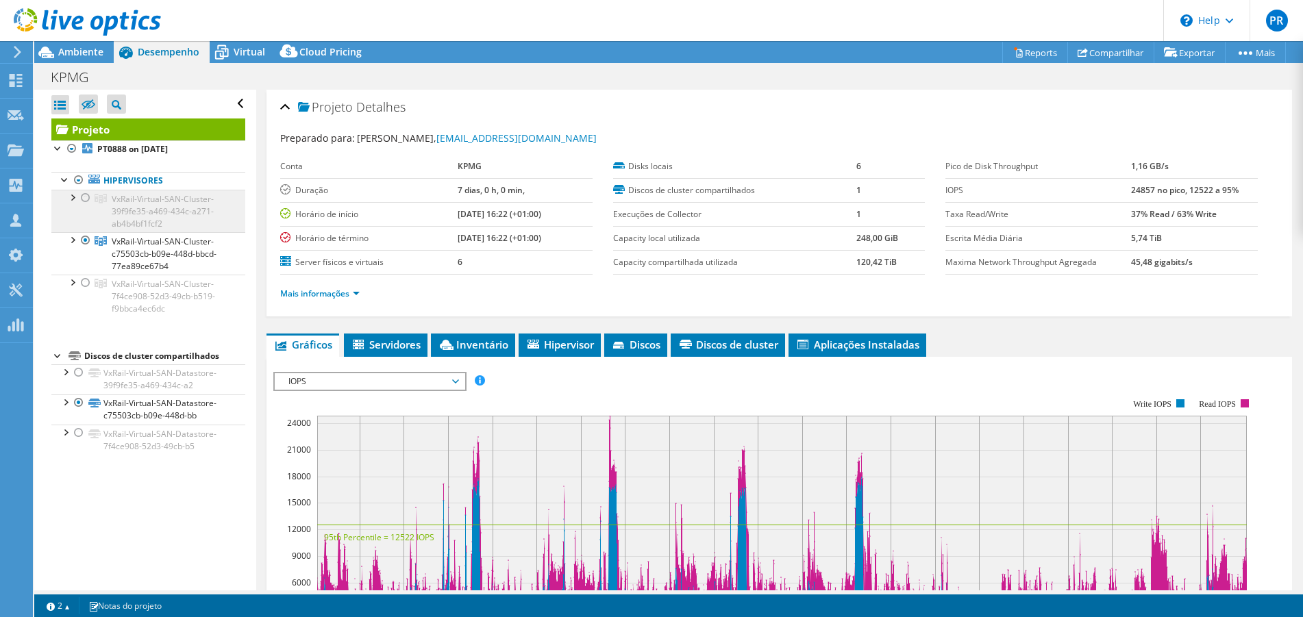
click at [148, 214] on span "VxRail-Virtual-SAN-Cluster-39f9fe35-a469-434c-a271-ab4b4bf1fcf2" at bounding box center [163, 211] width 102 height 36
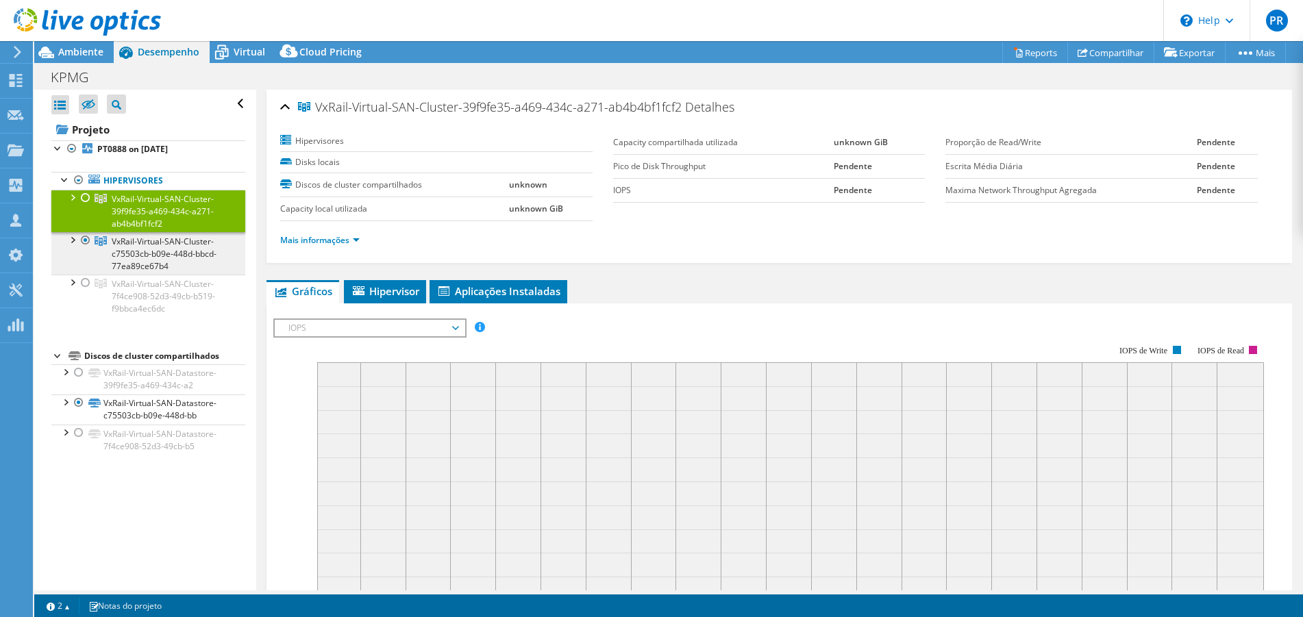
click at [136, 252] on span "VxRail-Virtual-SAN-Cluster-c75503cb-b09e-448d-bbcd-77ea89ce67b4" at bounding box center [164, 254] width 105 height 36
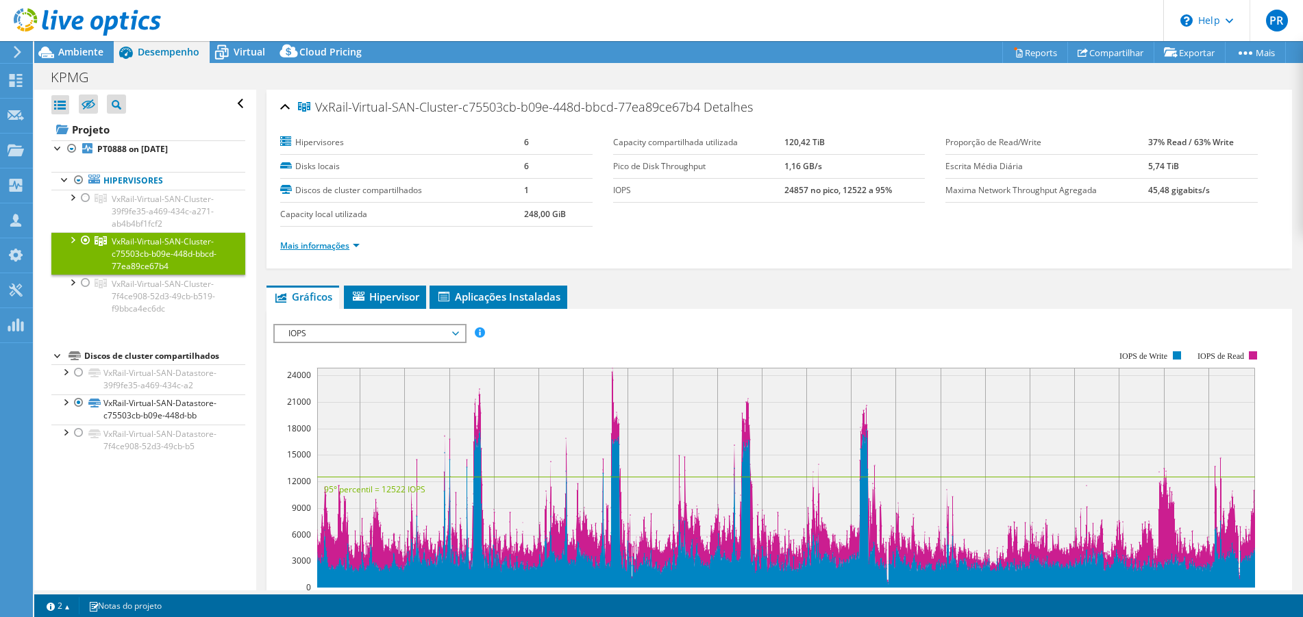
click at [308, 251] on link "Mais informações" at bounding box center [319, 246] width 79 height 12
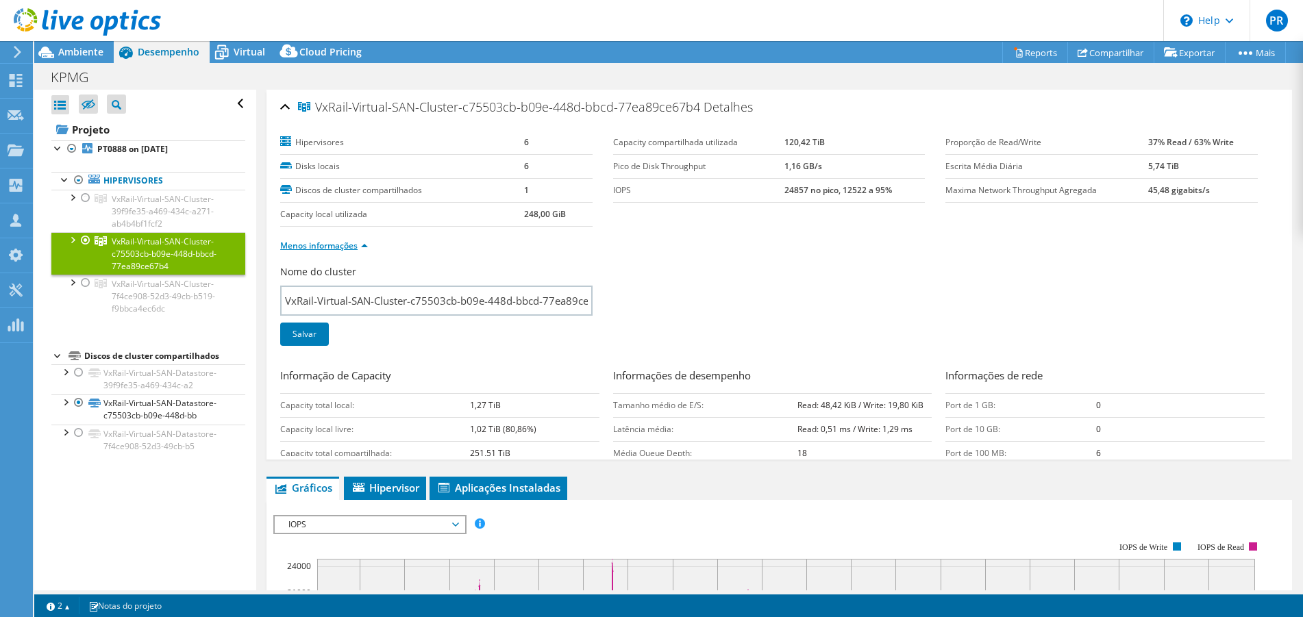
click at [308, 245] on link "Menos informações" at bounding box center [324, 246] width 88 height 12
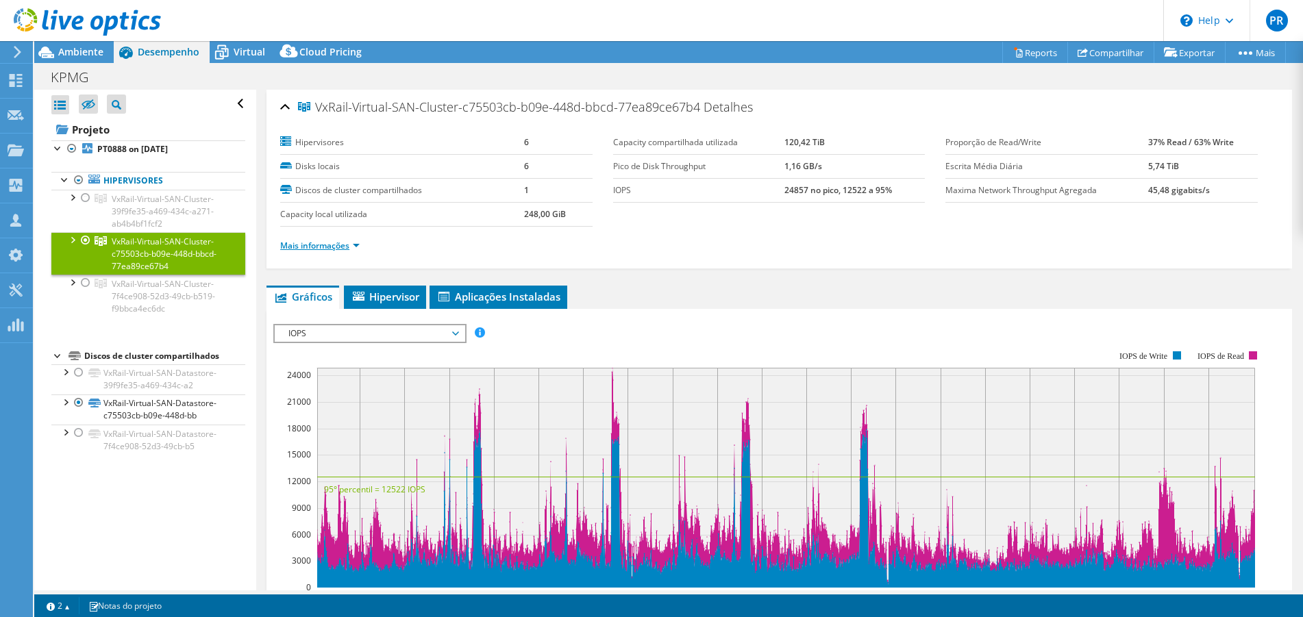
click at [308, 245] on link "Mais informações" at bounding box center [319, 246] width 79 height 12
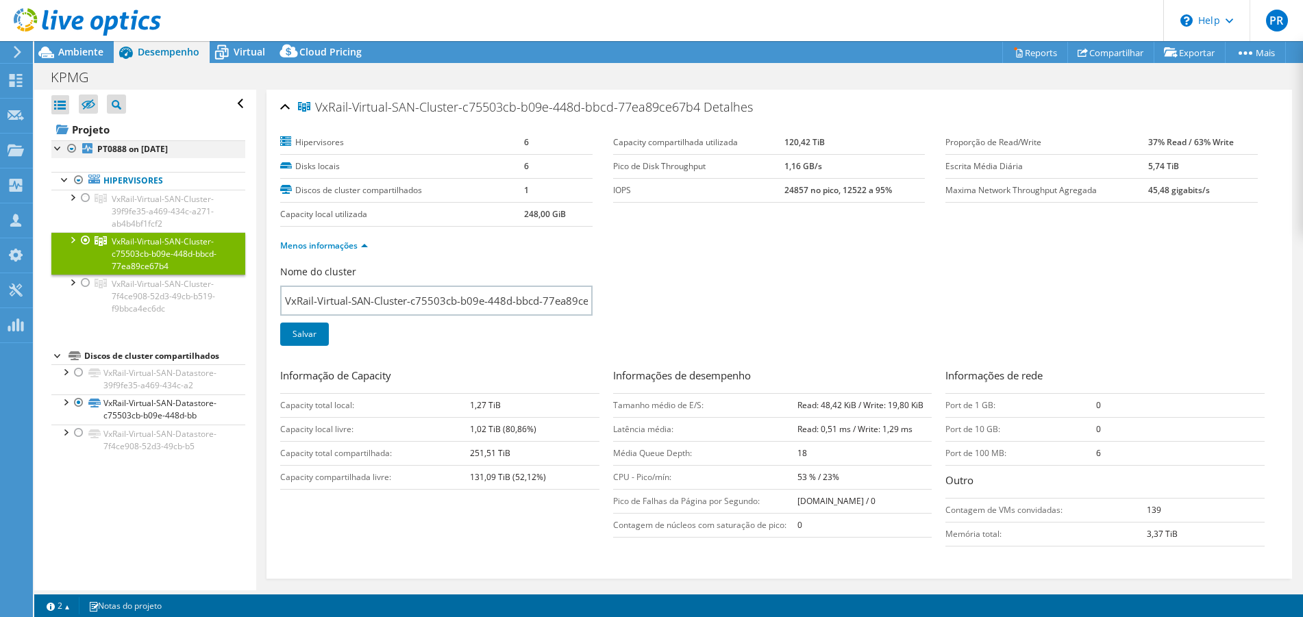
click at [59, 145] on div at bounding box center [58, 147] width 14 height 14
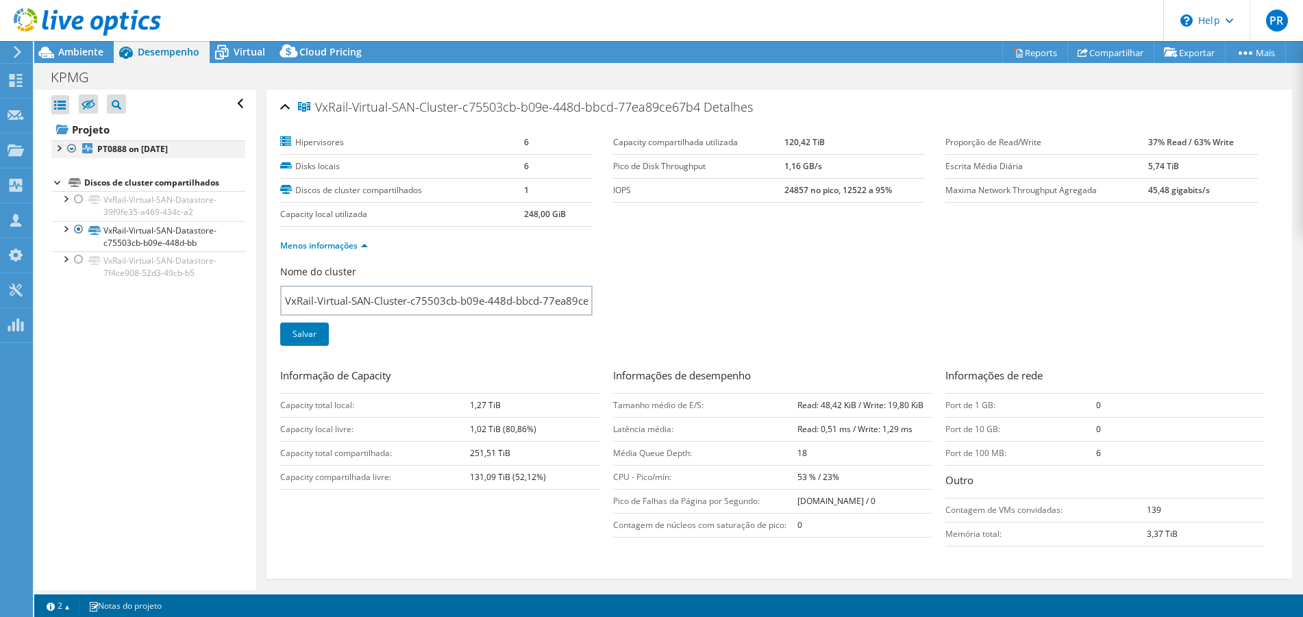
click at [59, 145] on div at bounding box center [58, 147] width 14 height 14
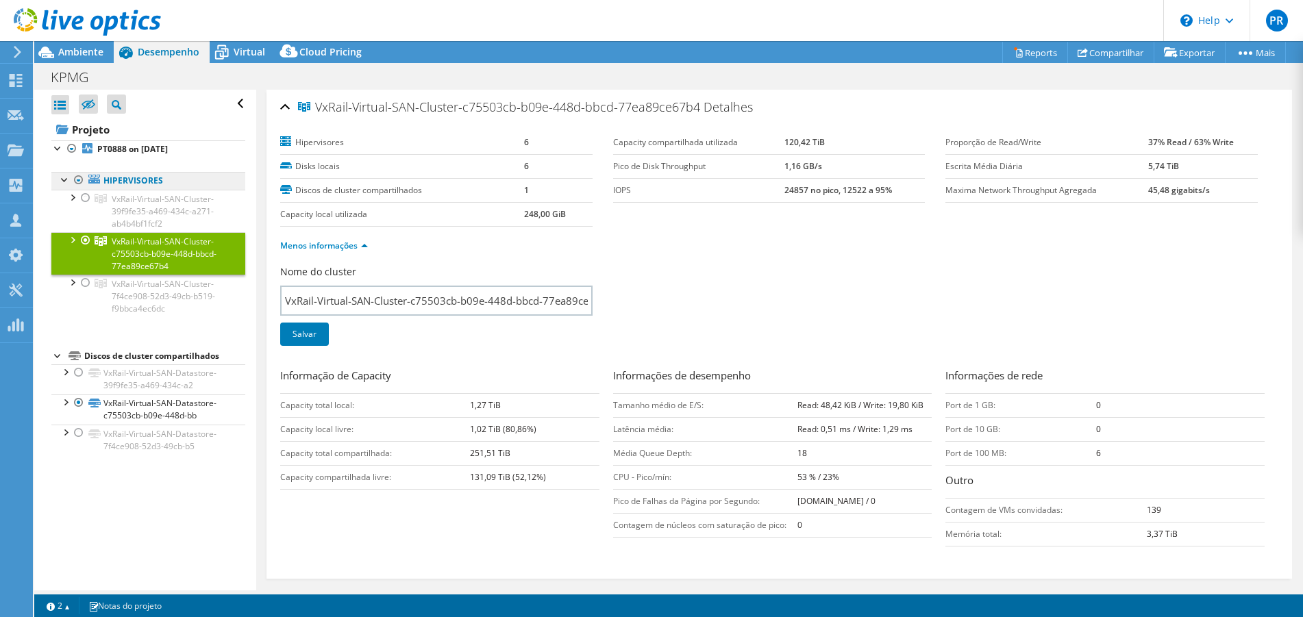
click at [95, 181] on icon at bounding box center [94, 179] width 12 height 9
click at [74, 182] on div at bounding box center [79, 180] width 14 height 16
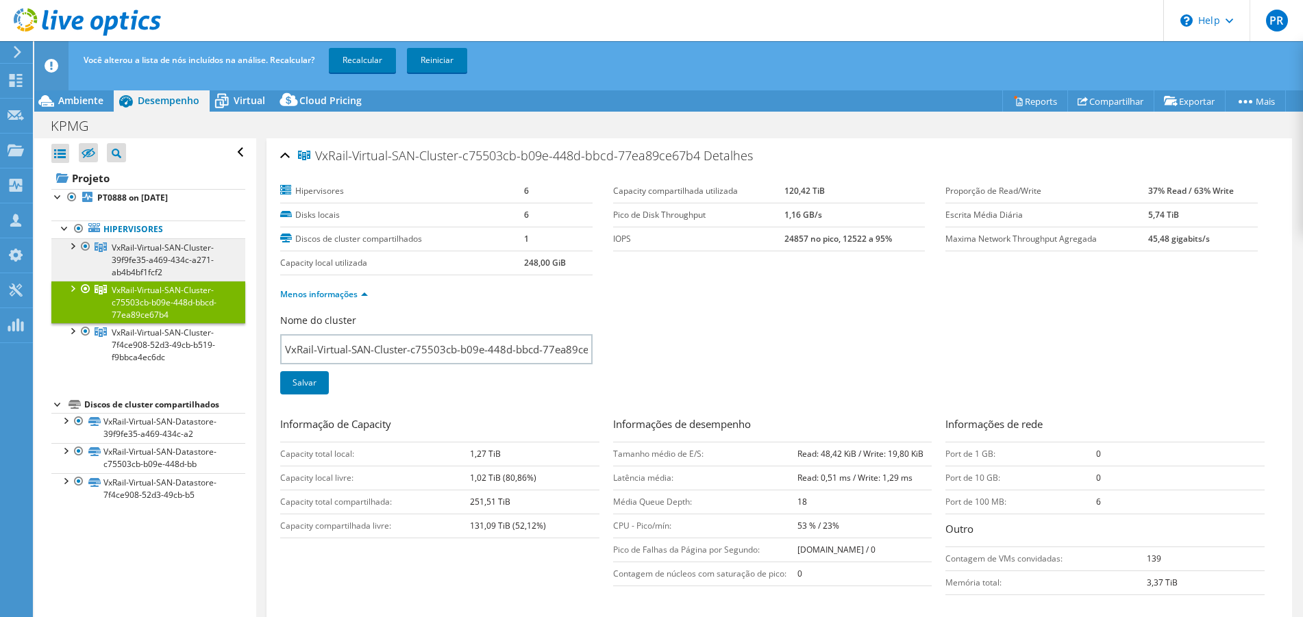
click at [163, 261] on span "VxRail-Virtual-SAN-Cluster-39f9fe35-a469-434c-a271-ab4b4bf1fcf2" at bounding box center [163, 260] width 102 height 36
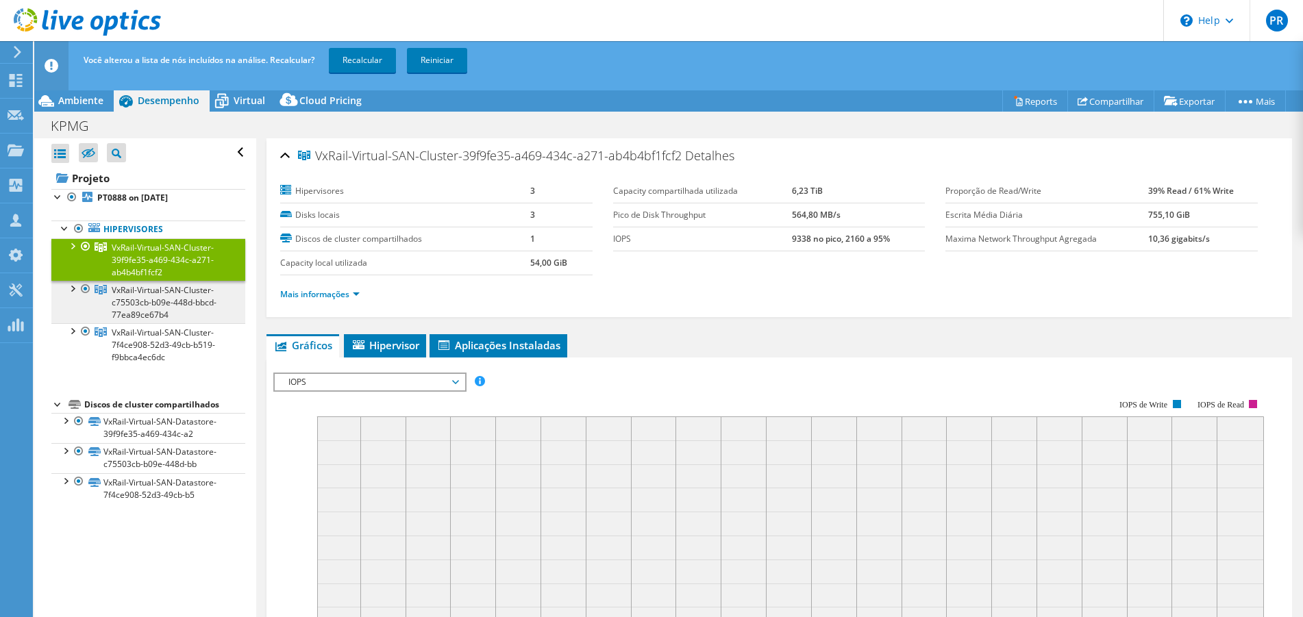
click at [141, 313] on span "VxRail-Virtual-SAN-Cluster-c75503cb-b09e-448d-bbcd-77ea89ce67b4" at bounding box center [164, 302] width 105 height 36
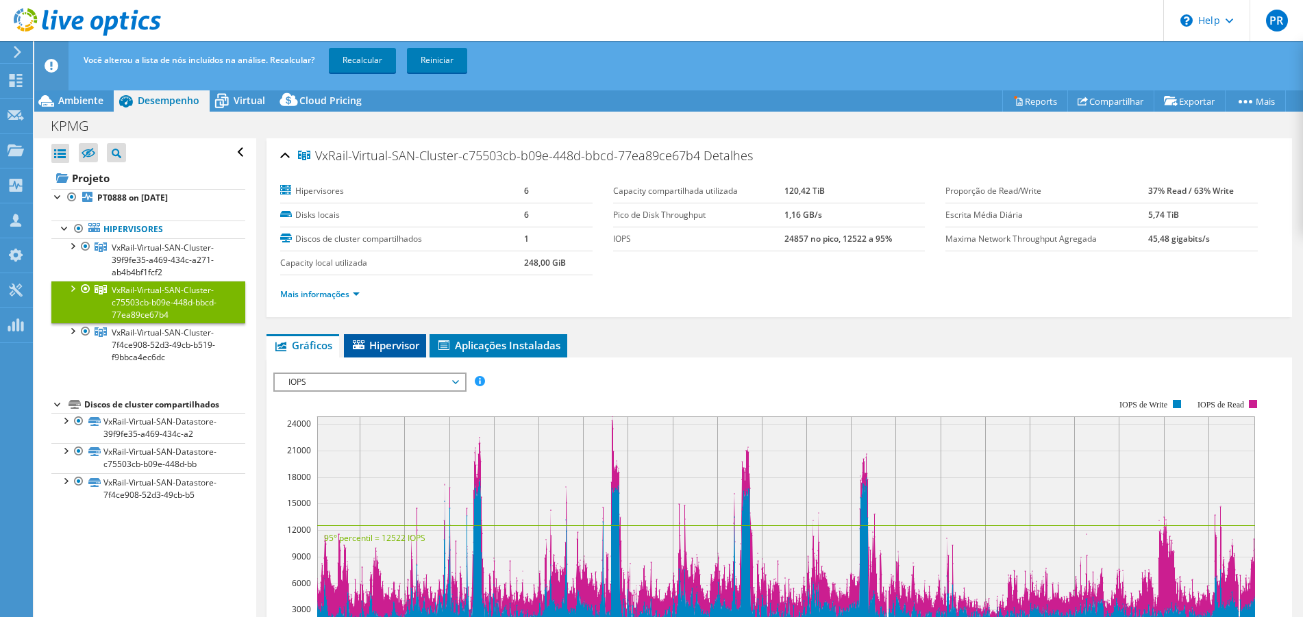
click at [384, 340] on span "Hipervisor" at bounding box center [385, 345] width 69 height 14
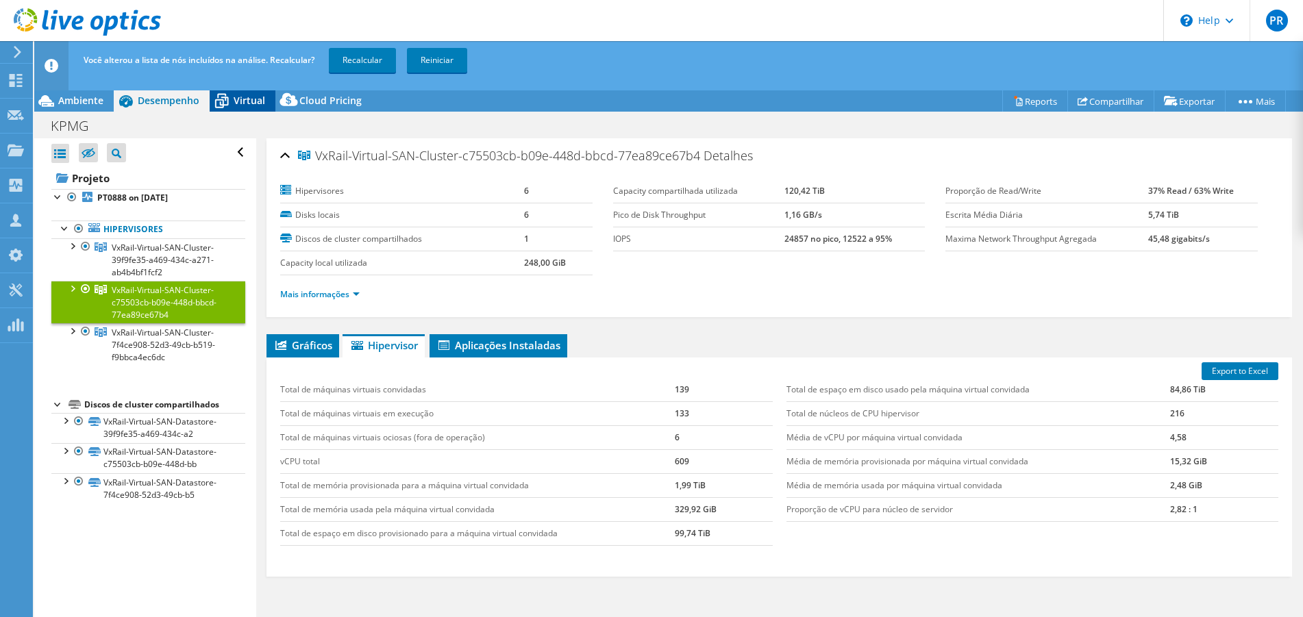
click at [242, 101] on span "Virtual" at bounding box center [250, 100] width 32 height 13
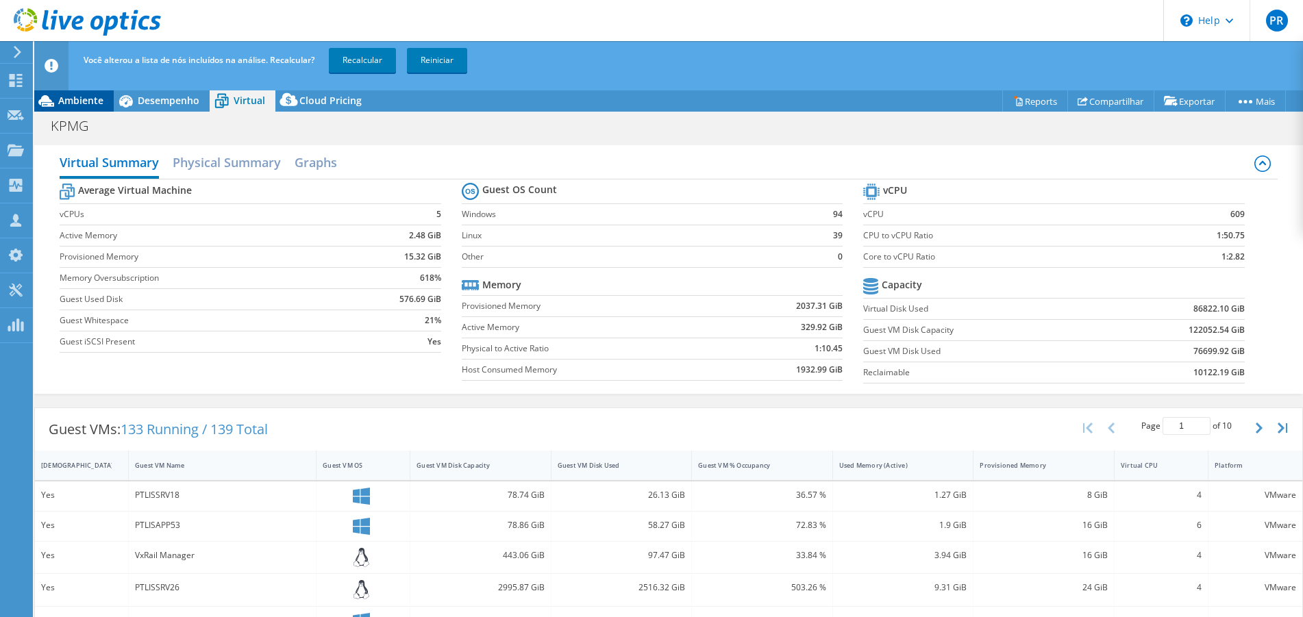
click at [97, 101] on span "Ambiente" at bounding box center [80, 100] width 45 height 13
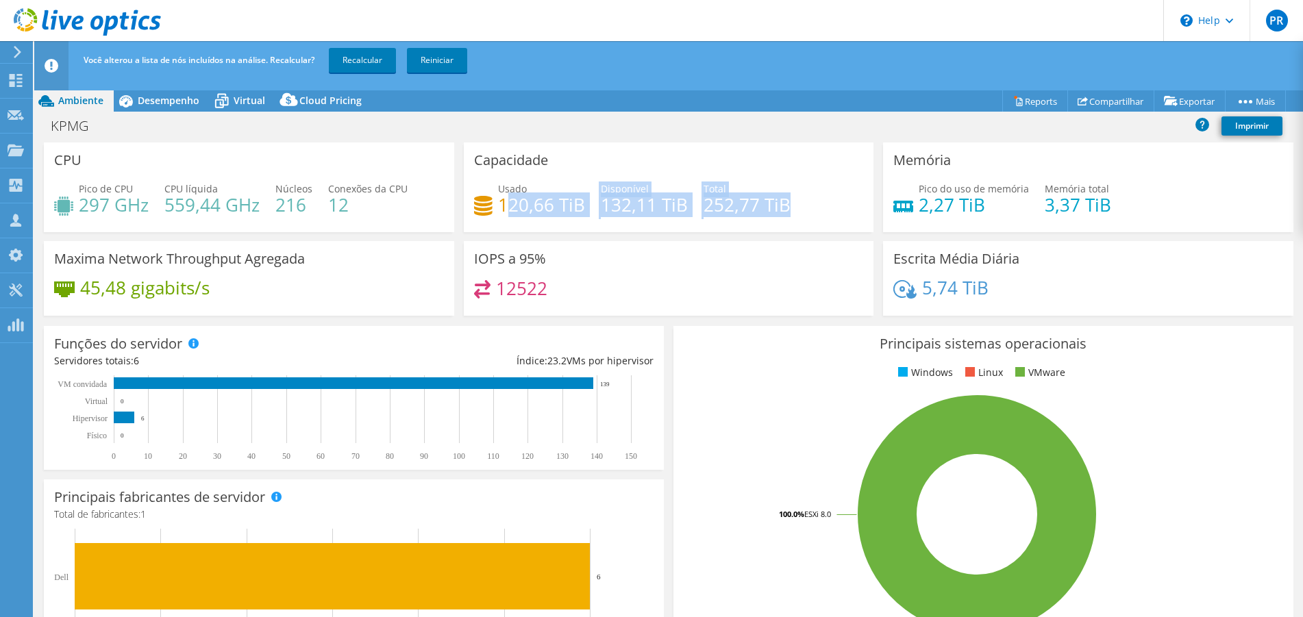
drag, startPoint x: 548, startPoint y: 210, endPoint x: 772, endPoint y: 218, distance: 224.1
click at [772, 218] on div "Usado 120,66 TiB Disponível 132,11 TiB Total 252,77 TiB" at bounding box center [669, 204] width 390 height 45
click at [773, 211] on h4 "252,77 TiB" at bounding box center [747, 204] width 87 height 15
drag, startPoint x: 695, startPoint y: 205, endPoint x: 786, endPoint y: 202, distance: 91.2
click at [786, 202] on div "Usado 120,66 TiB Disponível 132,11 TiB Total 252,77 TiB" at bounding box center [669, 204] width 390 height 45
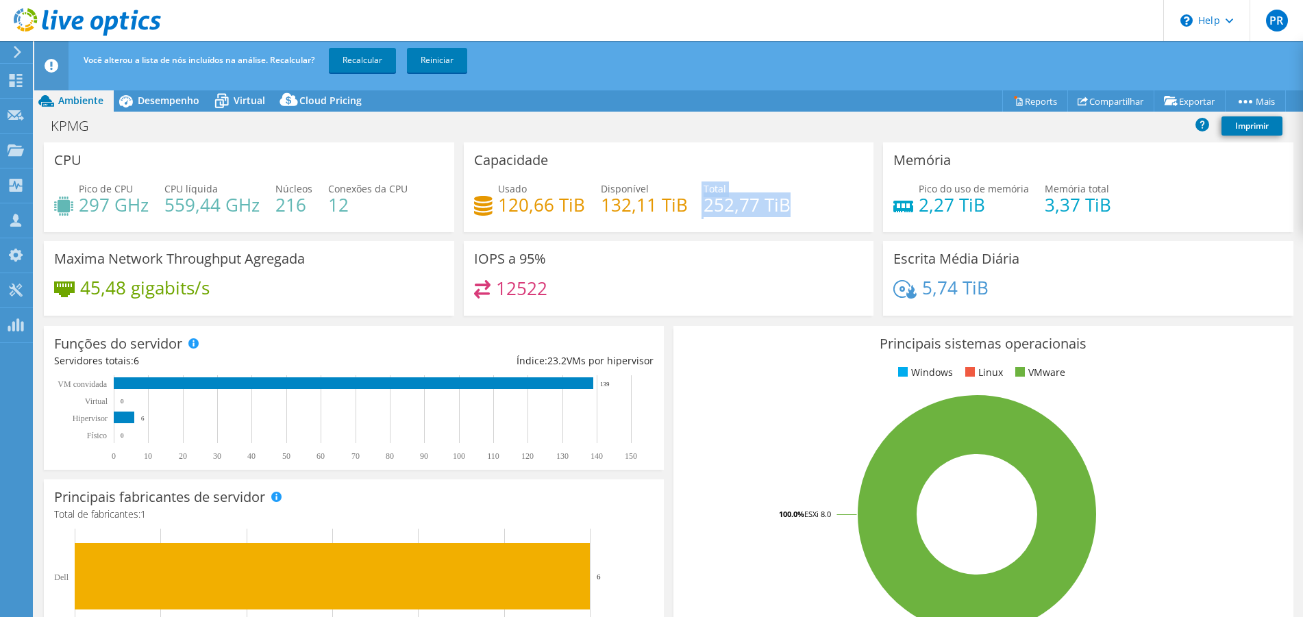
drag, startPoint x: 630, startPoint y: 117, endPoint x: 911, endPoint y: 198, distance: 292.3
click at [630, 117] on div "KPMG Imprimir" at bounding box center [668, 125] width 1269 height 25
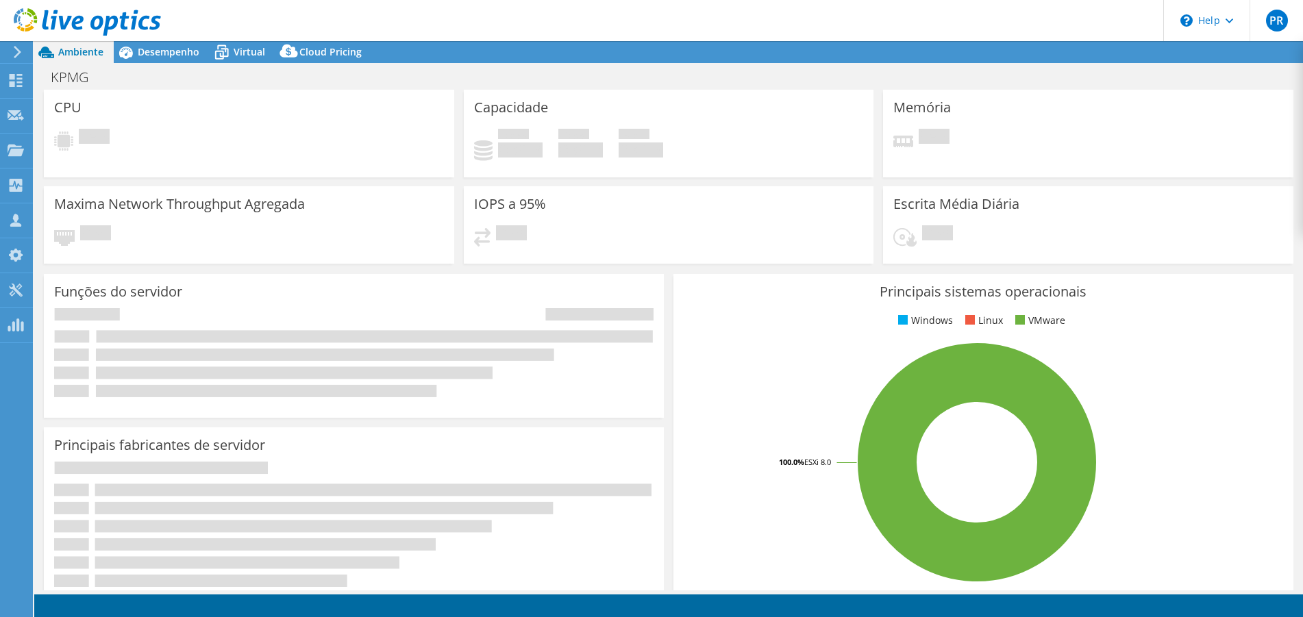
select select "EUFrankfurt"
select select "USD"
